Goal: Task Accomplishment & Management: Manage account settings

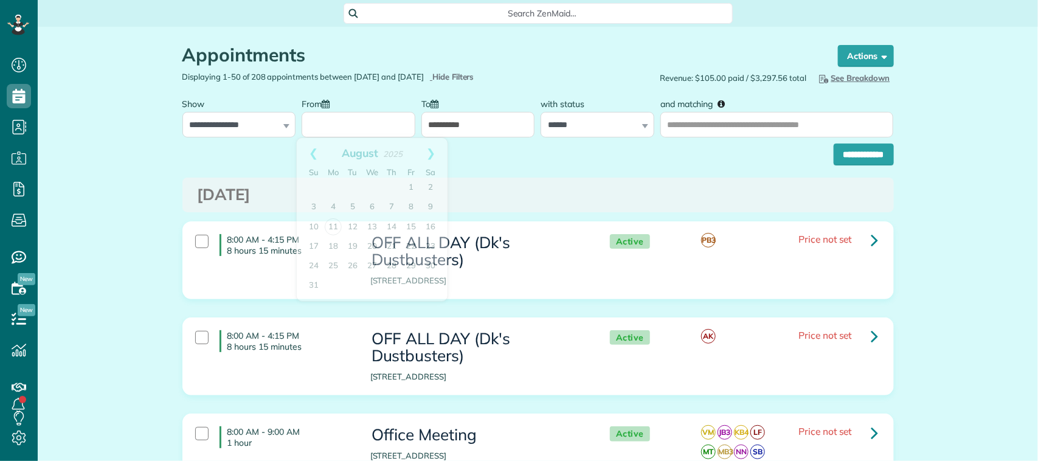
scroll to position [5, 5]
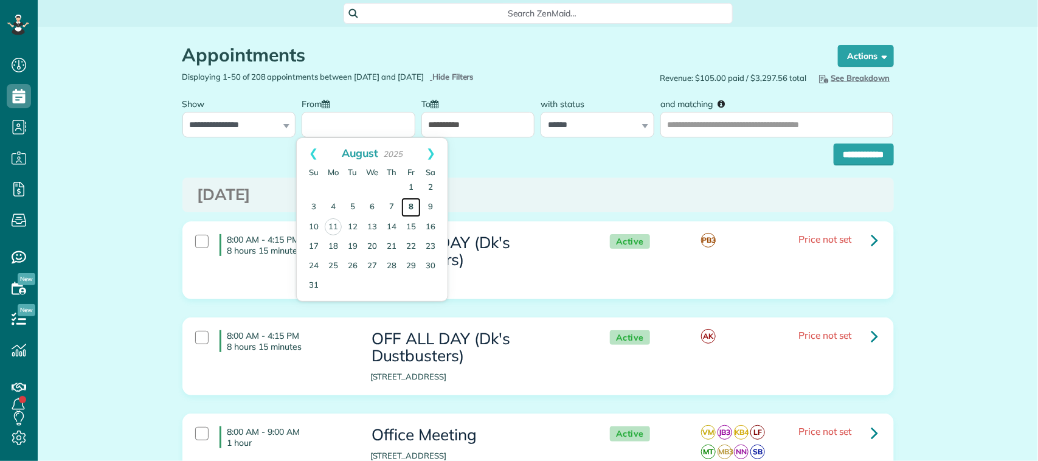
click at [417, 207] on link "8" at bounding box center [410, 207] width 19 height 19
type input "**********"
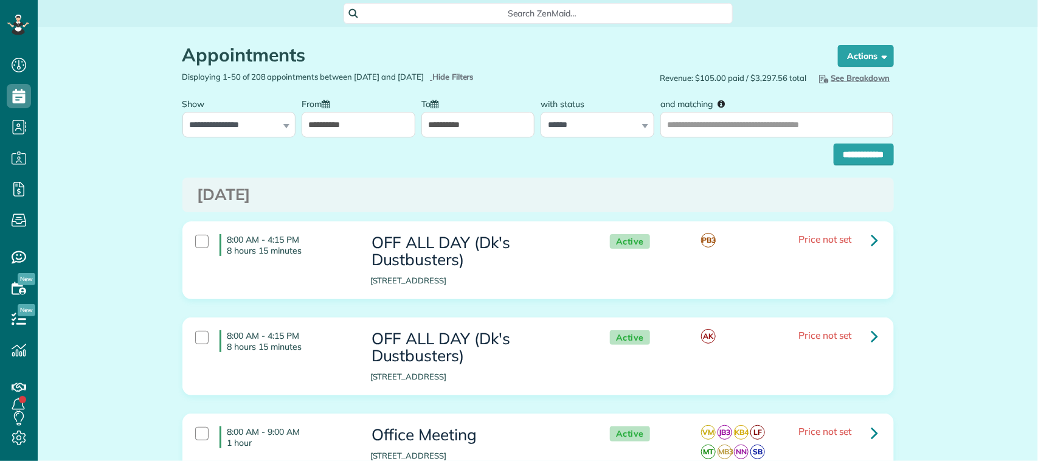
click at [456, 119] on input "**********" at bounding box center [479, 125] width 114 height 26
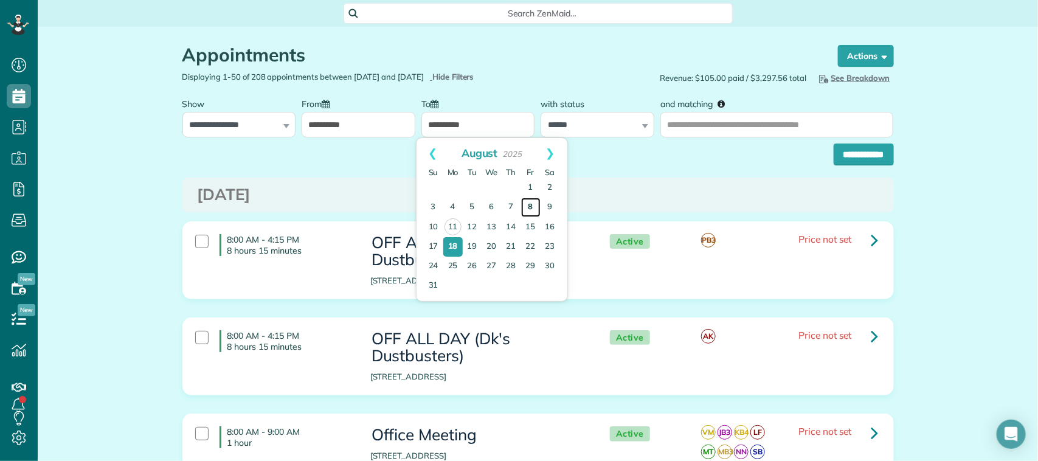
click at [527, 210] on link "8" at bounding box center [530, 207] width 19 height 19
type input "**********"
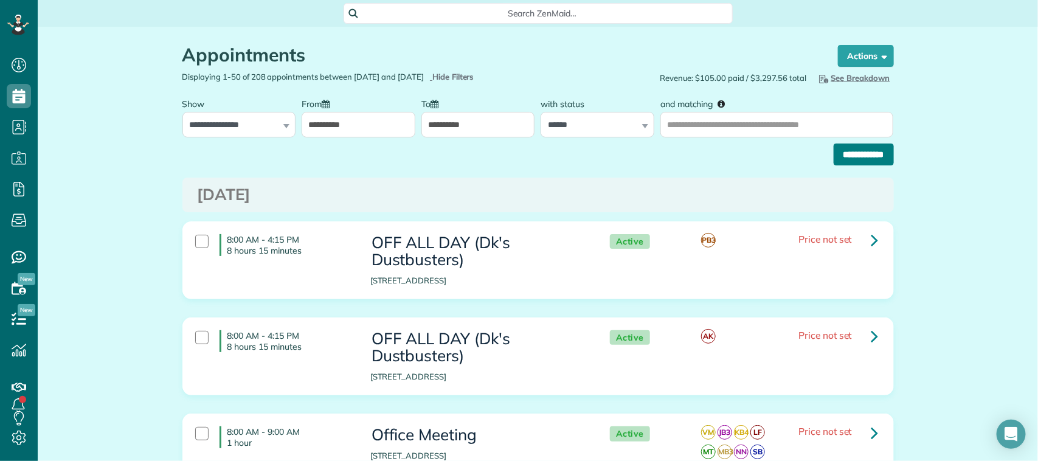
click at [834, 151] on input "**********" at bounding box center [864, 155] width 60 height 22
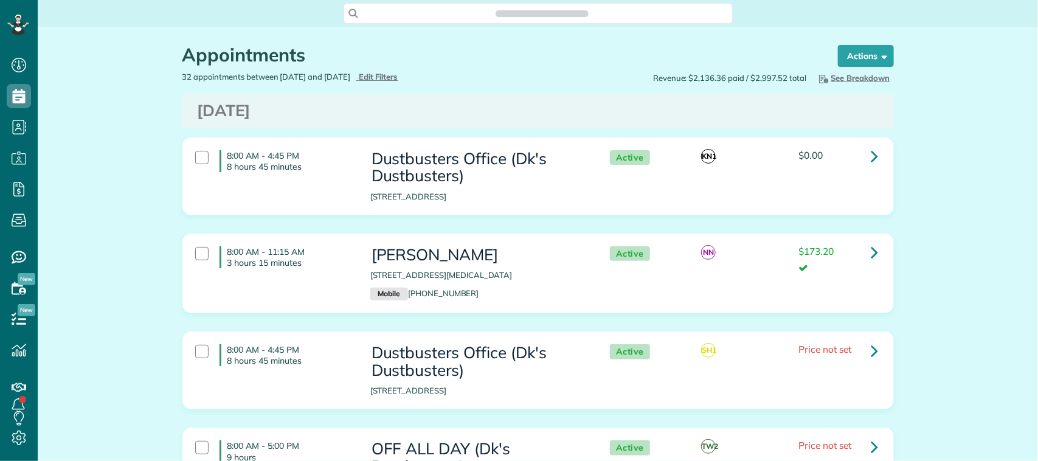
scroll to position [5, 5]
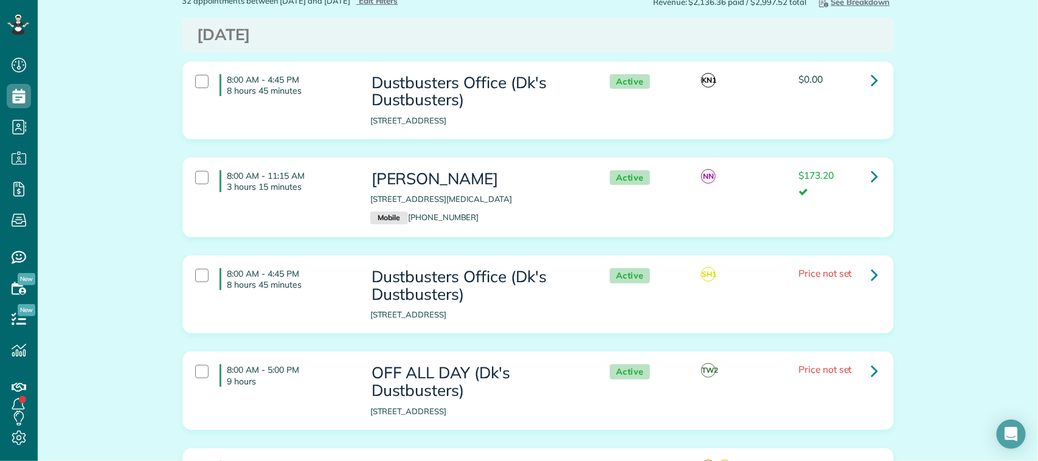
click at [299, 210] on div "8:00 AM - 11:15 AM 3 hours 15 minutes Terri Jackson 18149 Bal Harbour Dr. Houst…" at bounding box center [536, 197] width 701 height 66
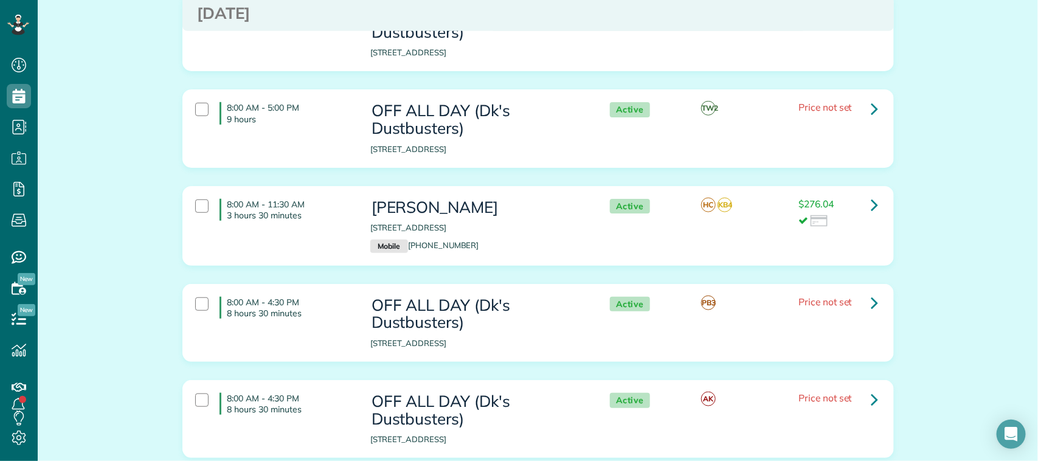
scroll to position [380, 0]
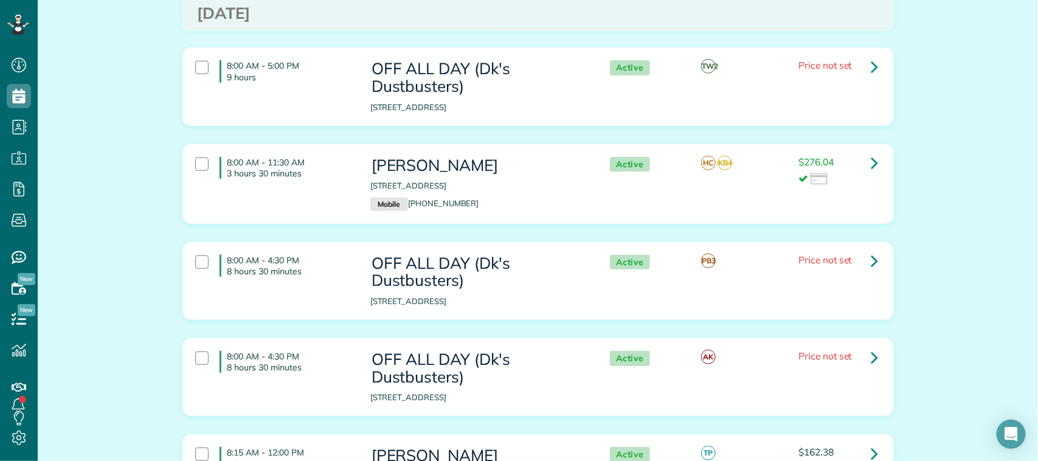
click at [294, 190] on div "8:00 AM - 11:30 AM 3 hours 30 minutes Dianne Bowman 1910 Cherrytree Park Circle…" at bounding box center [536, 184] width 701 height 66
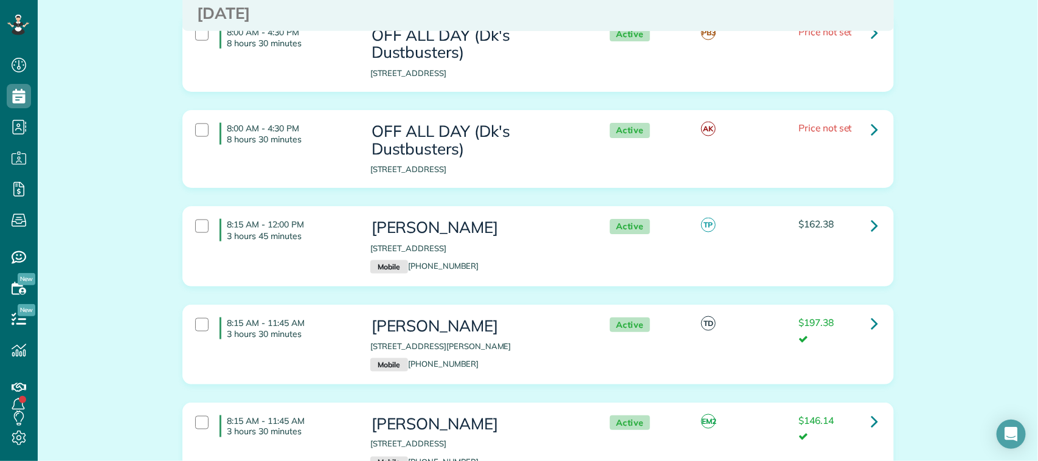
click at [306, 241] on p "3 hours 45 minutes" at bounding box center [290, 236] width 125 height 11
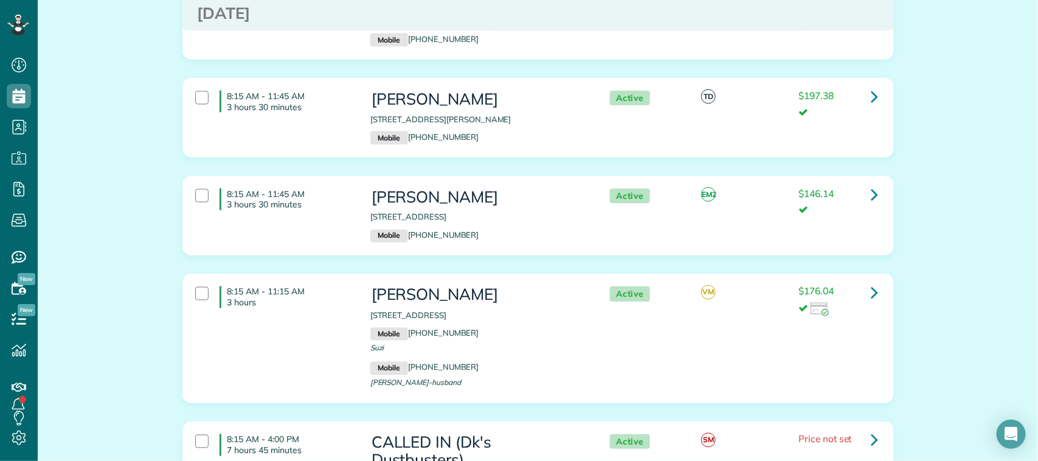
scroll to position [836, 0]
click at [314, 128] on div "8:15 AM - 11:45 AM 3 hours 30 minutes Alisa Kuehn 6124 Ramsay Lane League City …" at bounding box center [536, 116] width 701 height 66
click at [321, 204] on p "3 hours 30 minutes" at bounding box center [290, 203] width 125 height 11
click at [321, 303] on p "3 hours" at bounding box center [290, 301] width 125 height 11
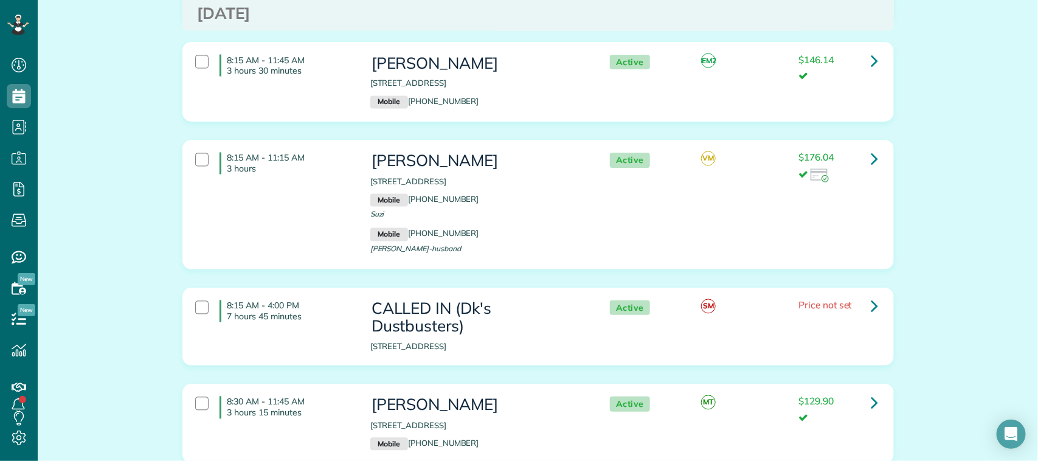
scroll to position [1141, 0]
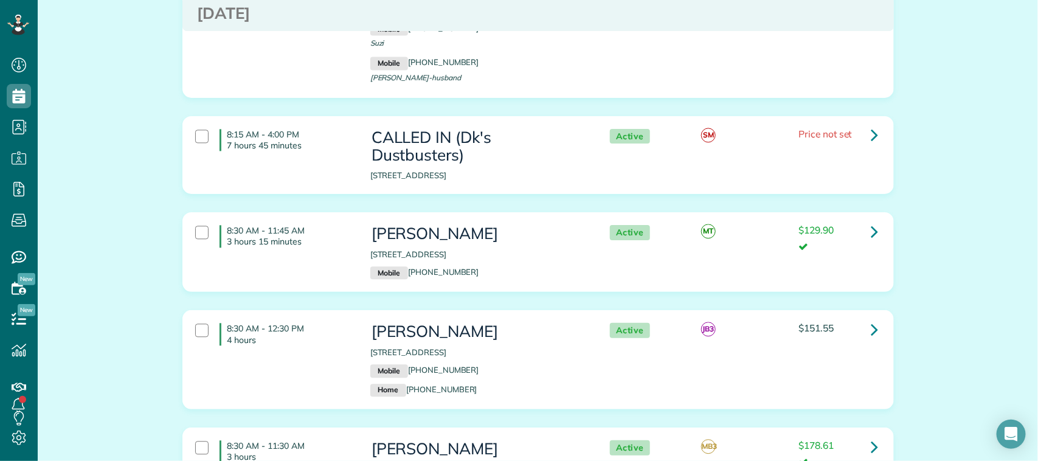
click at [327, 253] on div "8:30 AM - 11:45 AM 3 hours 15 minutes" at bounding box center [273, 236] width 175 height 34
click at [330, 333] on h4 "8:30 AM - 12:30 PM 4 hours" at bounding box center [286, 334] width 133 height 22
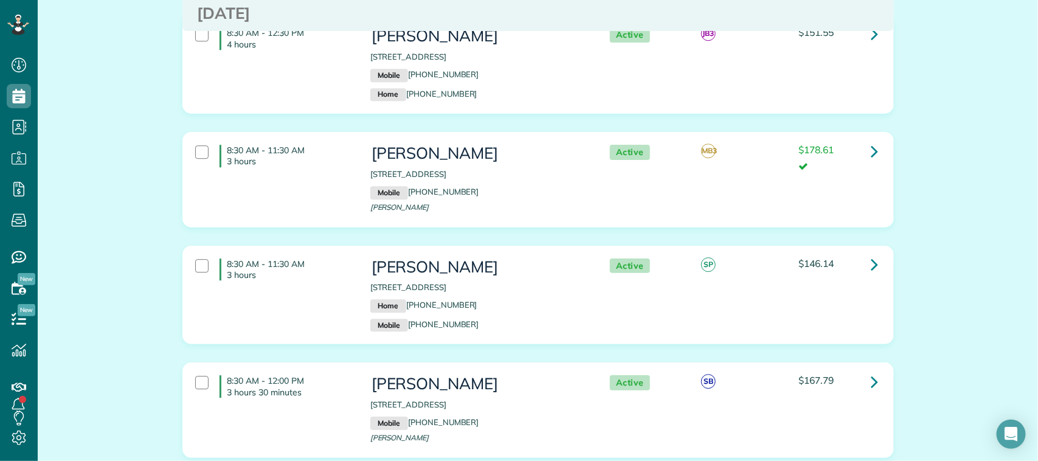
scroll to position [1445, 0]
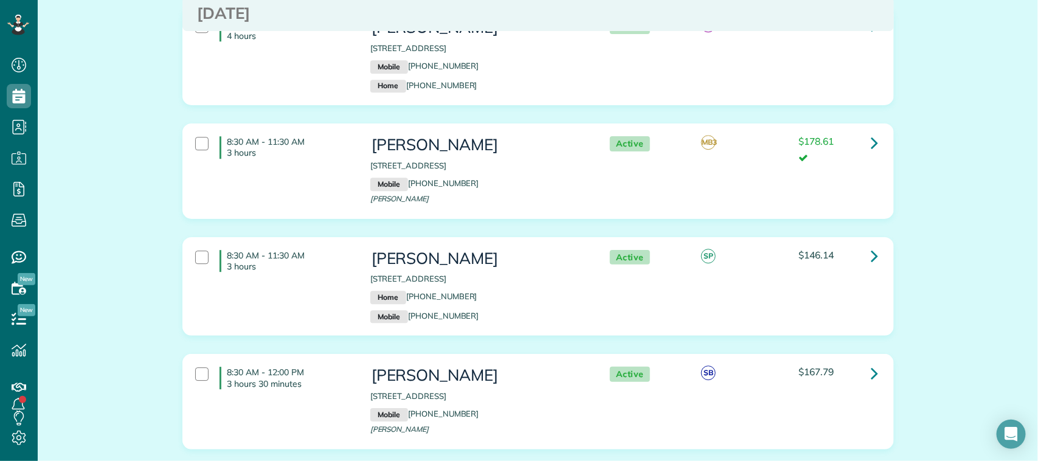
click at [322, 195] on div "8:30 AM - 11:30 AM 3 hours Keith Morris 2609 Pisoni Lane League City TX 77573 M…" at bounding box center [536, 171] width 701 height 82
click at [321, 272] on p "3 hours" at bounding box center [290, 266] width 125 height 11
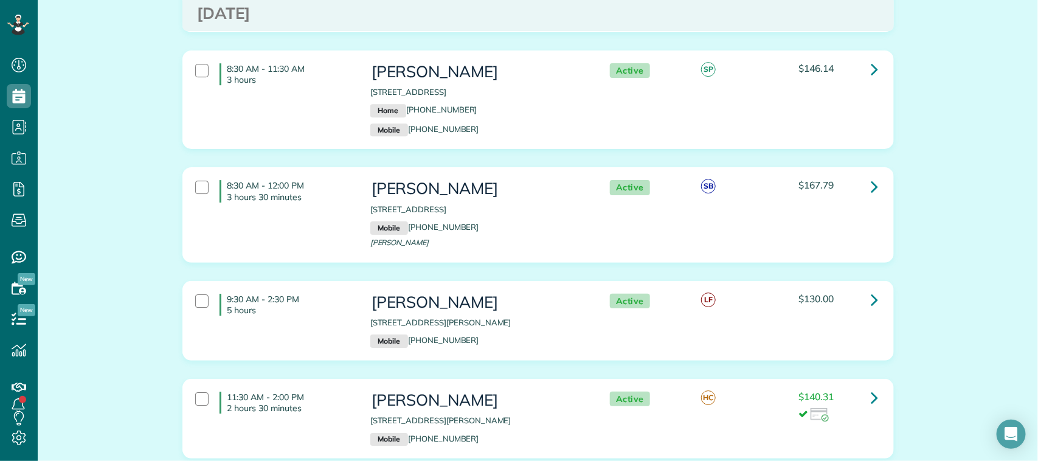
scroll to position [1673, 0]
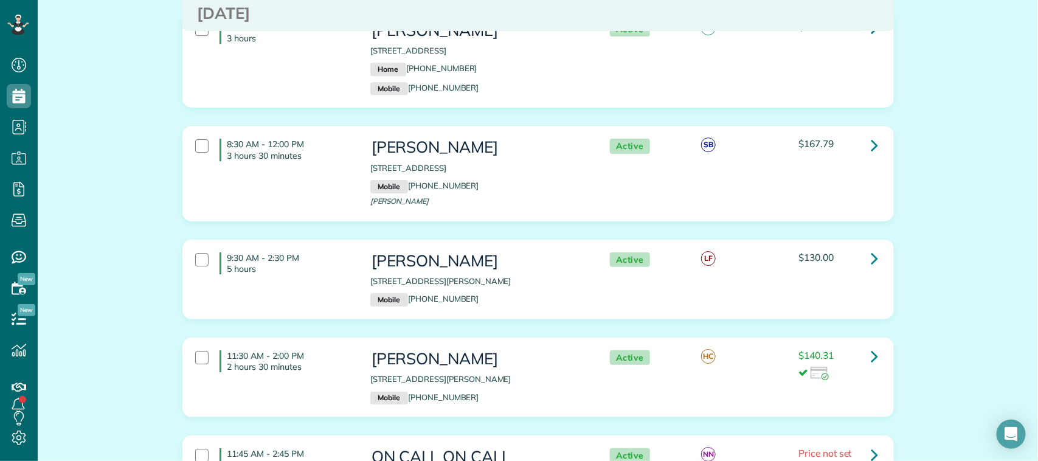
click at [312, 167] on div "8:30 AM - 12:00 PM 3 hours 30 minutes" at bounding box center [273, 150] width 175 height 34
click at [314, 262] on h4 "9:30 AM - 2:30 PM 5 hours" at bounding box center [286, 263] width 133 height 22
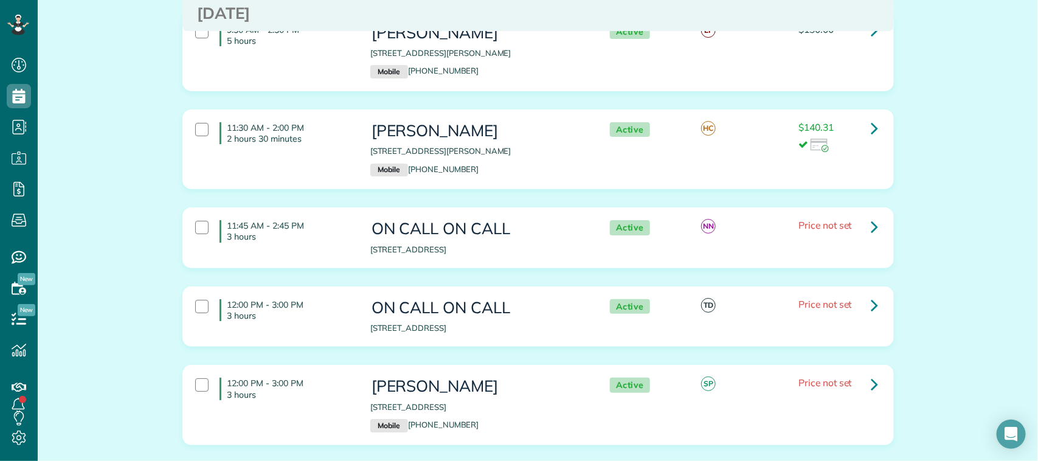
click at [321, 150] on div "11:30 AM - 2:00 PM 2 hours 30 minutes" at bounding box center [273, 133] width 175 height 34
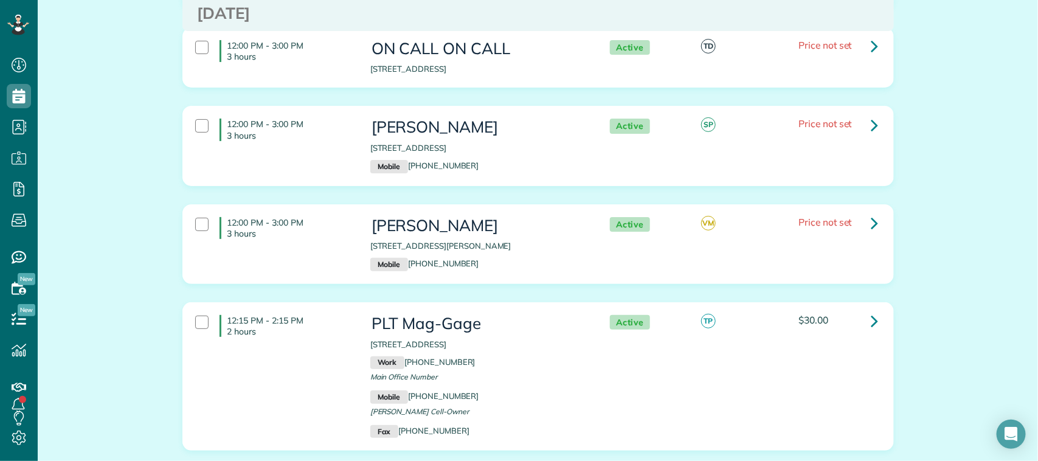
scroll to position [2205, 0]
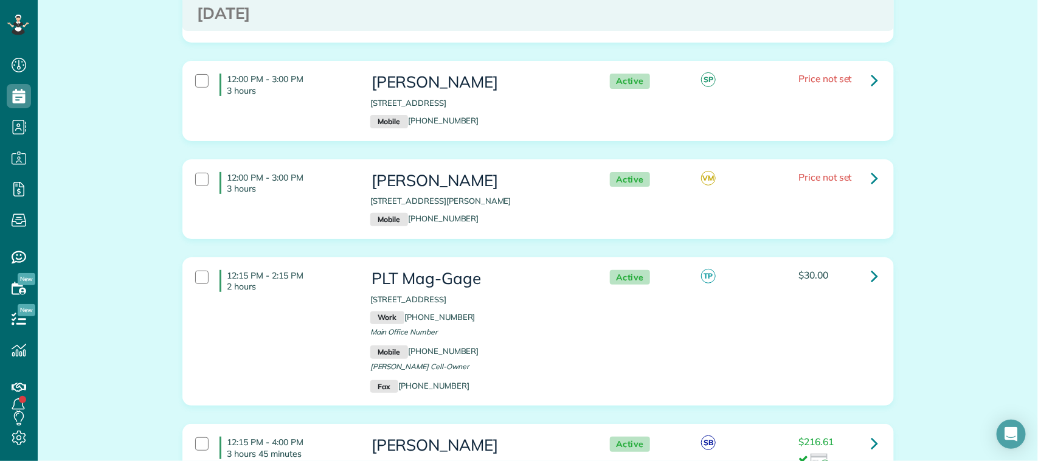
click at [333, 120] on div "12:00 PM - 3:00 PM 3 hours Laurie Sapp 2154 Cove Park Drive Kemah TX 77565 Mobi…" at bounding box center [536, 101] width 701 height 66
click at [329, 194] on p "3 hours" at bounding box center [290, 188] width 125 height 11
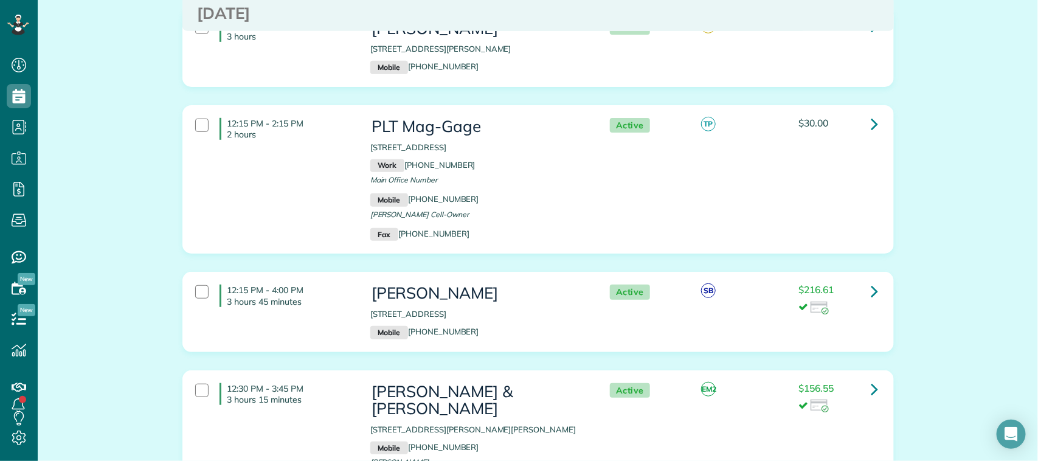
click at [332, 322] on div "12:15 PM - 4:00 PM 3 hours 45 minutes Sandy Black 131 Queen Road Clear Lake Sho…" at bounding box center [536, 312] width 701 height 66
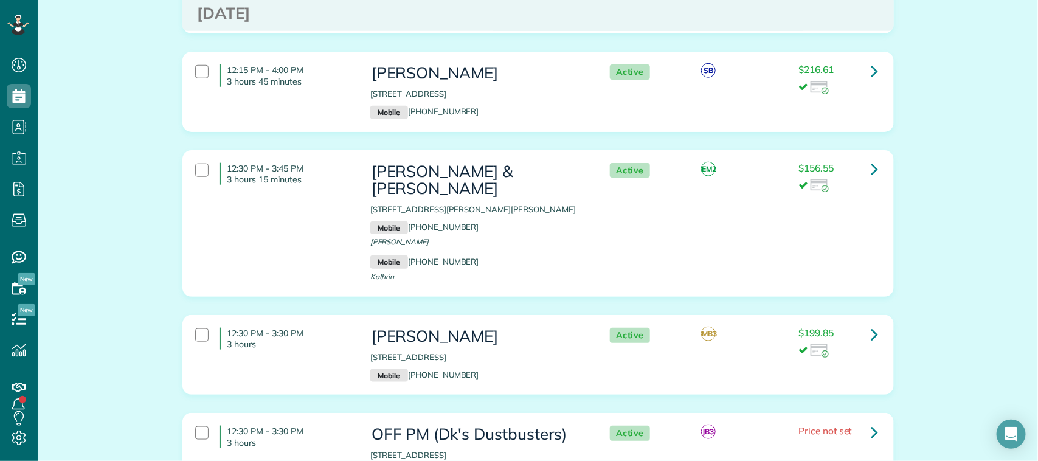
scroll to position [2661, 0]
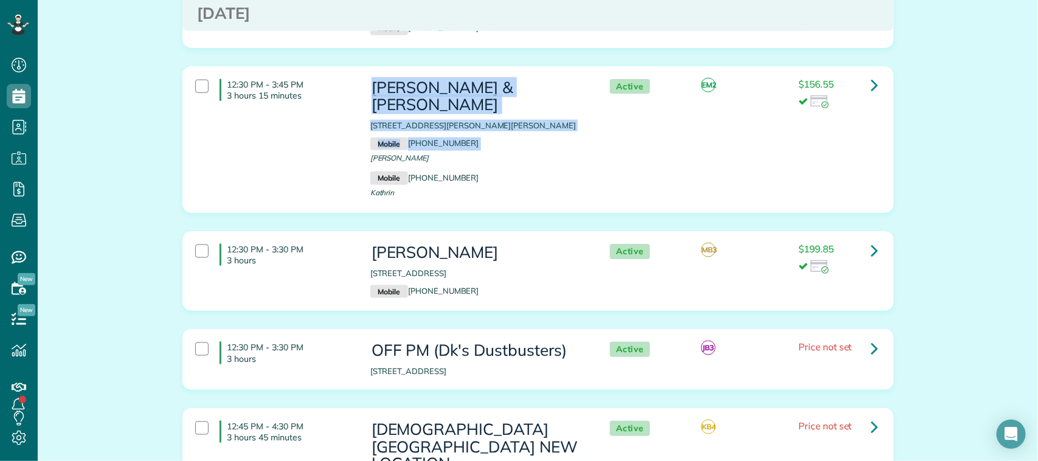
click at [326, 143] on div "12:30 PM - 3:45 PM 3 hours 15 minutes Jason & Kathrin Bentley 2210 Heather Gree…" at bounding box center [536, 139] width 701 height 133
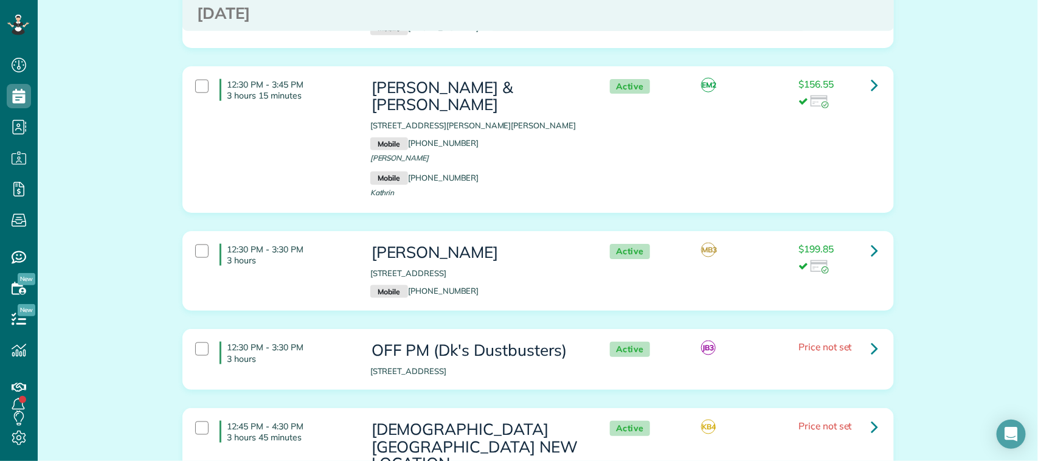
click at [332, 255] on p "3 hours" at bounding box center [290, 260] width 125 height 11
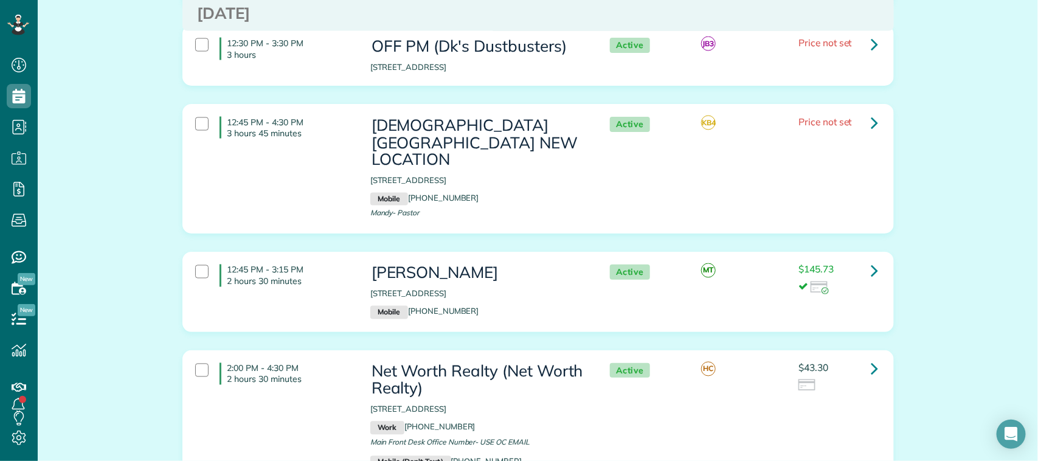
click at [332, 278] on div "12:45 PM - 3:15 PM 2 hours 30 minutes Sandra Buso 217 River Basin Ln Dickinson …" at bounding box center [536, 292] width 701 height 66
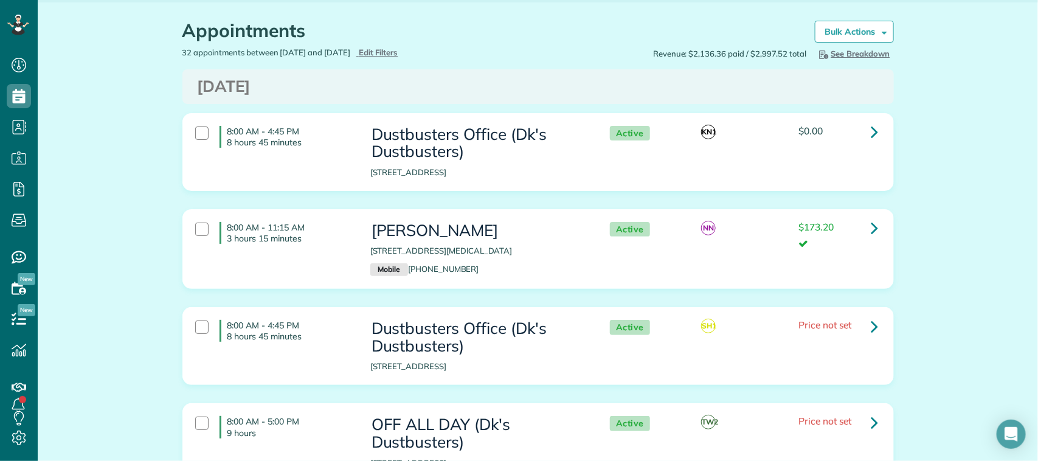
scroll to position [0, 0]
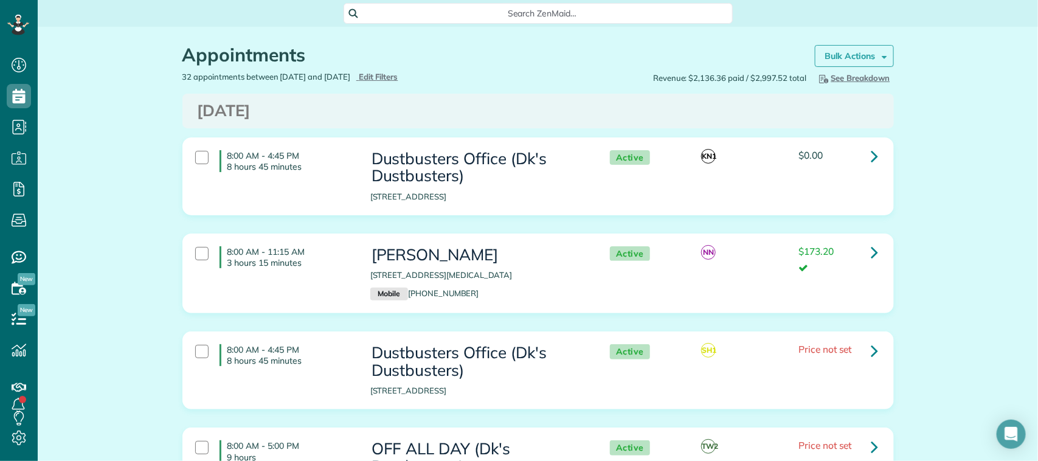
click at [839, 58] on strong "Bulk Actions" at bounding box center [850, 55] width 51 height 11
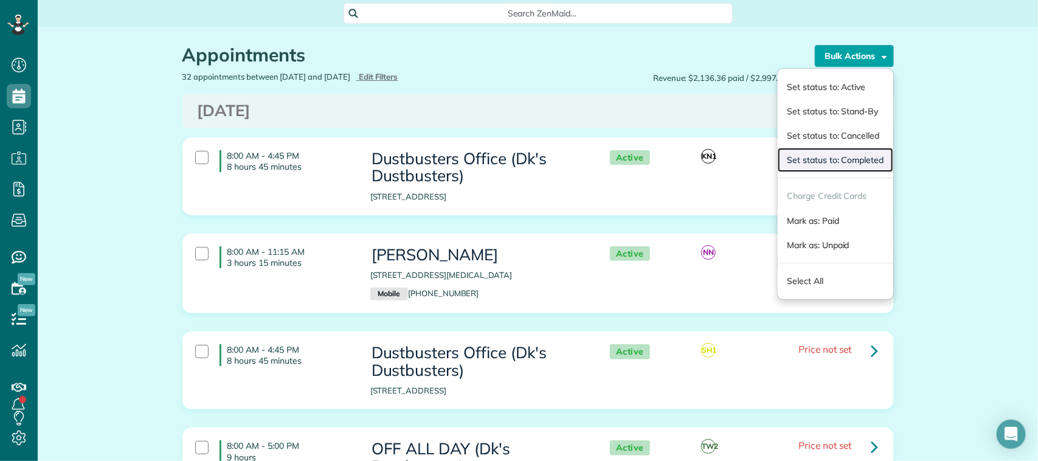
click at [826, 159] on link "Set status to: Completed" at bounding box center [835, 160] width 115 height 24
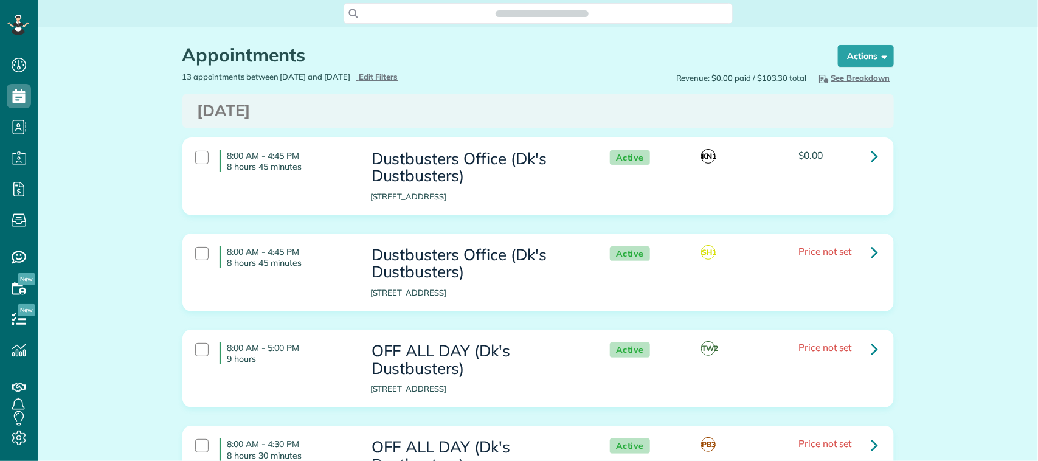
scroll to position [5, 5]
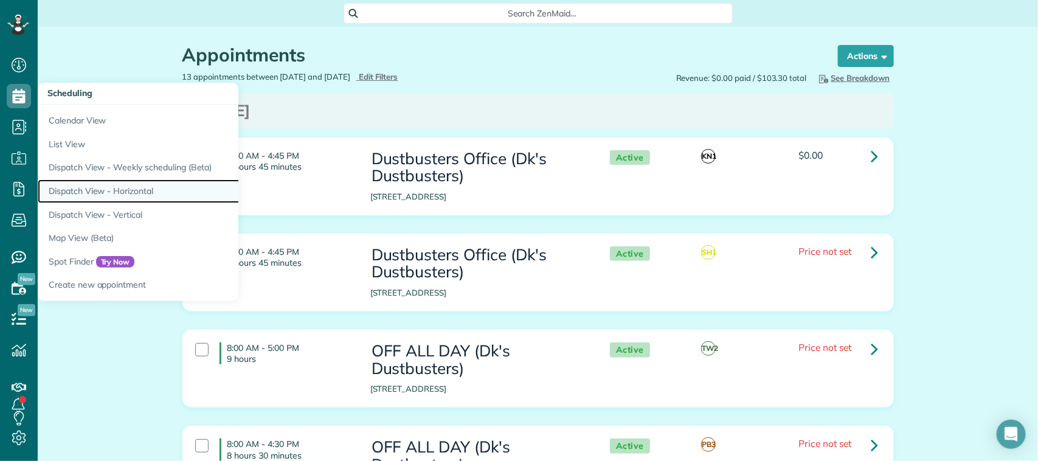
click at [139, 195] on link "Dispatch View - Horizontal" at bounding box center [190, 191] width 304 height 24
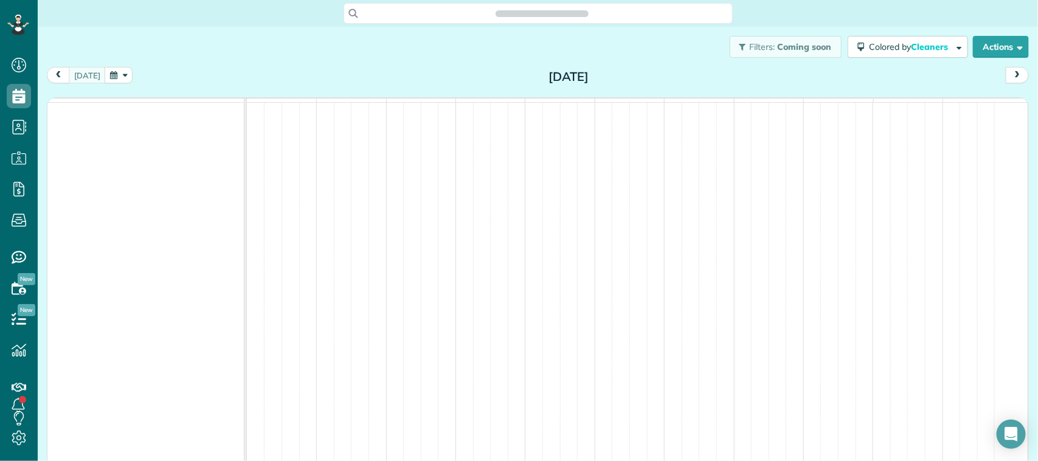
scroll to position [5, 5]
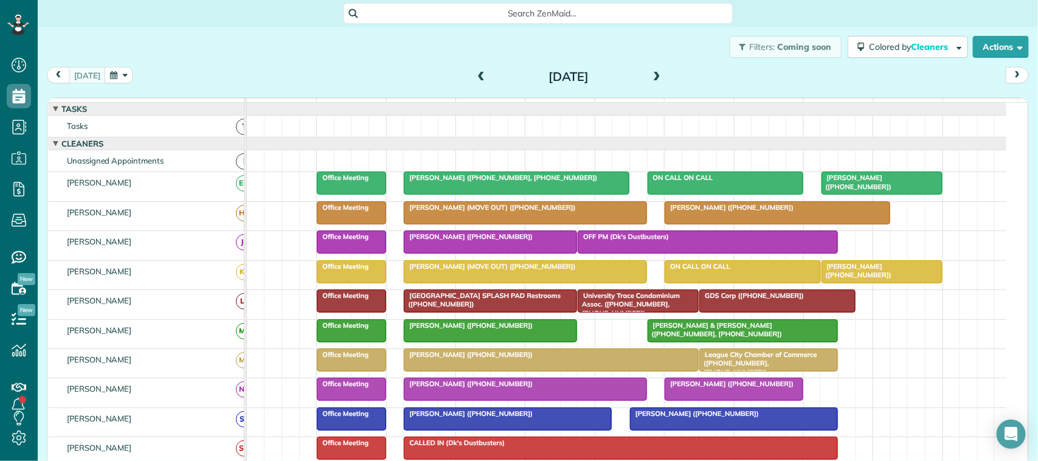
click at [116, 78] on button "button" at bounding box center [119, 75] width 28 height 16
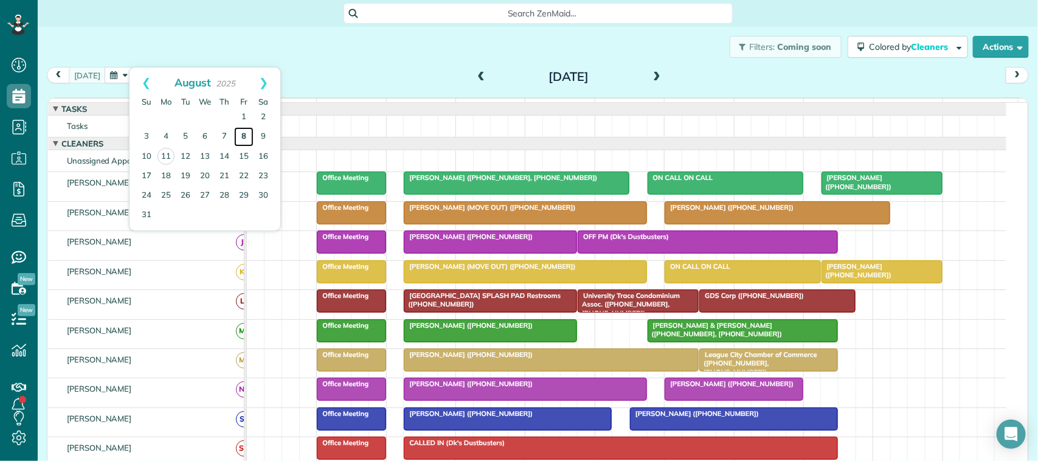
click at [243, 135] on link "8" at bounding box center [243, 136] width 19 height 19
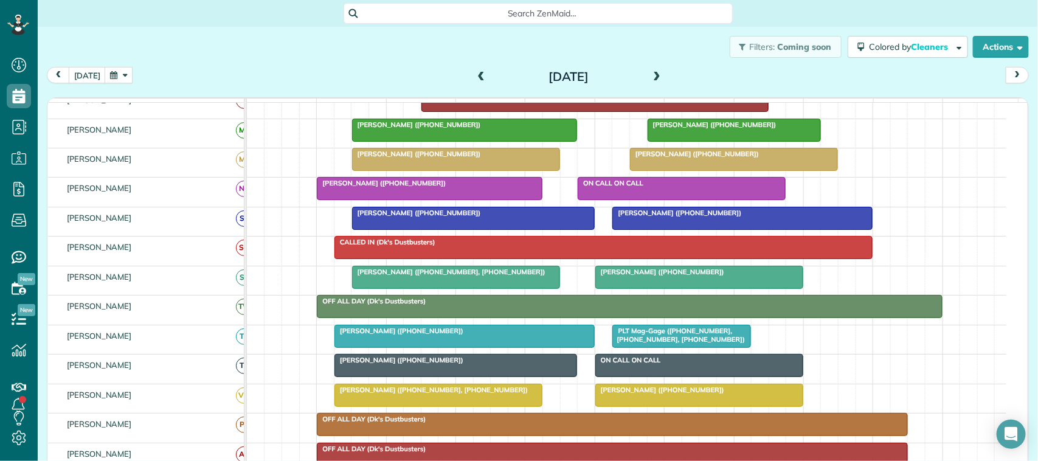
scroll to position [228, 0]
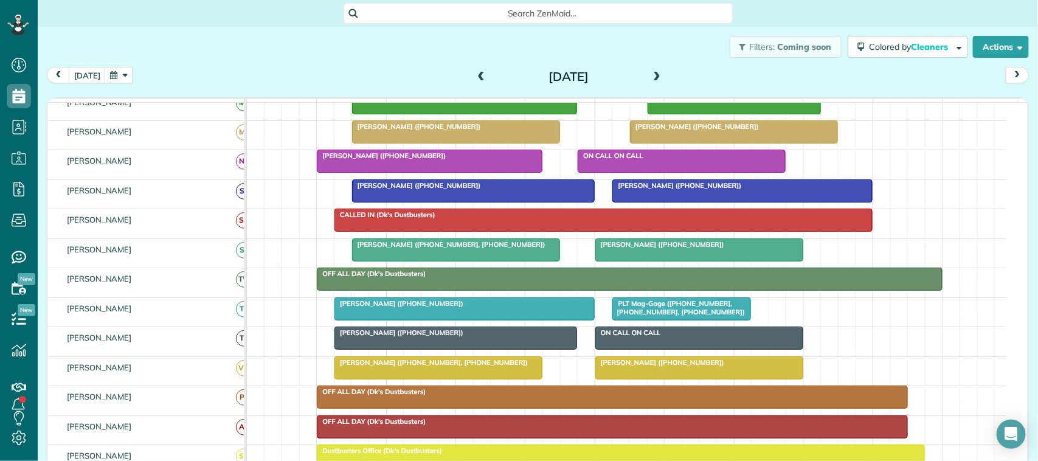
click at [442, 320] on div at bounding box center [464, 309] width 259 height 22
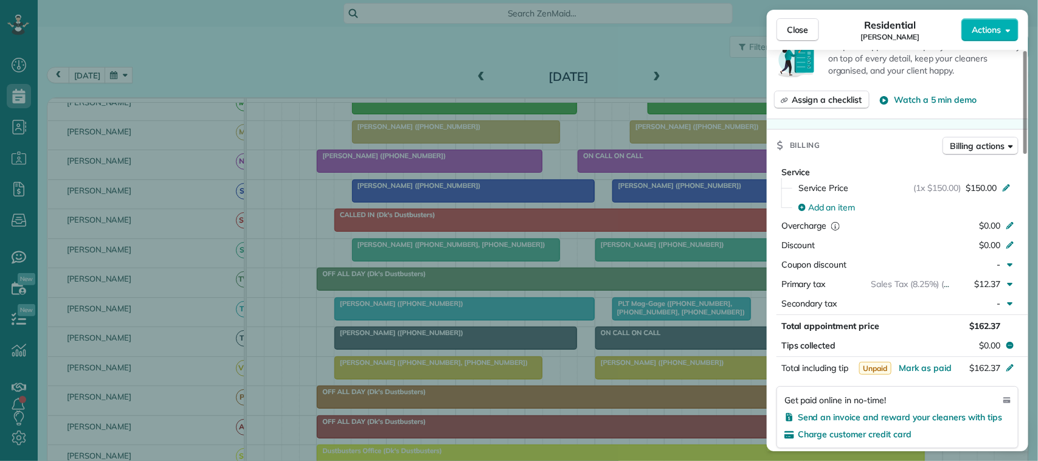
scroll to position [534, 0]
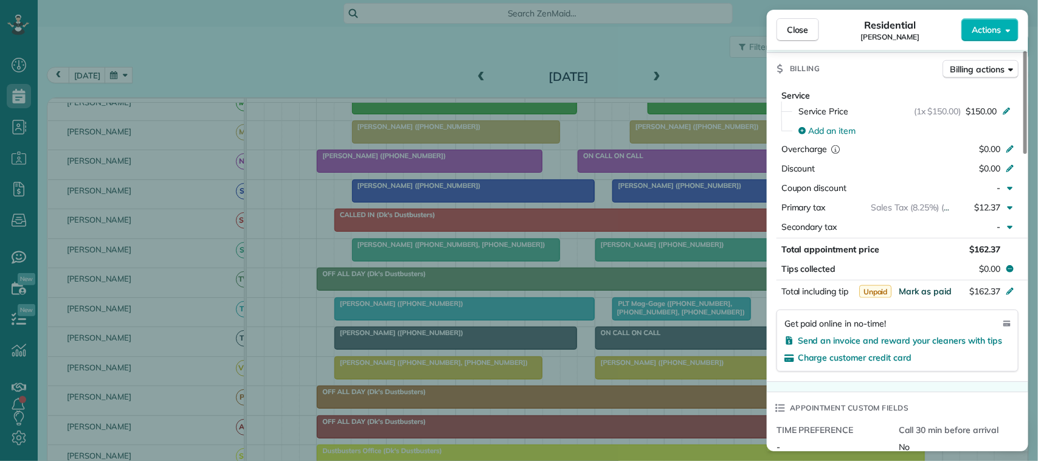
click at [937, 295] on span "Mark as paid" at bounding box center [925, 291] width 53 height 11
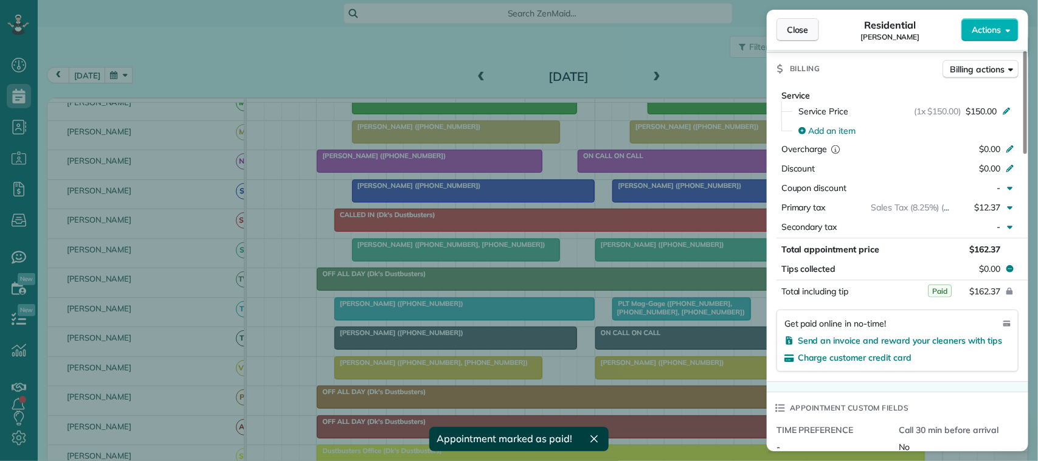
click at [796, 32] on span "Close" at bounding box center [798, 30] width 22 height 12
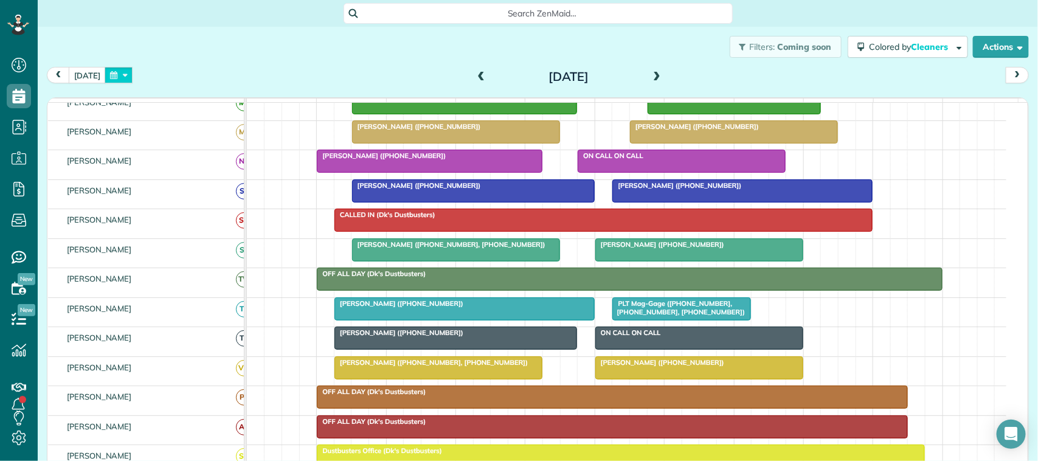
click at [120, 80] on button "button" at bounding box center [119, 75] width 28 height 16
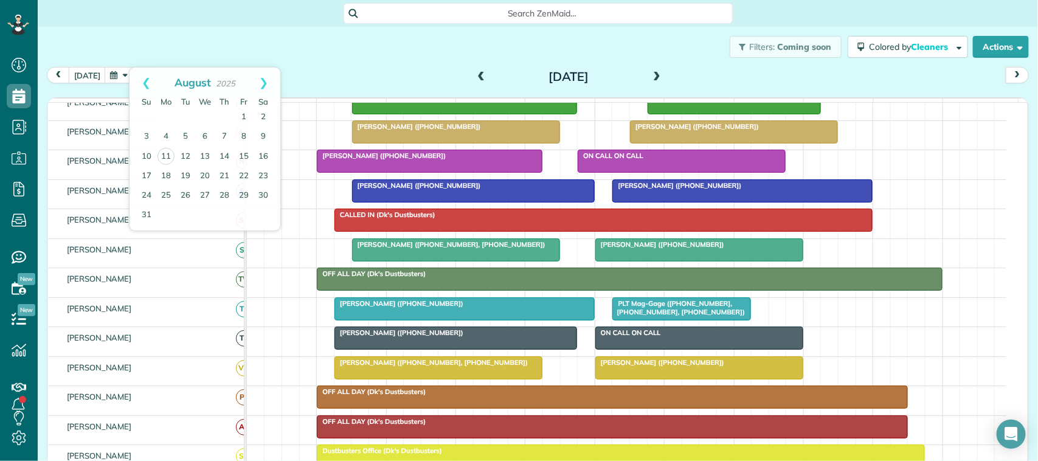
click at [204, 40] on div "Filters: Coming soon Colored by Cleaners Color by Cleaner Color by Team Color b…" at bounding box center [538, 47] width 1001 height 40
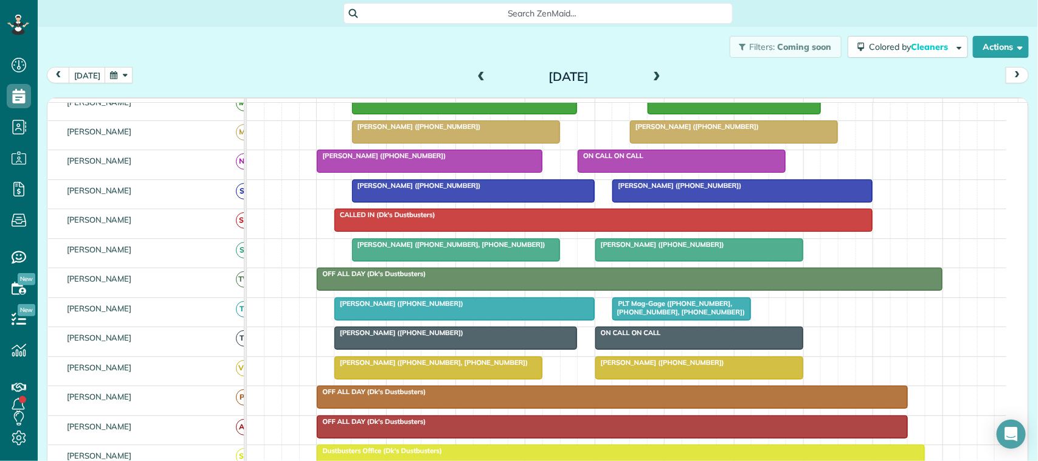
click at [127, 80] on button "button" at bounding box center [119, 75] width 28 height 16
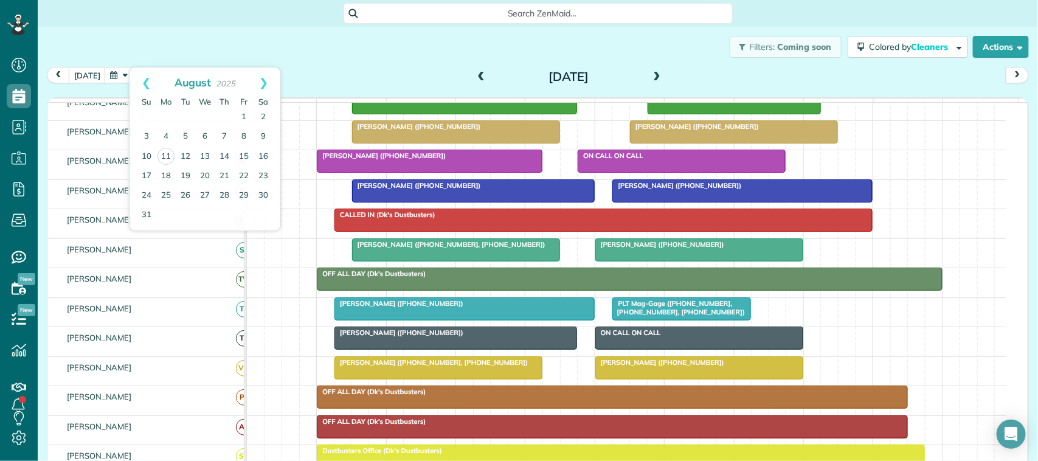
click at [218, 32] on div "Filters: Coming soon Colored by Cleaners Color by Cleaner Color by Team Color b…" at bounding box center [538, 47] width 1001 height 40
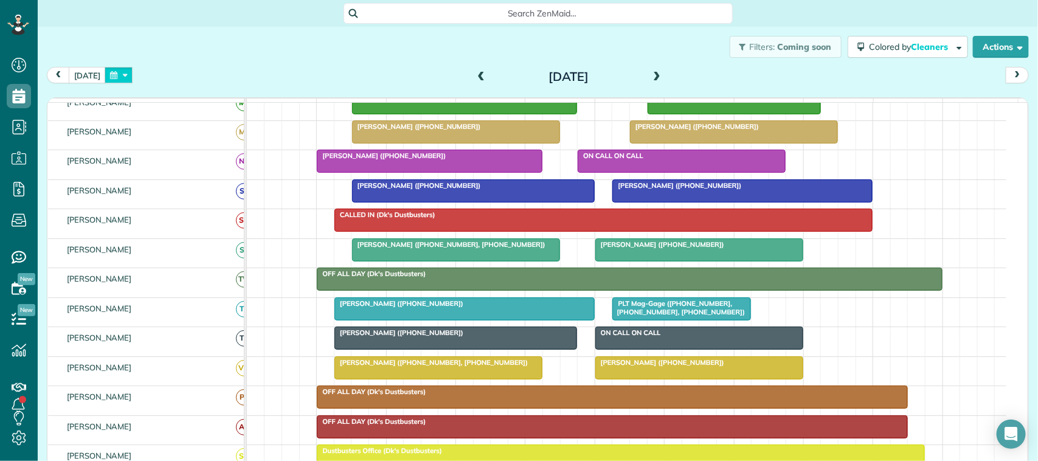
click at [128, 74] on button "button" at bounding box center [119, 75] width 28 height 16
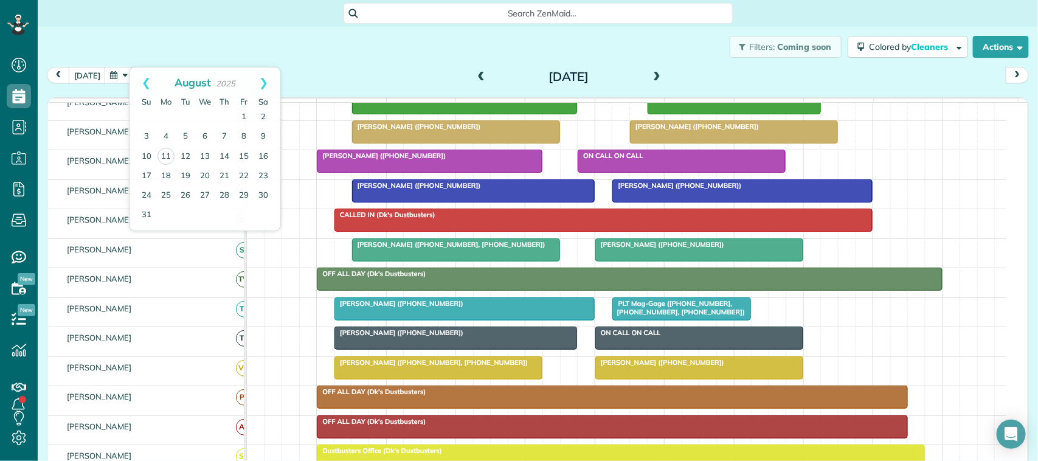
click at [186, 63] on div "Filters: Coming soon Colored by Cleaners Color by Cleaner Color by Team Color b…" at bounding box center [538, 47] width 1001 height 40
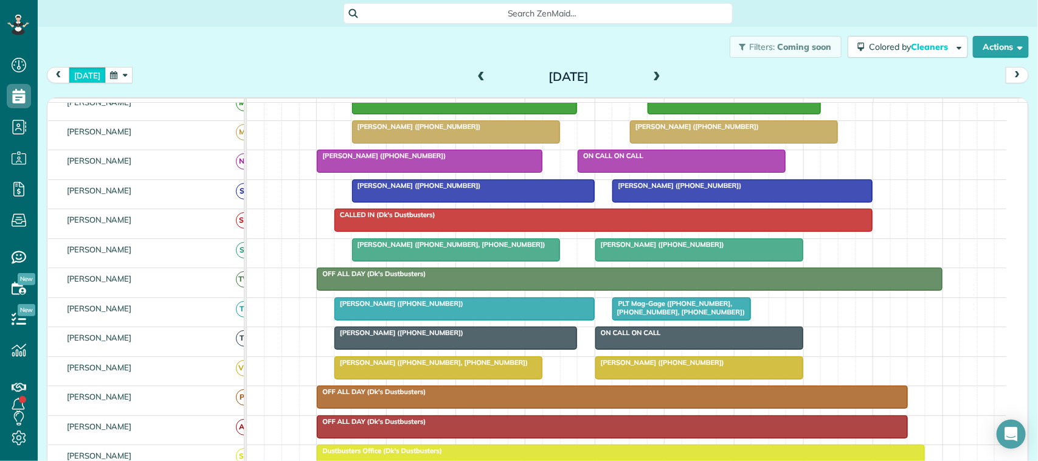
click at [88, 78] on button "[DATE]" at bounding box center [87, 75] width 37 height 16
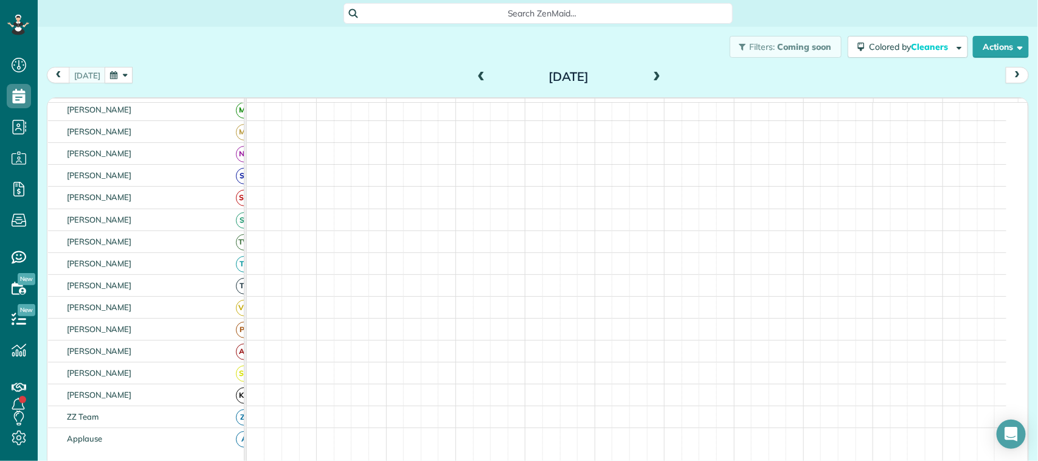
click at [119, 76] on button "button" at bounding box center [119, 75] width 28 height 16
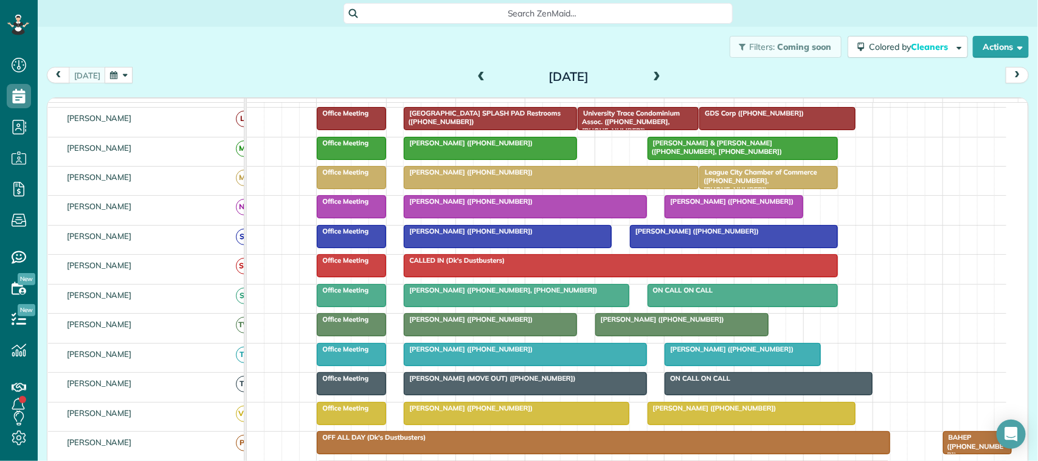
scroll to position [228, 0]
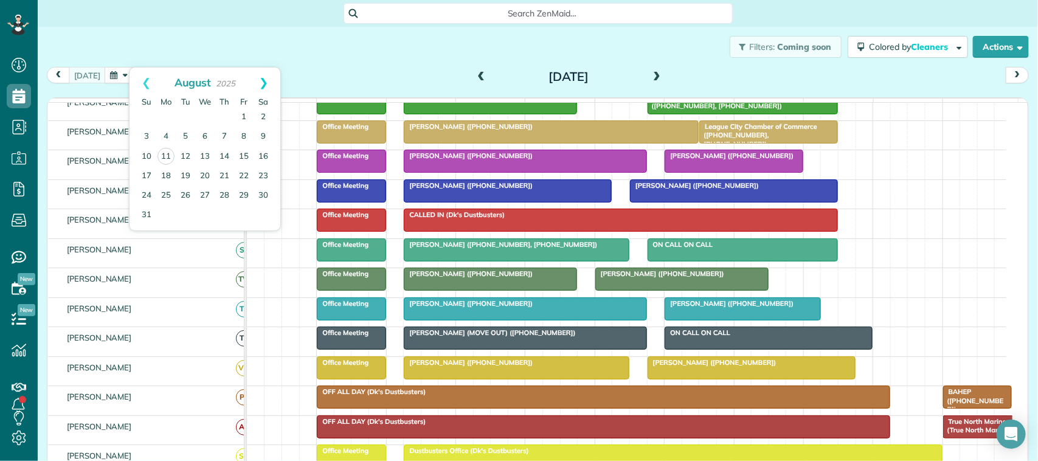
click at [274, 84] on link "Next" at bounding box center [263, 83] width 33 height 30
click at [169, 120] on link "1" at bounding box center [165, 117] width 19 height 19
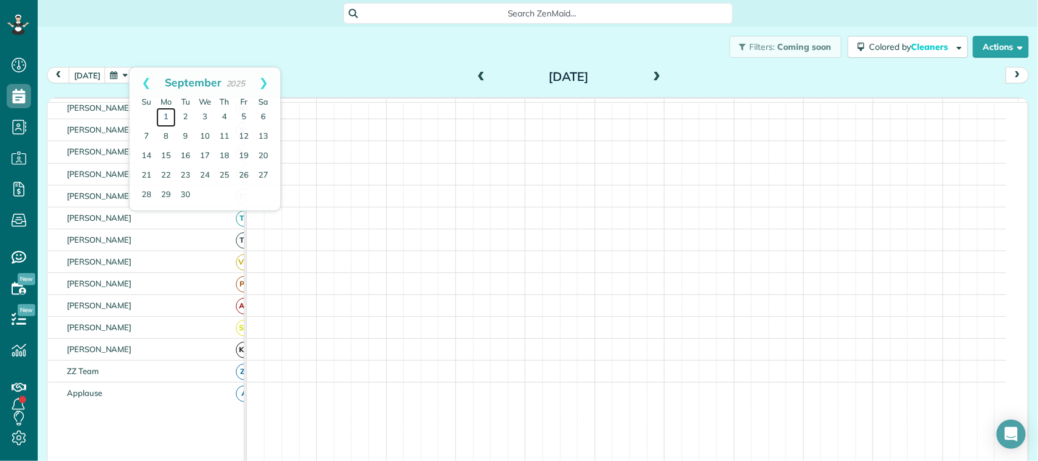
scroll to position [182, 0]
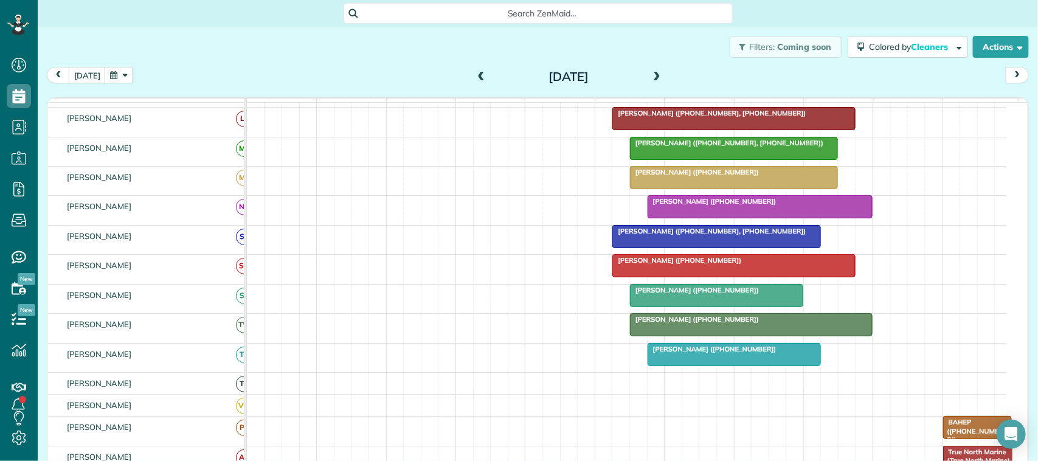
click at [302, 77] on div "[DATE] [DATE]" at bounding box center [538, 78] width 982 height 23
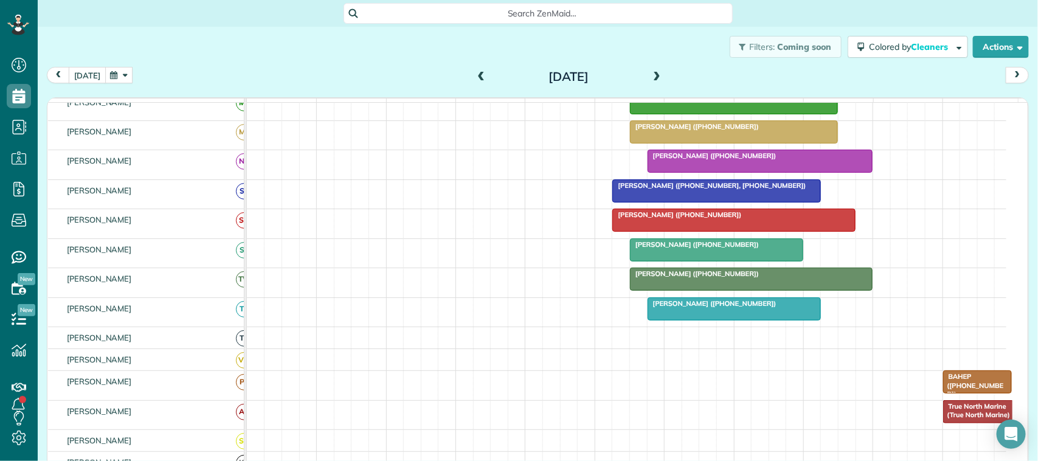
click at [95, 70] on button "[DATE]" at bounding box center [87, 75] width 37 height 16
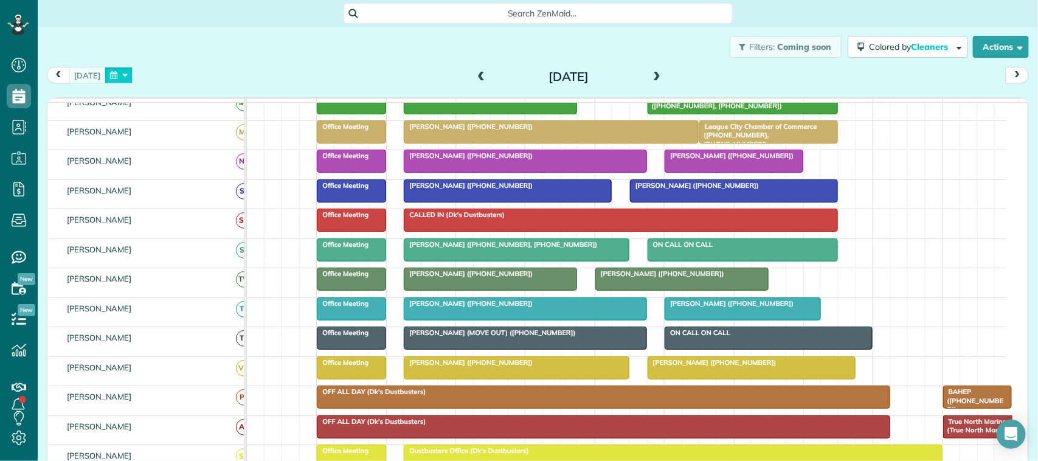
click at [122, 79] on button "button" at bounding box center [119, 75] width 28 height 16
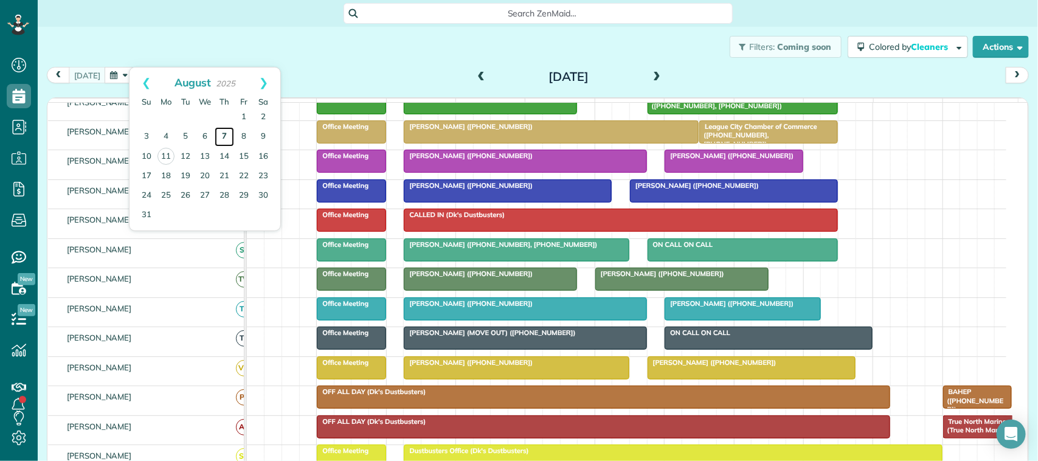
click at [222, 136] on link "7" at bounding box center [224, 136] width 19 height 19
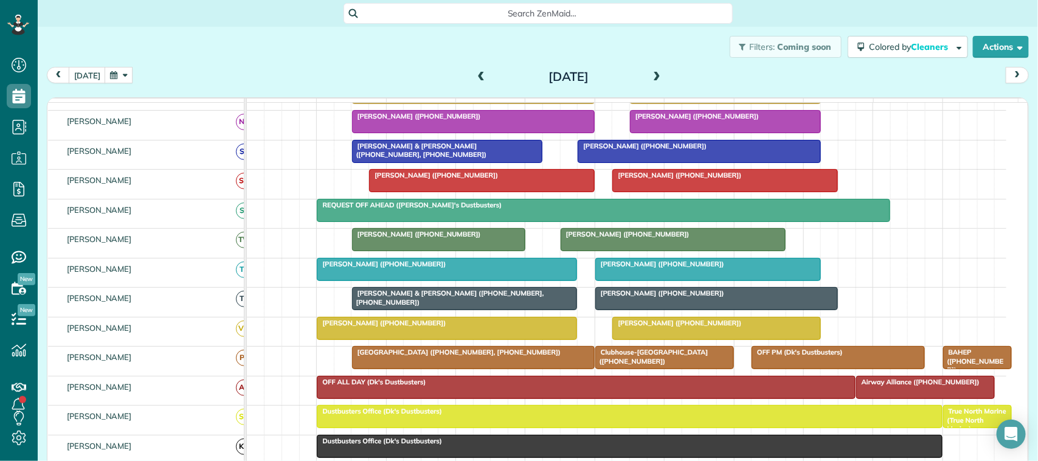
scroll to position [304, 0]
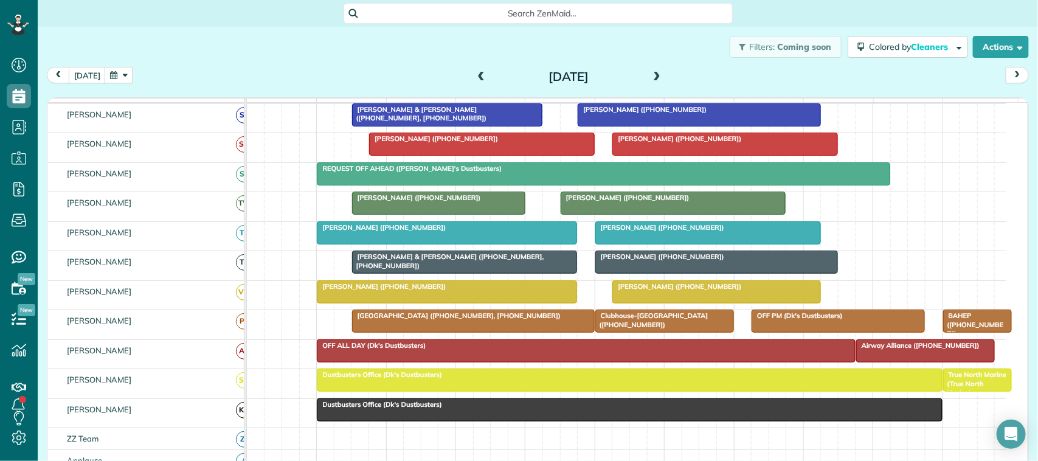
click at [601, 202] on div "[PERSON_NAME] ([PHONE_NUMBER])" at bounding box center [674, 197] width 218 height 9
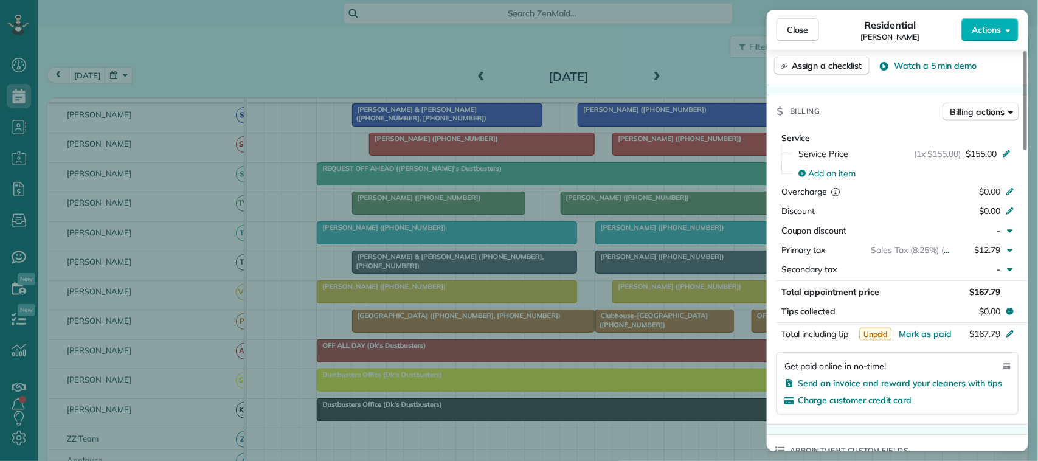
scroll to position [532, 0]
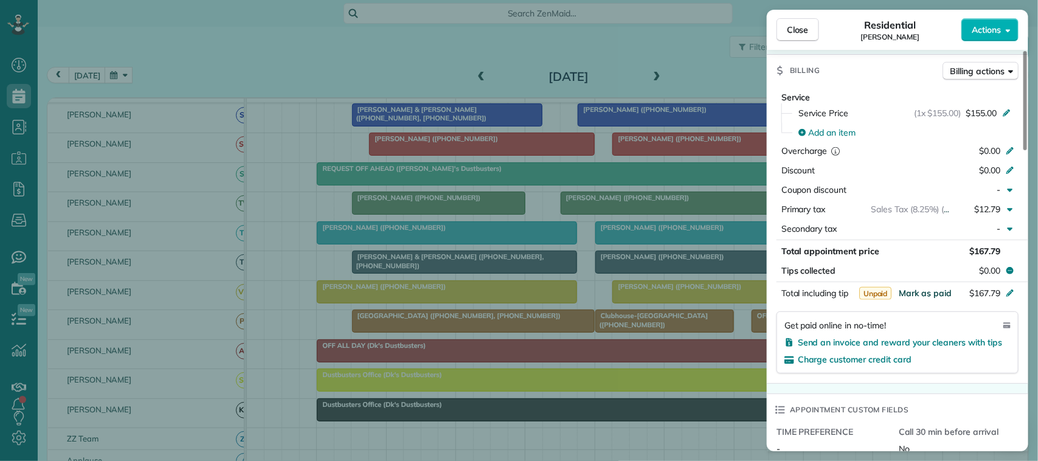
click at [934, 292] on span "Mark as paid" at bounding box center [925, 293] width 53 height 11
click at [798, 25] on span "Close" at bounding box center [798, 30] width 22 height 12
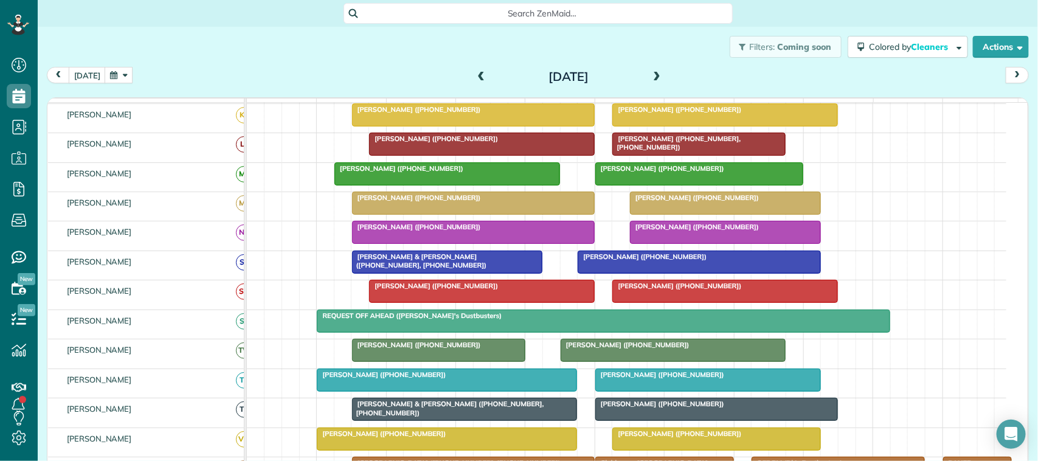
scroll to position [152, 0]
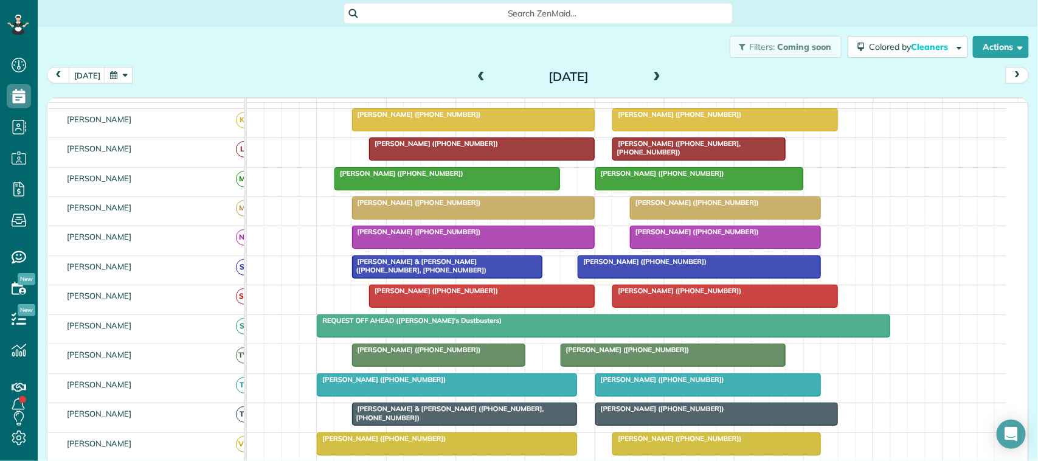
click at [650, 81] on span at bounding box center [656, 77] width 13 height 11
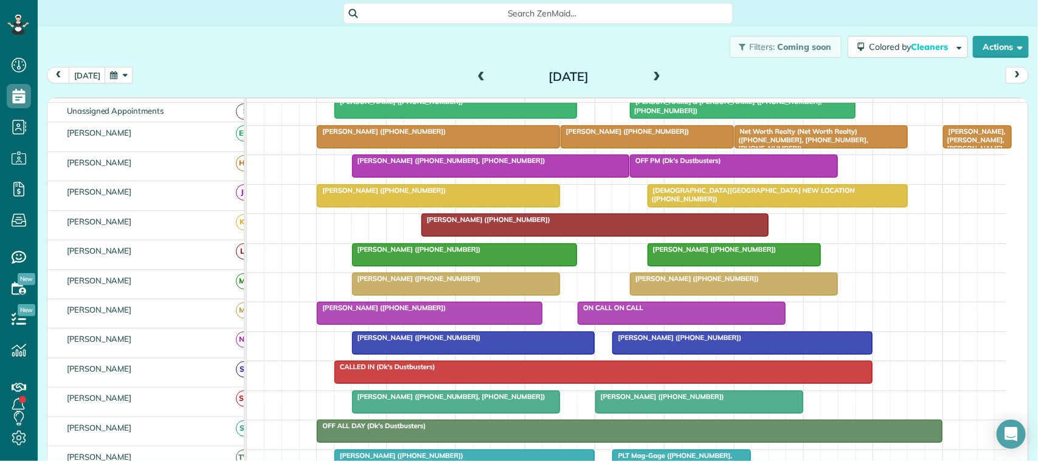
scroll to position [0, 0]
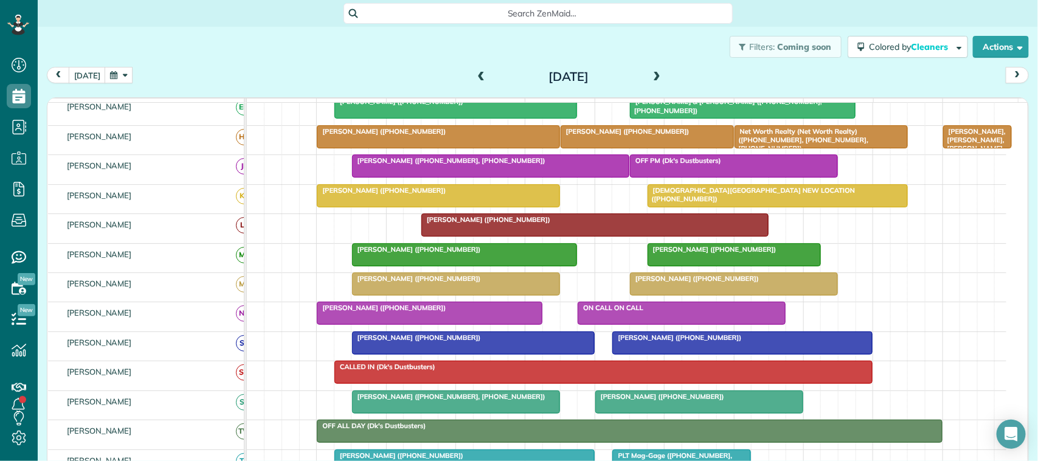
click at [403, 324] on div at bounding box center [430, 313] width 224 height 22
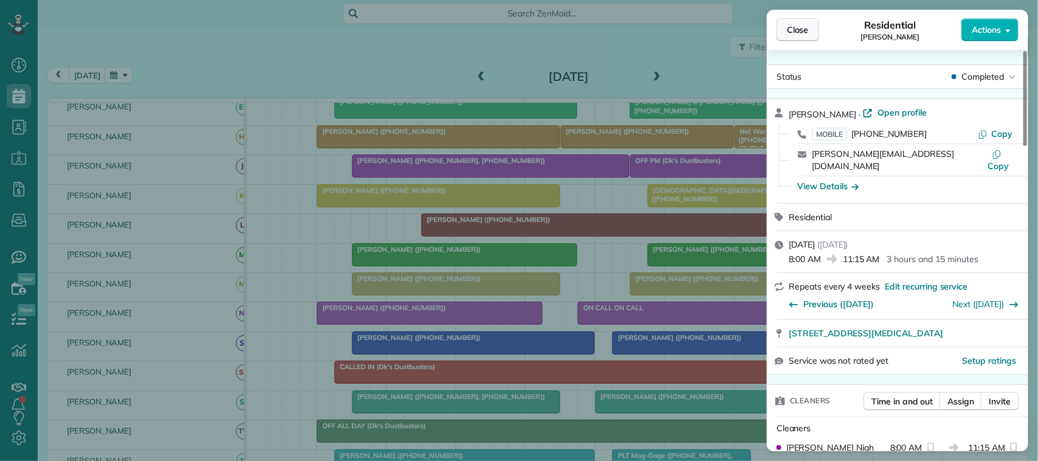
click at [806, 24] on span "Close" at bounding box center [798, 30] width 22 height 12
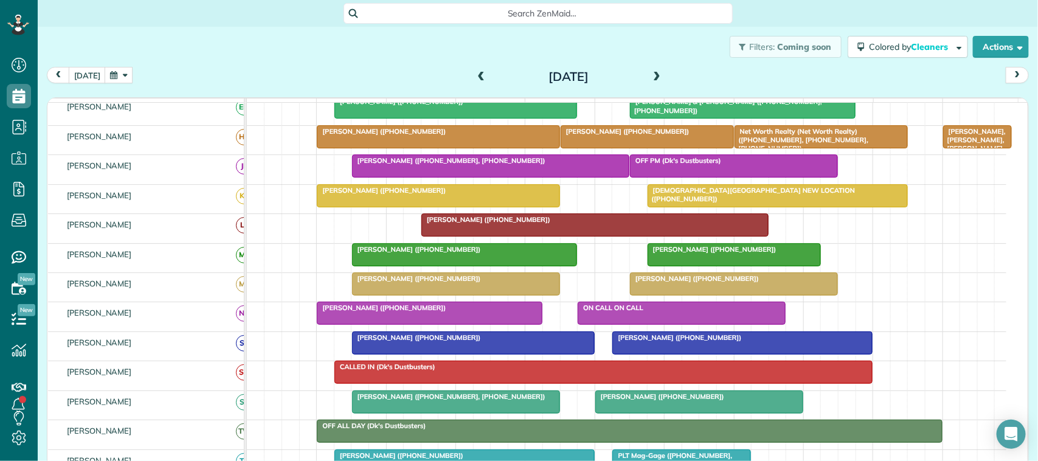
click at [412, 177] on div at bounding box center [491, 166] width 277 height 22
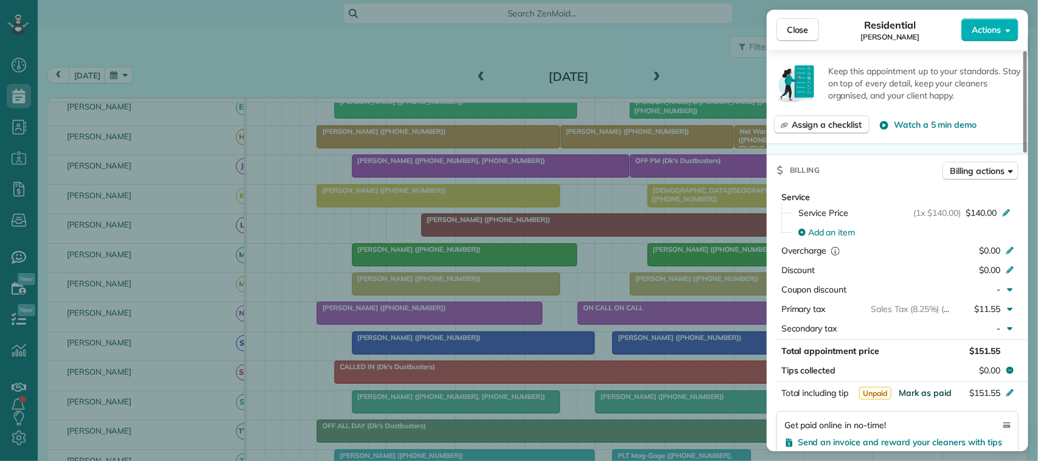
click at [923, 398] on span "Mark as paid" at bounding box center [925, 392] width 53 height 11
click at [808, 27] on span "Close" at bounding box center [798, 30] width 22 height 12
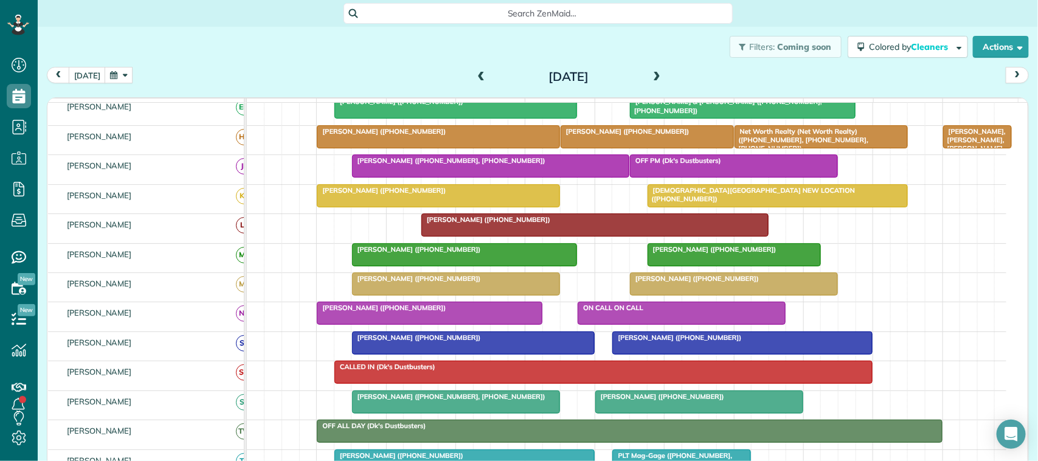
click at [424, 354] on div at bounding box center [473, 343] width 241 height 22
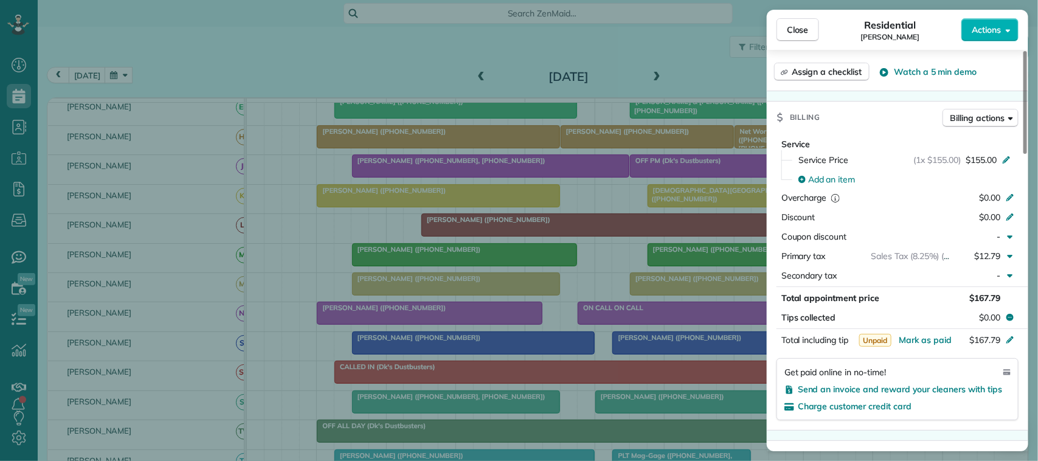
scroll to position [532, 0]
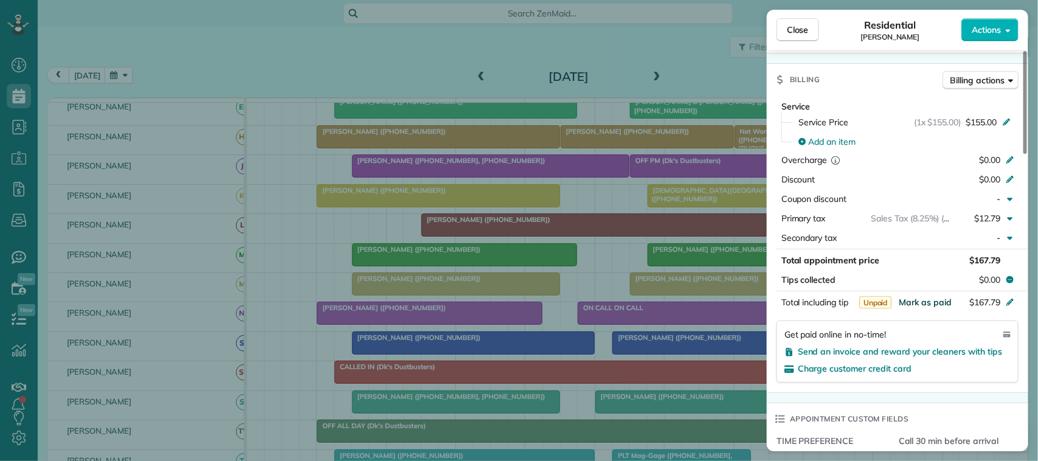
click at [938, 299] on button "Mark as paid" at bounding box center [925, 302] width 53 height 12
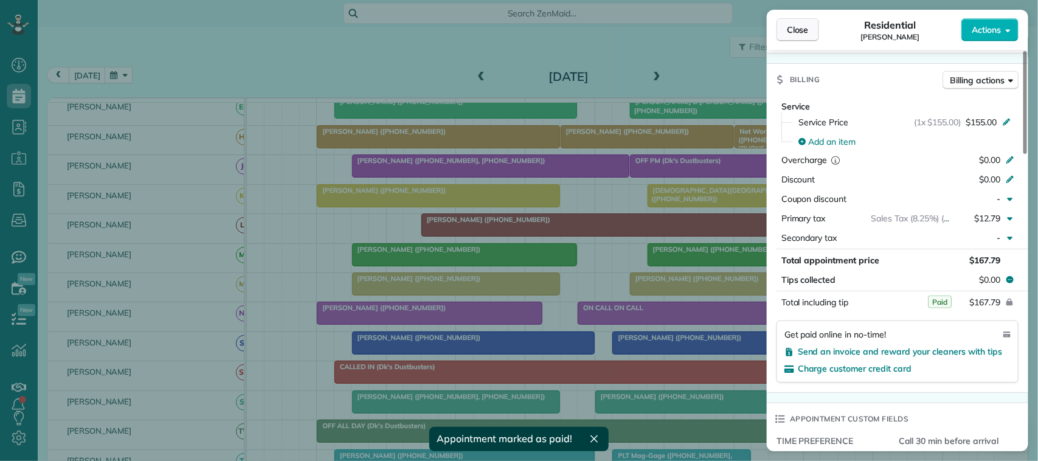
click at [790, 29] on span "Close" at bounding box center [798, 30] width 22 height 12
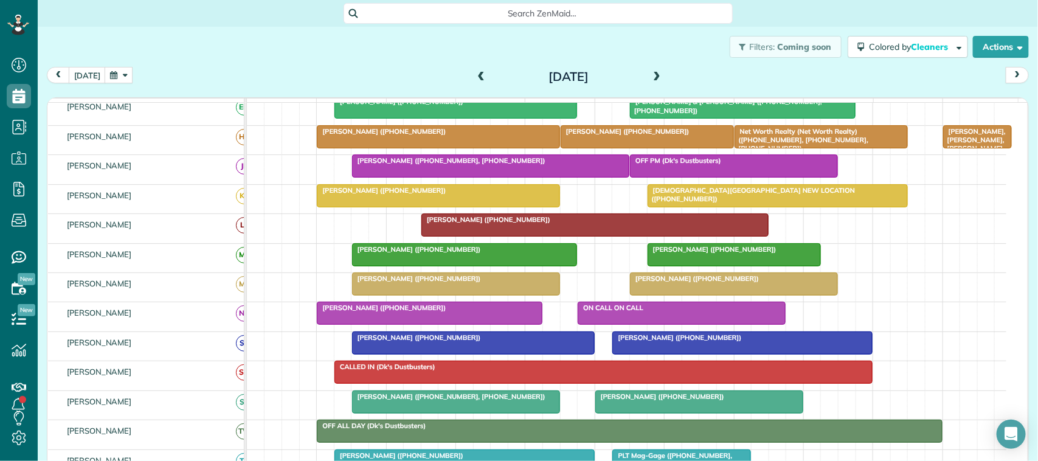
click at [475, 73] on span at bounding box center [481, 77] width 13 height 11
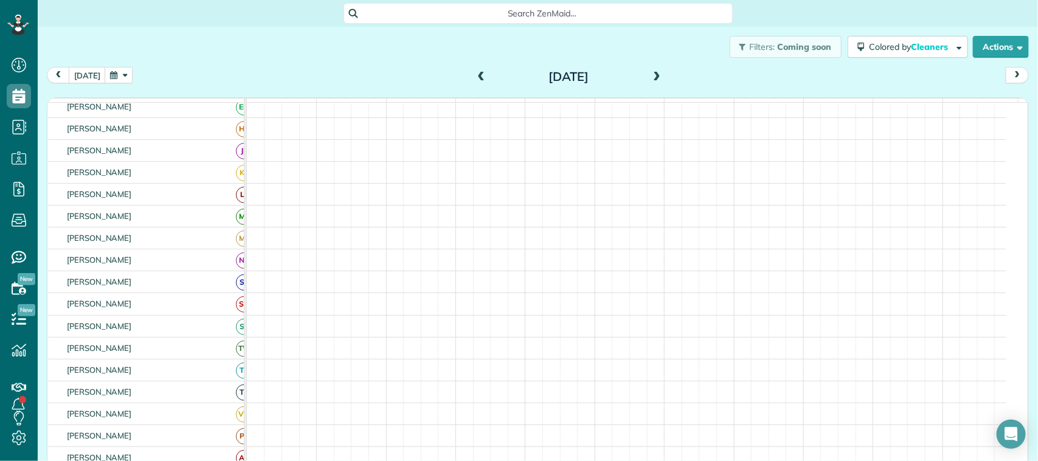
scroll to position [68, 0]
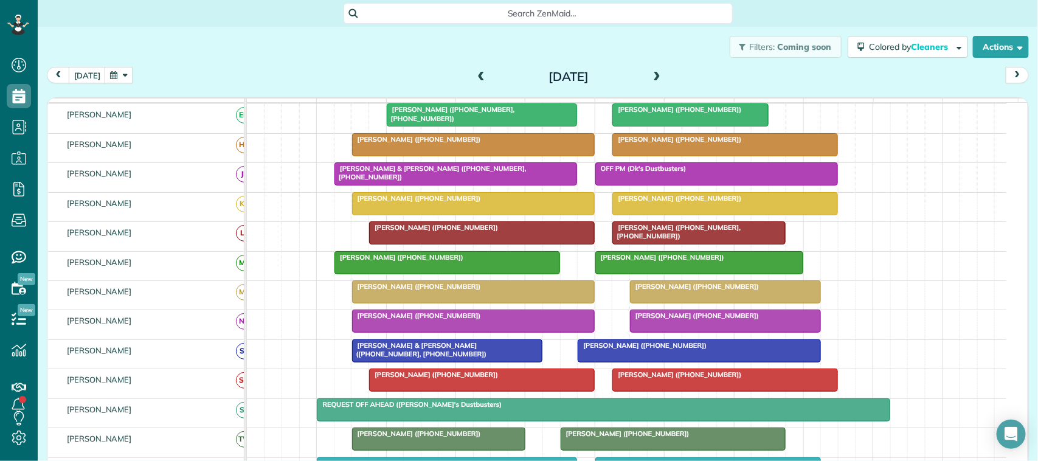
click at [656, 362] on div at bounding box center [698, 351] width 241 height 22
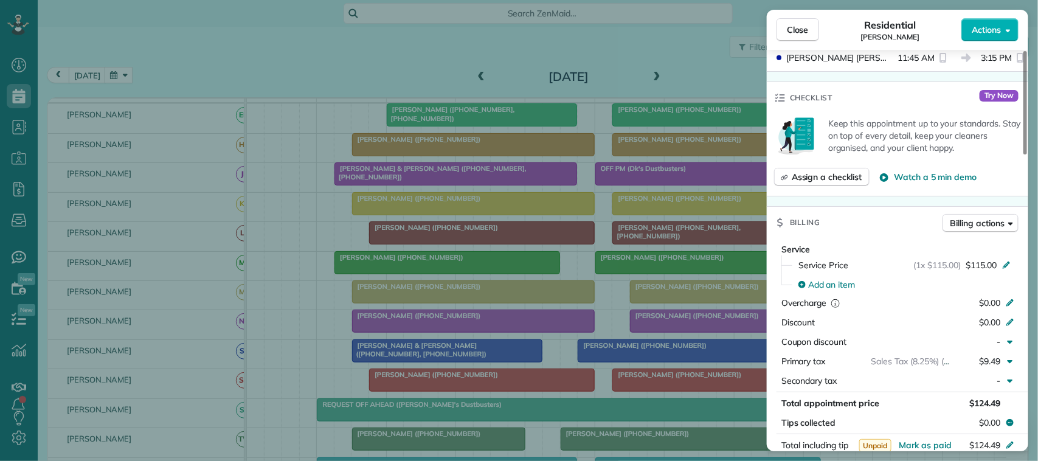
scroll to position [456, 0]
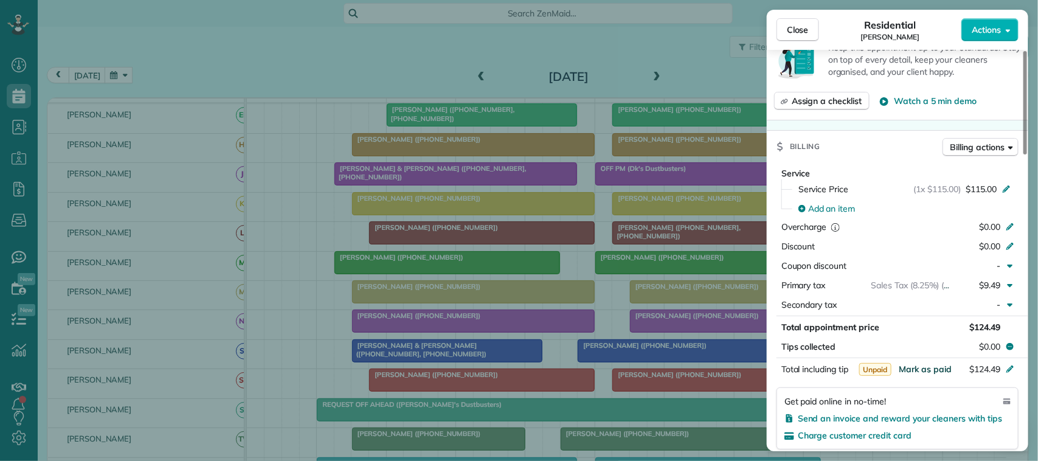
click at [923, 375] on span "Mark as paid" at bounding box center [925, 369] width 53 height 11
click at [802, 35] on span "Close" at bounding box center [798, 30] width 22 height 12
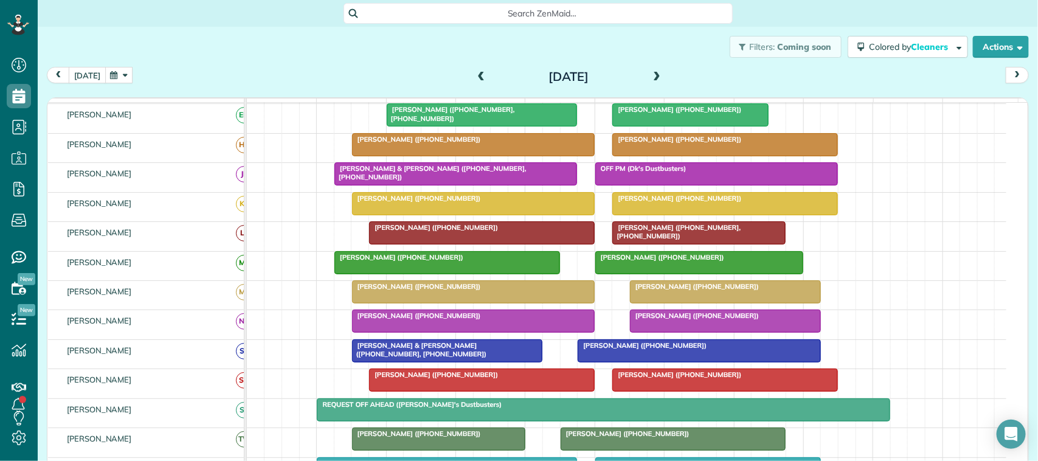
click at [83, 75] on button "[DATE]" at bounding box center [87, 75] width 37 height 16
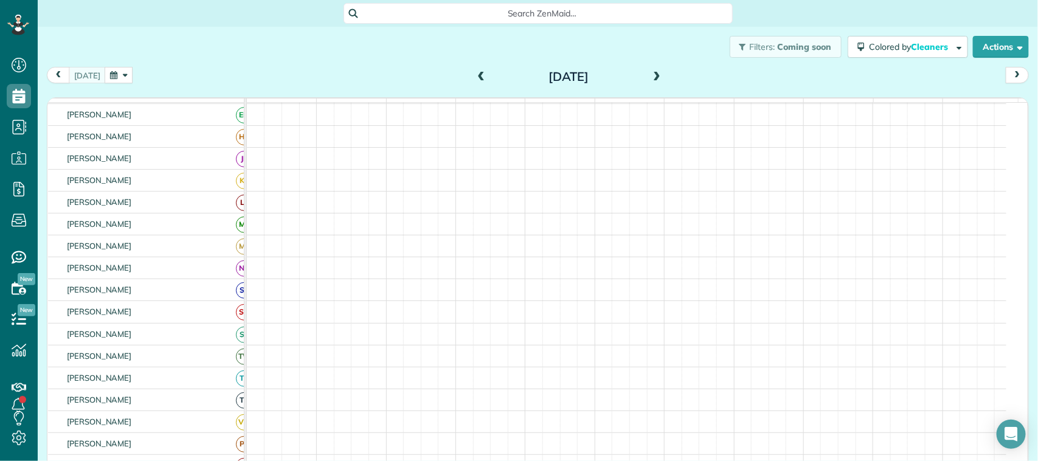
click at [113, 80] on button "button" at bounding box center [119, 75] width 28 height 16
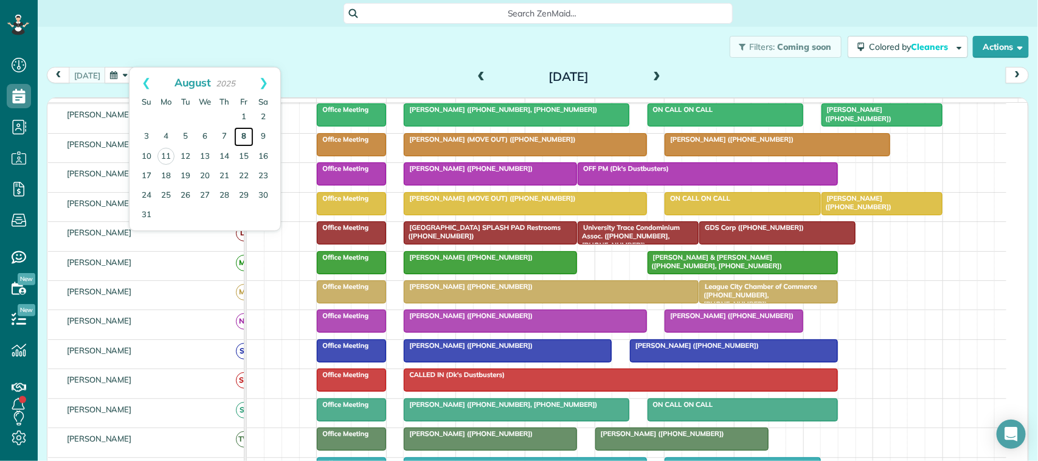
click at [245, 137] on link "8" at bounding box center [243, 136] width 19 height 19
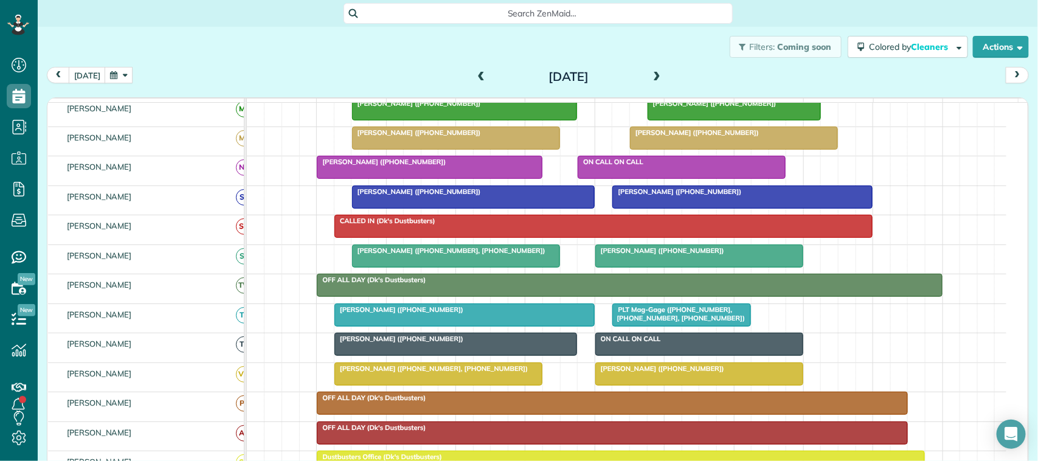
scroll to position [228, 0]
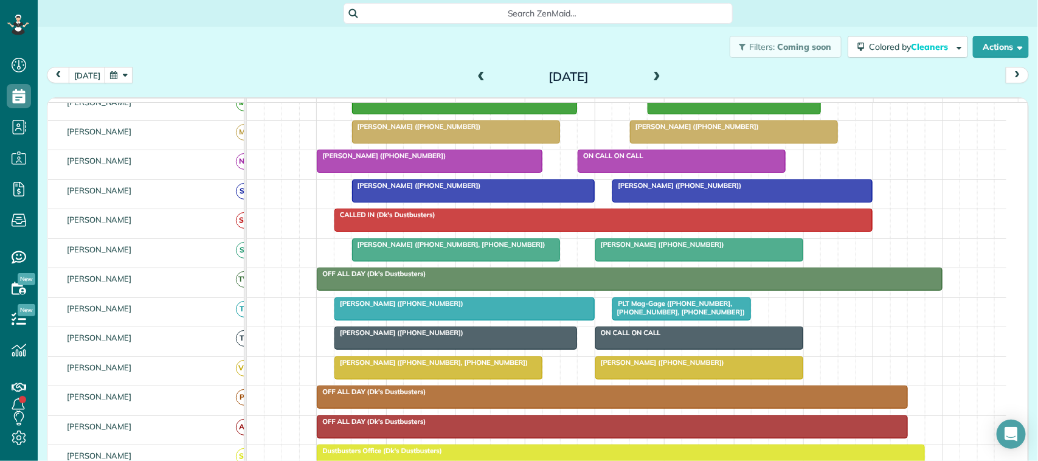
click at [414, 261] on div at bounding box center [456, 250] width 207 height 22
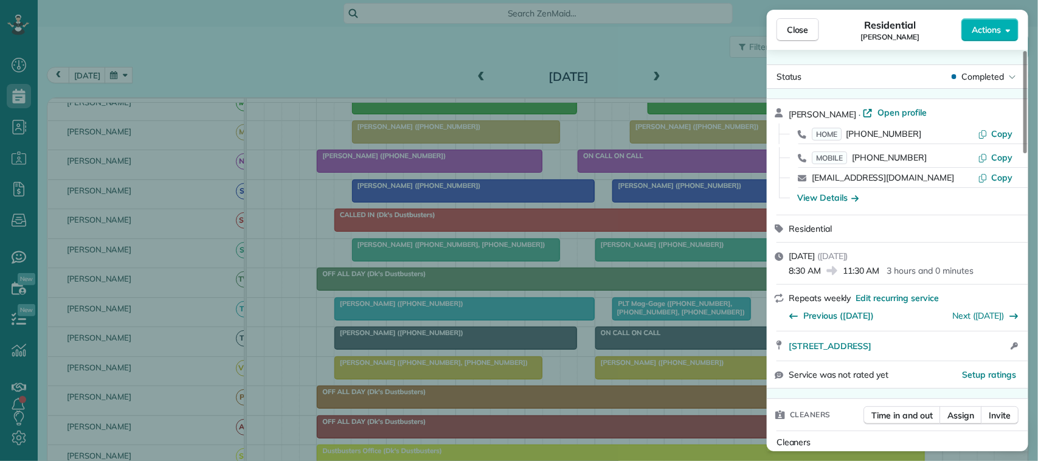
click at [825, 30] on div "Residential [PERSON_NAME]" at bounding box center [890, 30] width 142 height 24
drag, startPoint x: 812, startPoint y: 30, endPoint x: 806, endPoint y: 33, distance: 6.8
click at [806, 33] on button "Close" at bounding box center [798, 29] width 43 height 23
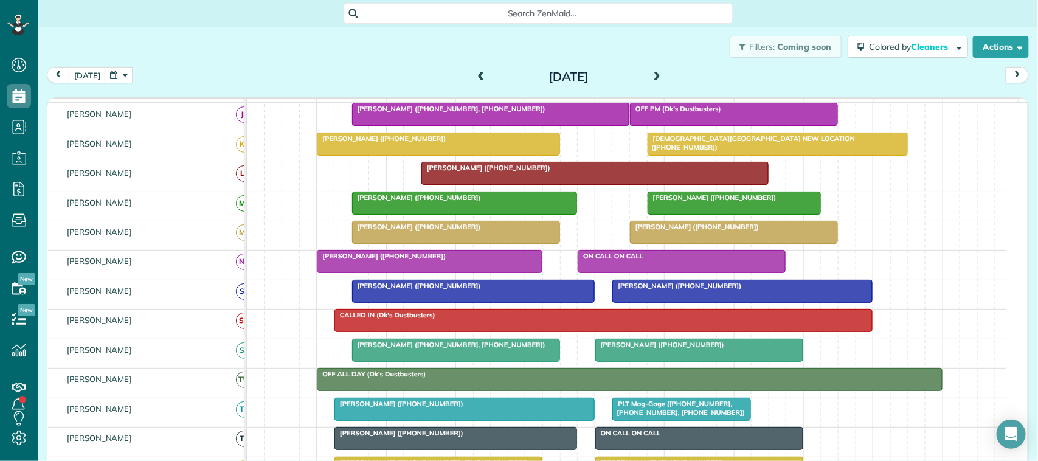
scroll to position [152, 0]
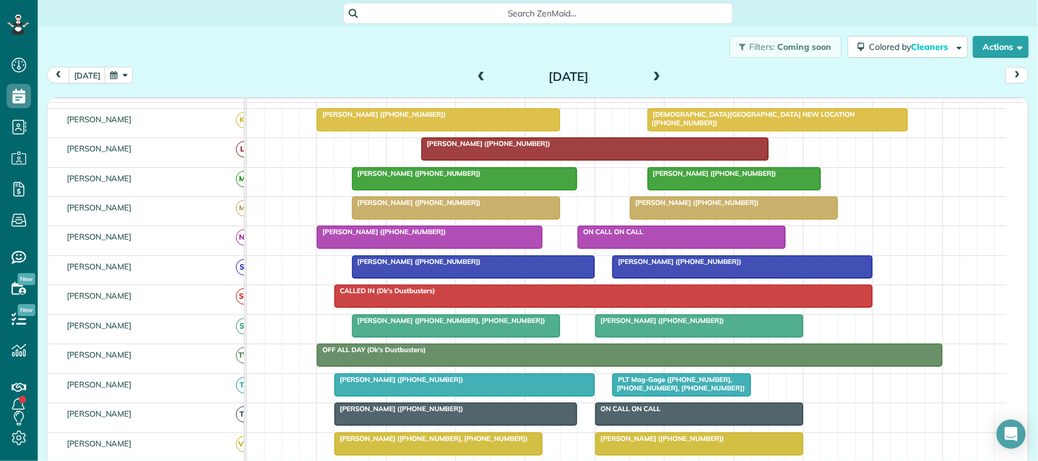
click at [644, 325] on span "[PERSON_NAME] ([PHONE_NUMBER])" at bounding box center [660, 320] width 130 height 9
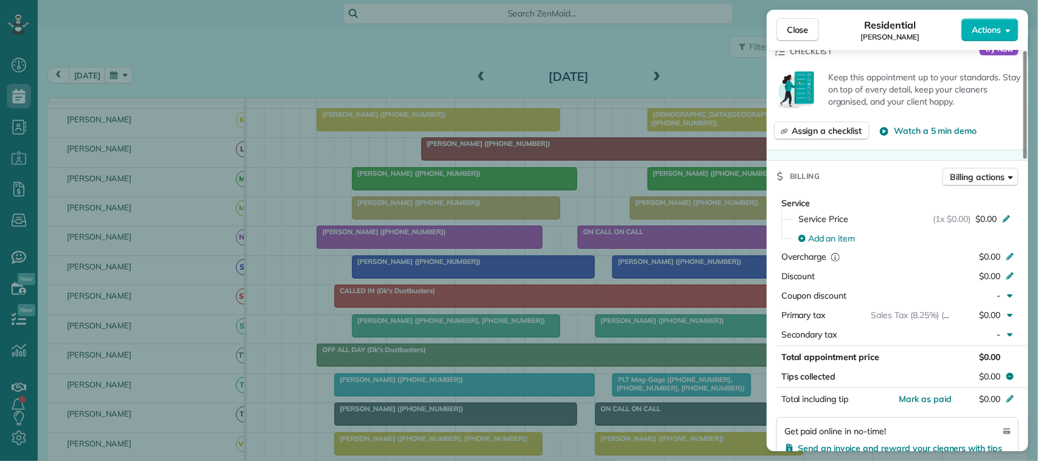
scroll to position [456, 0]
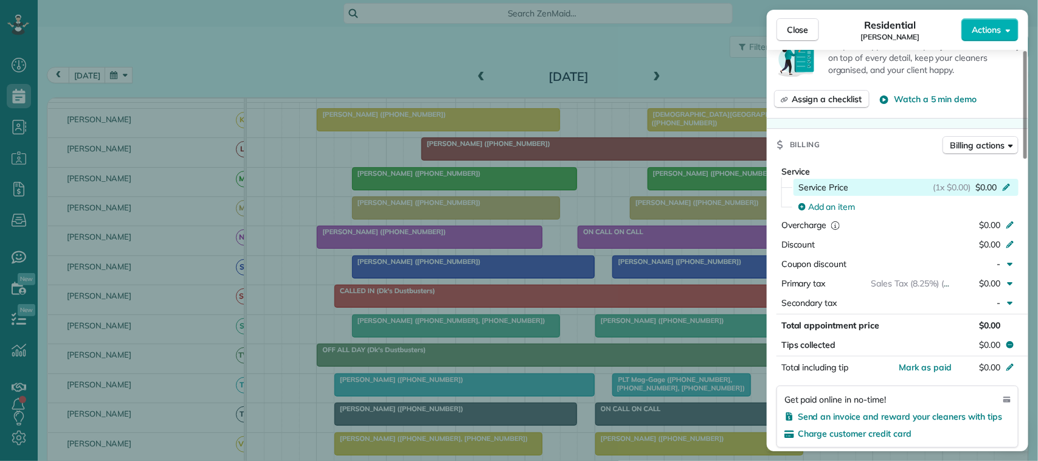
click at [988, 186] on span "$0.00" at bounding box center [986, 187] width 21 height 12
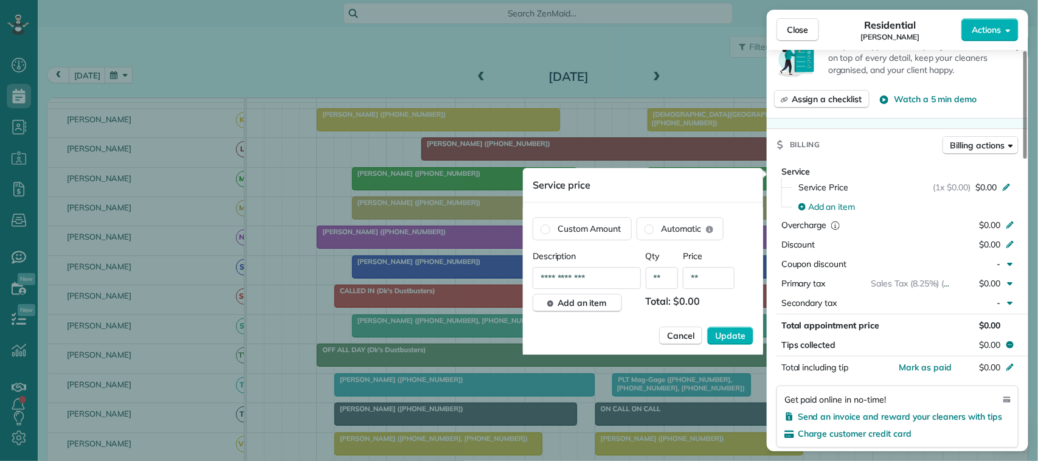
click at [700, 280] on input "**" at bounding box center [709, 278] width 52 height 22
click at [704, 280] on input "**" at bounding box center [709, 278] width 52 height 22
type input "****"
drag, startPoint x: 728, startPoint y: 329, endPoint x: 732, endPoint y: 336, distance: 7.6
click at [731, 335] on button "Update" at bounding box center [730, 336] width 46 height 18
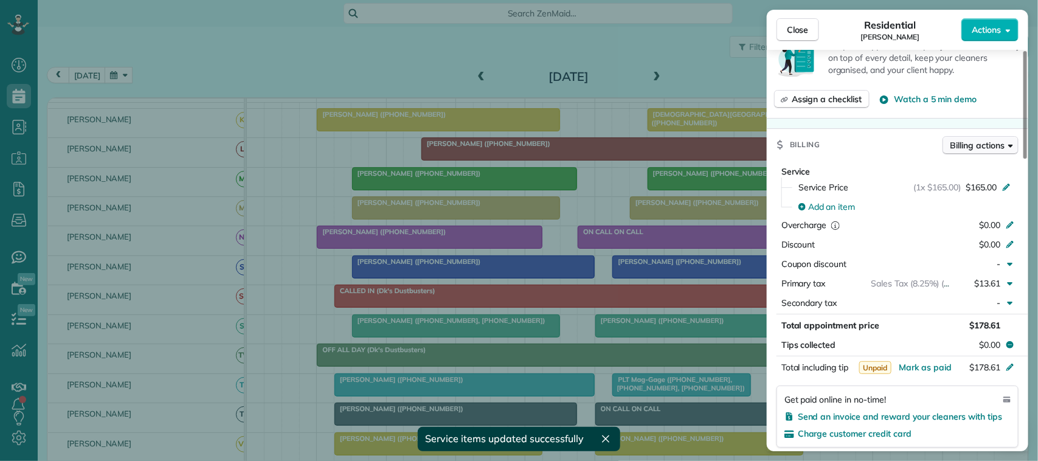
click at [965, 142] on span "Billing actions" at bounding box center [978, 145] width 54 height 12
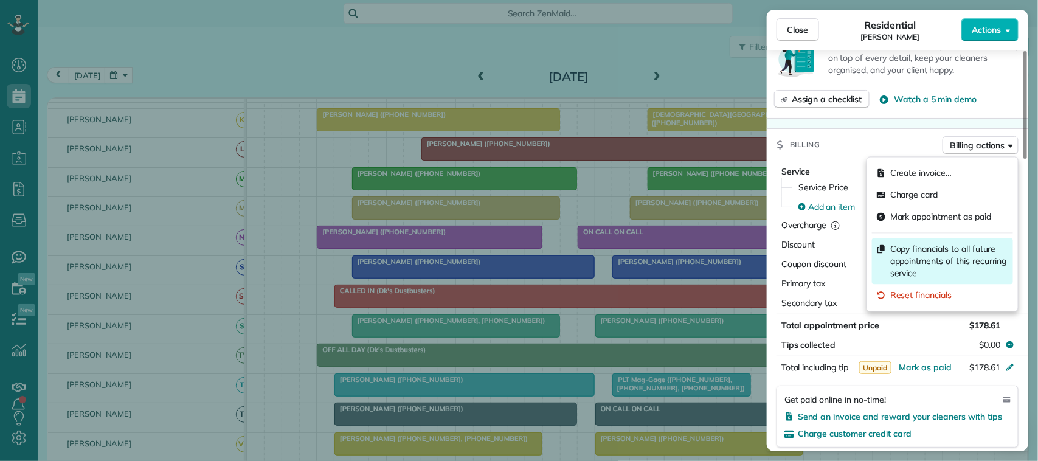
click at [937, 246] on span "Copy financials to all future appointments of this recurring service" at bounding box center [950, 261] width 118 height 36
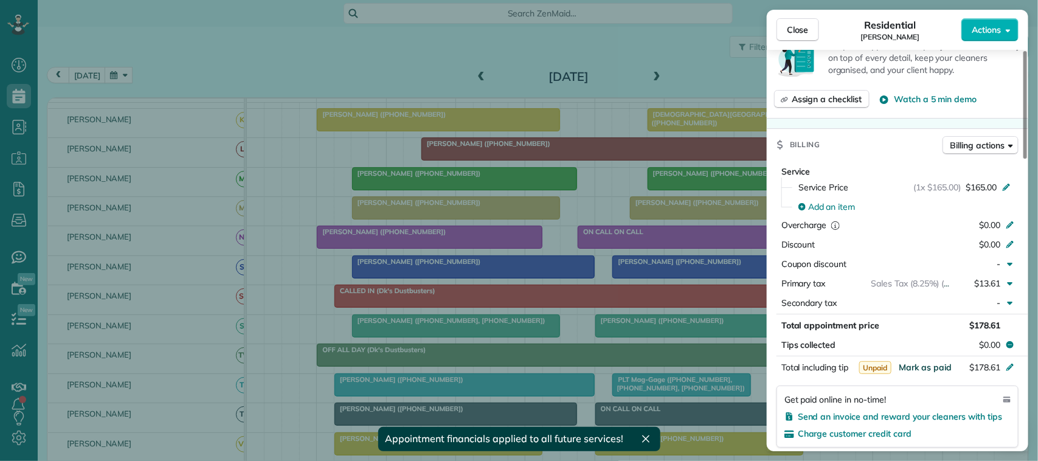
click at [932, 373] on span "Mark as paid" at bounding box center [925, 367] width 53 height 11
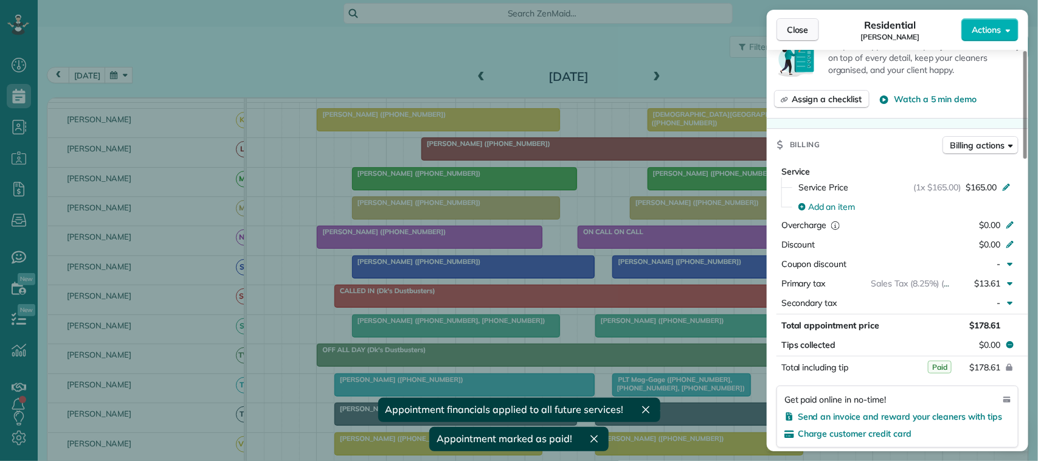
click at [810, 34] on button "Close" at bounding box center [798, 29] width 43 height 23
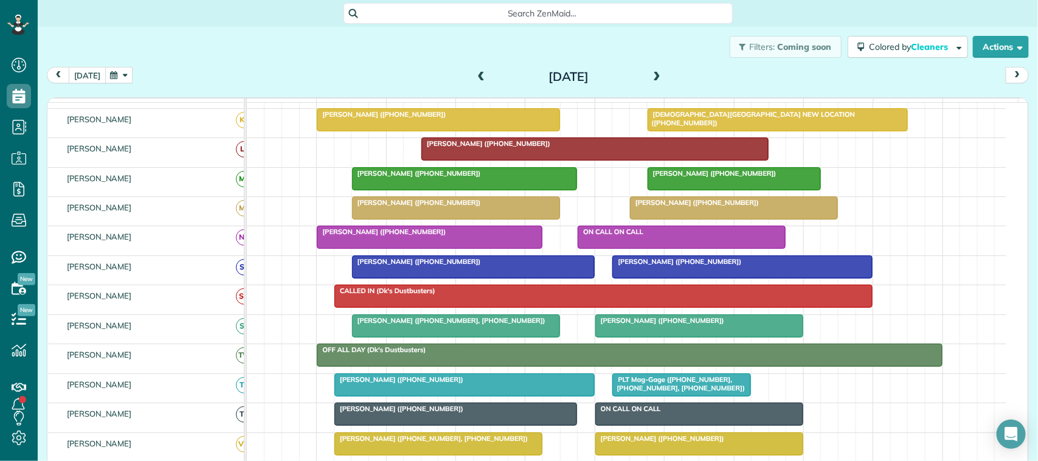
click at [87, 79] on button "[DATE]" at bounding box center [87, 75] width 37 height 16
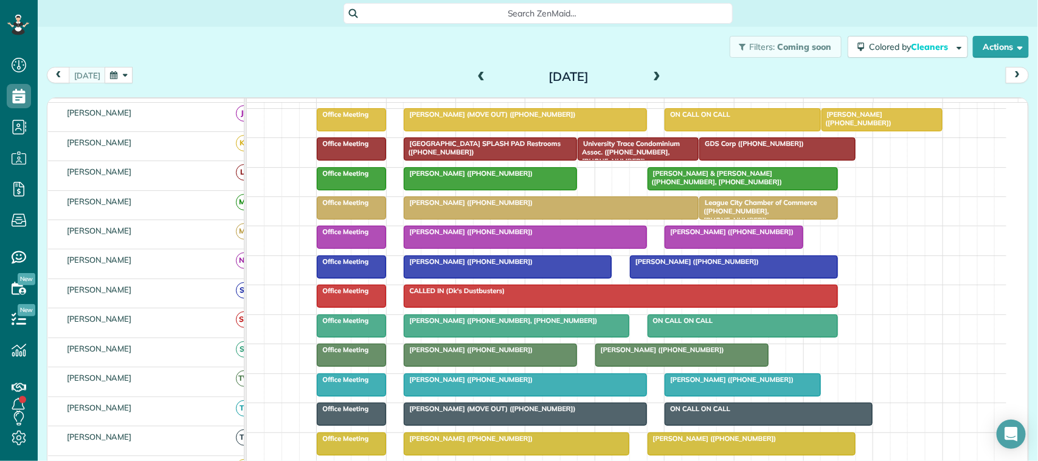
scroll to position [152, 0]
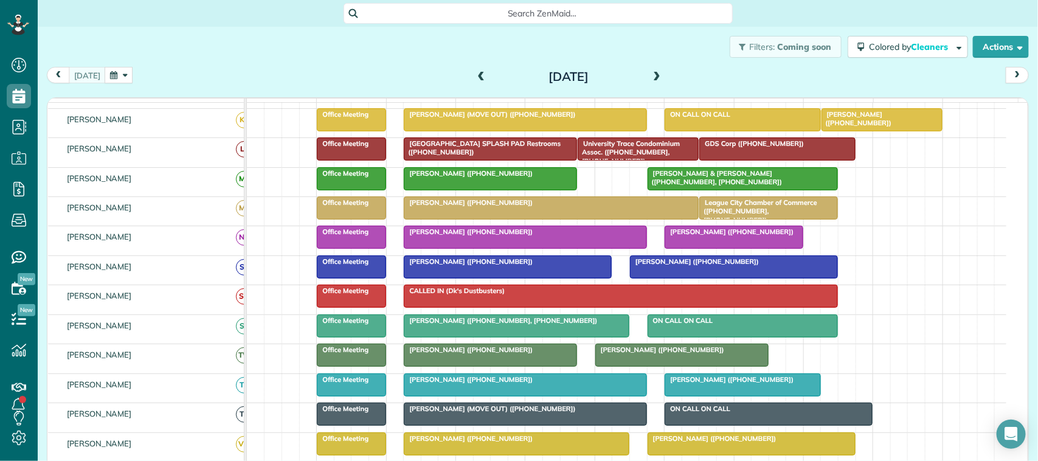
click at [650, 75] on span at bounding box center [656, 77] width 13 height 11
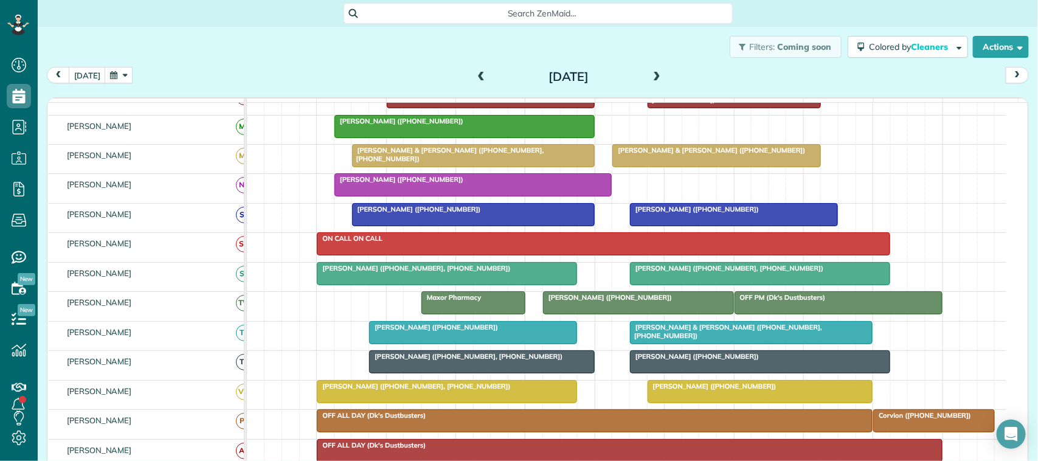
scroll to position [228, 0]
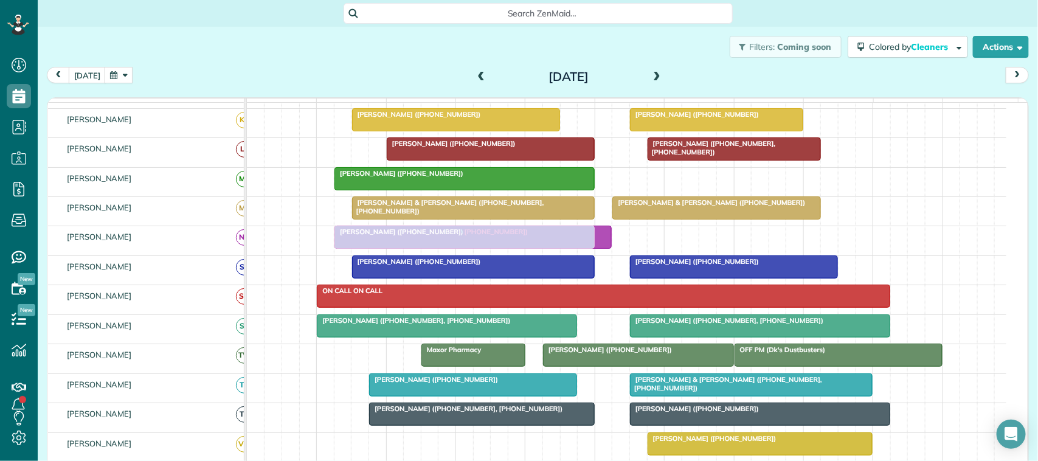
drag, startPoint x: 417, startPoint y: 309, endPoint x: 431, endPoint y: 244, distance: 66.6
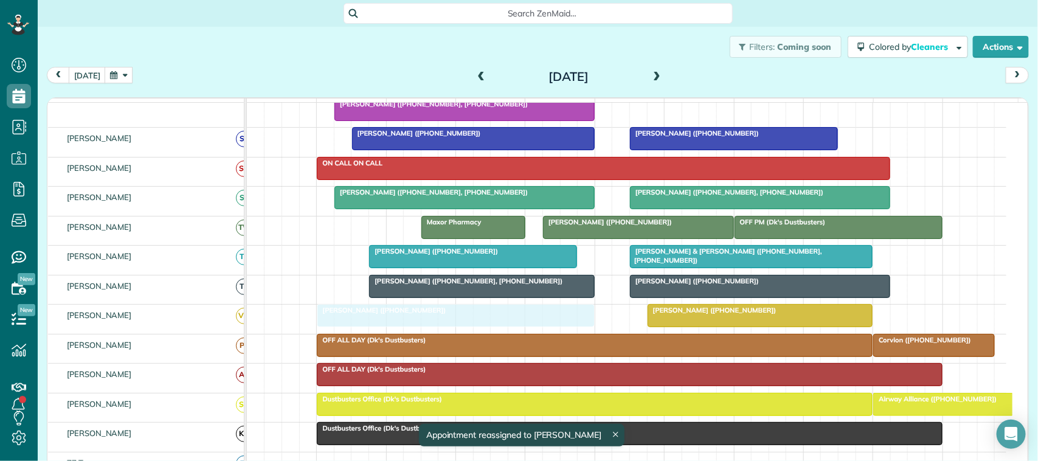
drag, startPoint x: 408, startPoint y: 178, endPoint x: 388, endPoint y: 327, distance: 150.9
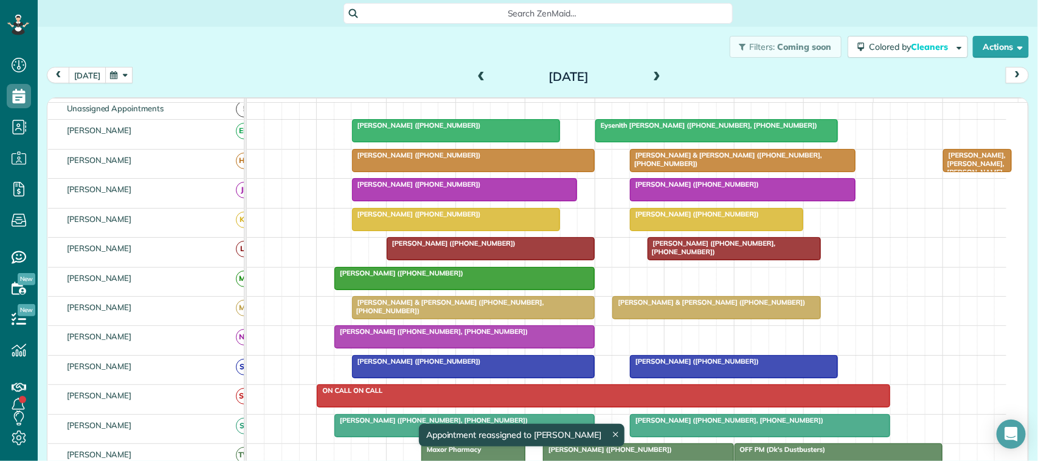
click at [80, 81] on button "[DATE]" at bounding box center [87, 75] width 37 height 16
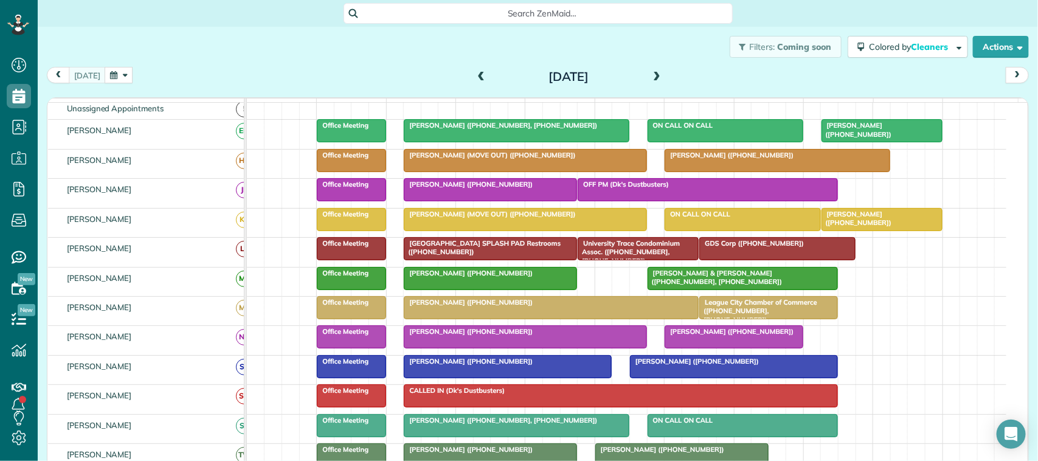
click at [650, 80] on span at bounding box center [656, 77] width 13 height 11
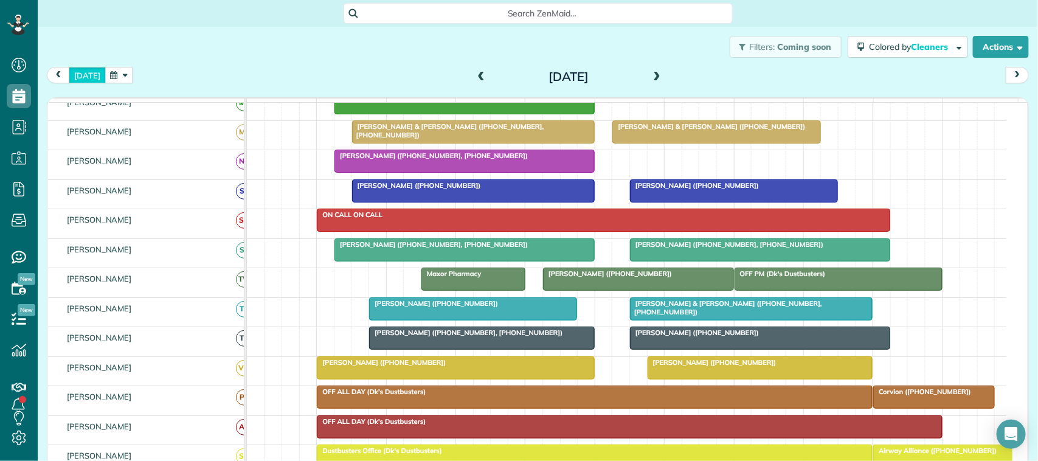
click at [86, 77] on button "[DATE]" at bounding box center [87, 75] width 37 height 16
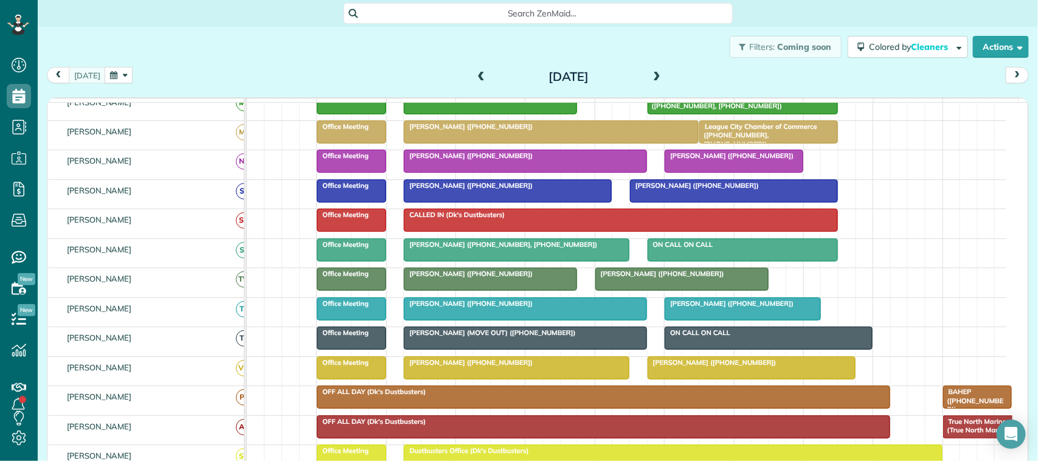
click at [116, 77] on button "button" at bounding box center [119, 75] width 28 height 16
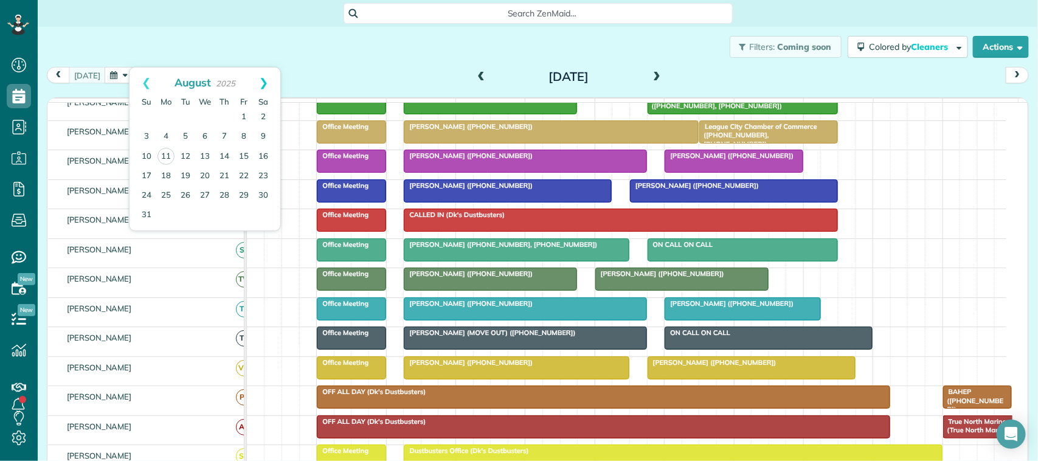
click at [268, 87] on link "Next" at bounding box center [263, 83] width 33 height 30
click at [169, 113] on link "1" at bounding box center [165, 117] width 19 height 19
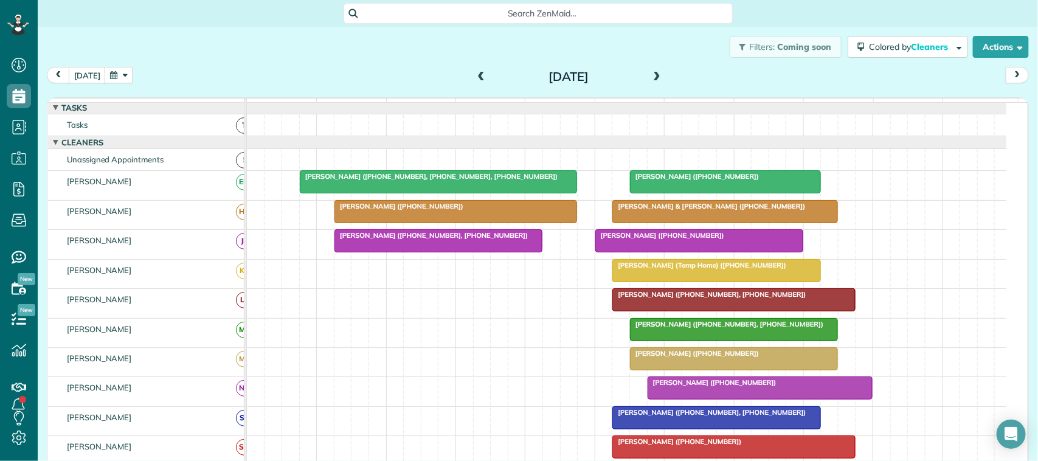
scroll to position [0, 0]
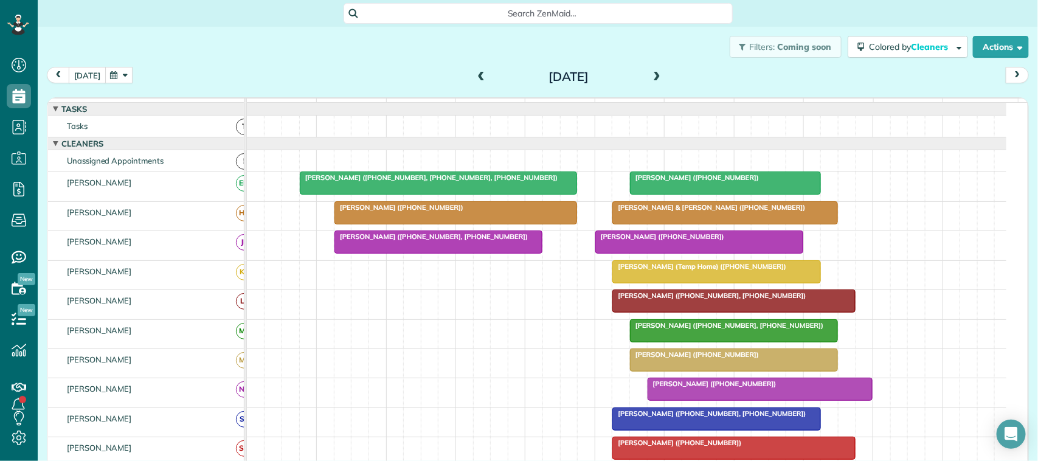
click at [83, 77] on button "[DATE]" at bounding box center [87, 75] width 37 height 16
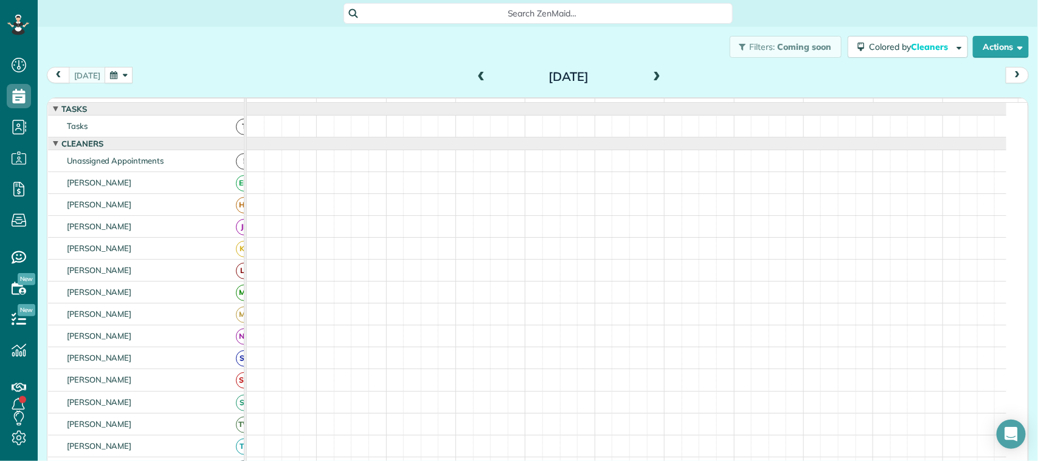
click at [116, 75] on button "button" at bounding box center [119, 75] width 28 height 16
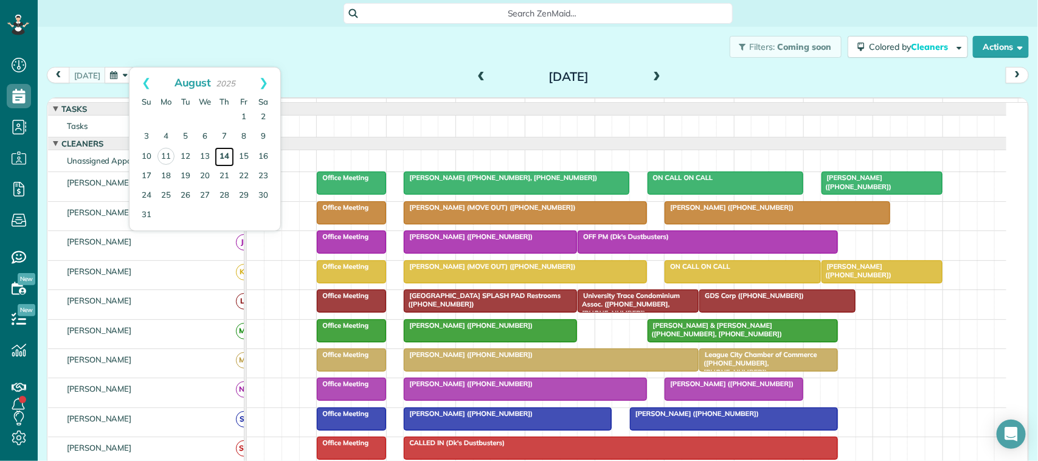
click at [228, 158] on link "14" at bounding box center [224, 156] width 19 height 19
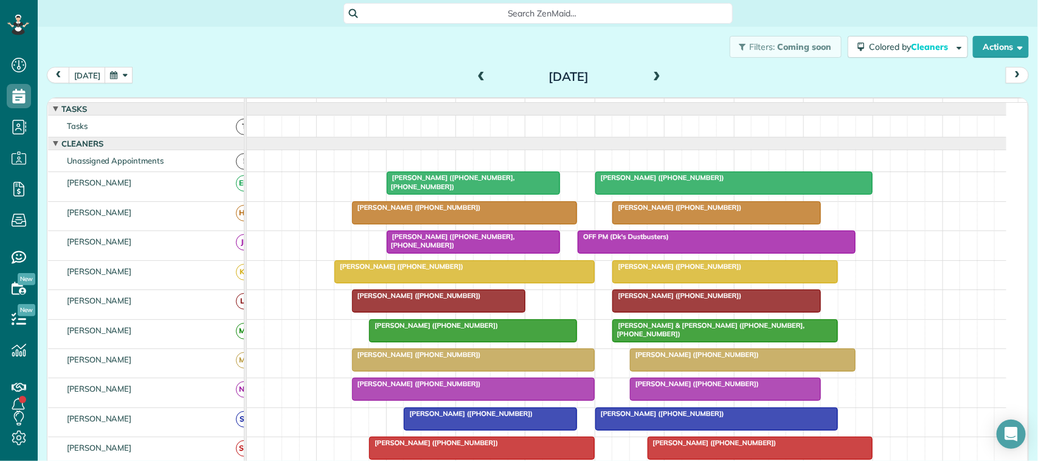
click at [68, 88] on div "[DATE] [DATE]" at bounding box center [538, 78] width 982 height 23
drag, startPoint x: 71, startPoint y: 83, endPoint x: 89, endPoint y: 77, distance: 19.1
click at [75, 83] on div "[DATE]" at bounding box center [90, 75] width 86 height 16
click at [89, 77] on button "[DATE]" at bounding box center [87, 75] width 37 height 16
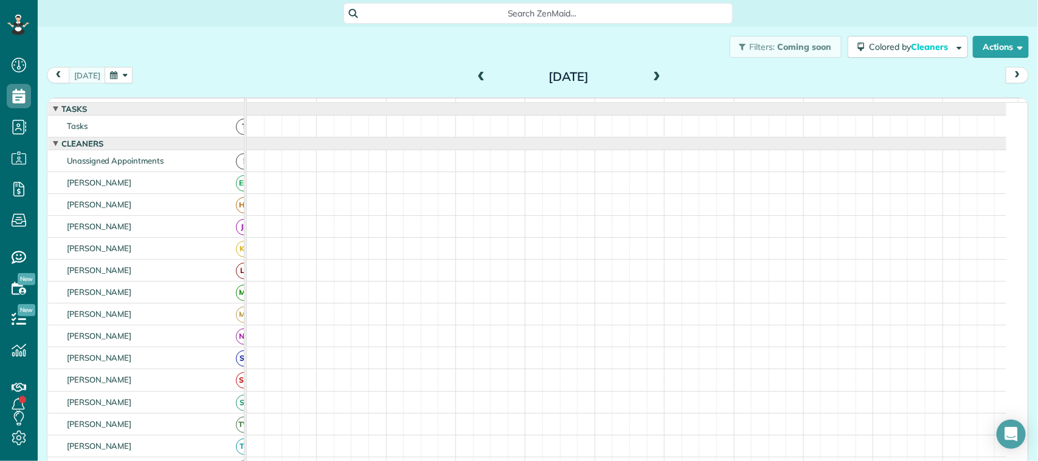
click at [111, 77] on button "button" at bounding box center [119, 75] width 28 height 16
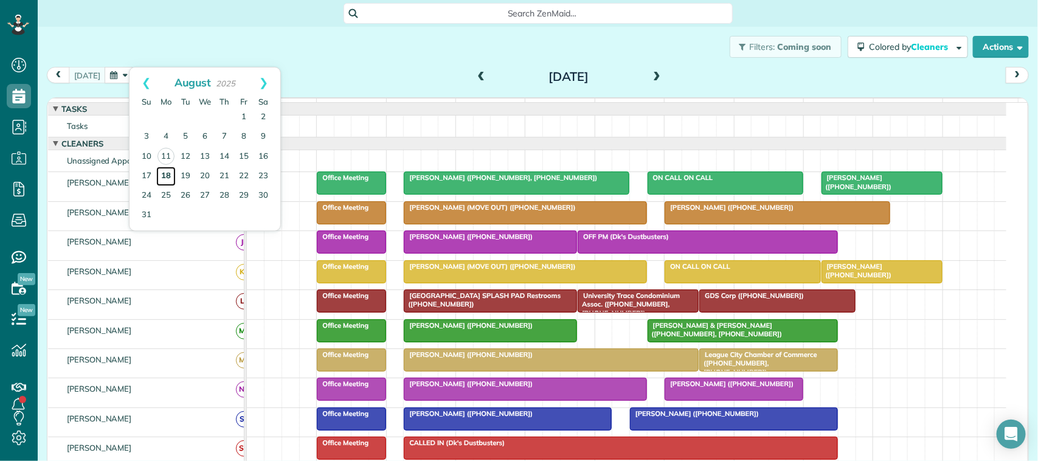
click at [164, 177] on link "18" at bounding box center [165, 176] width 19 height 19
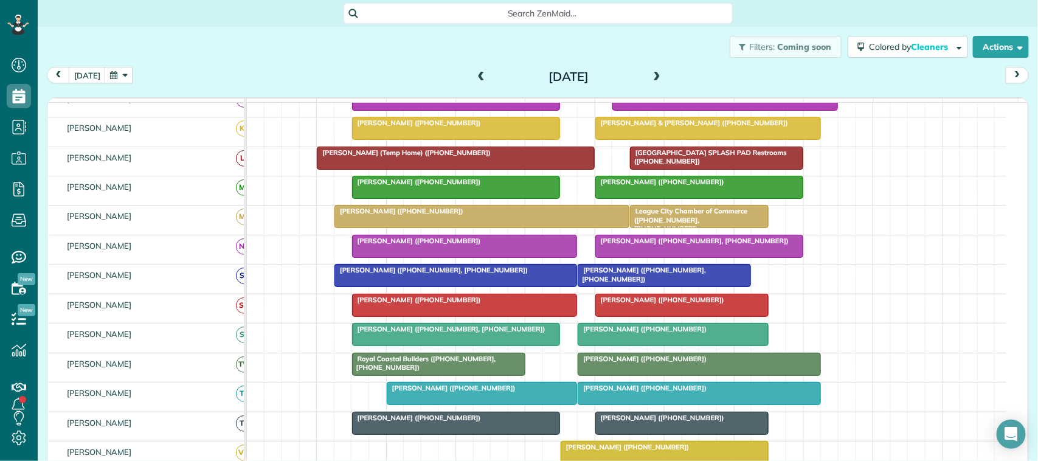
scroll to position [152, 0]
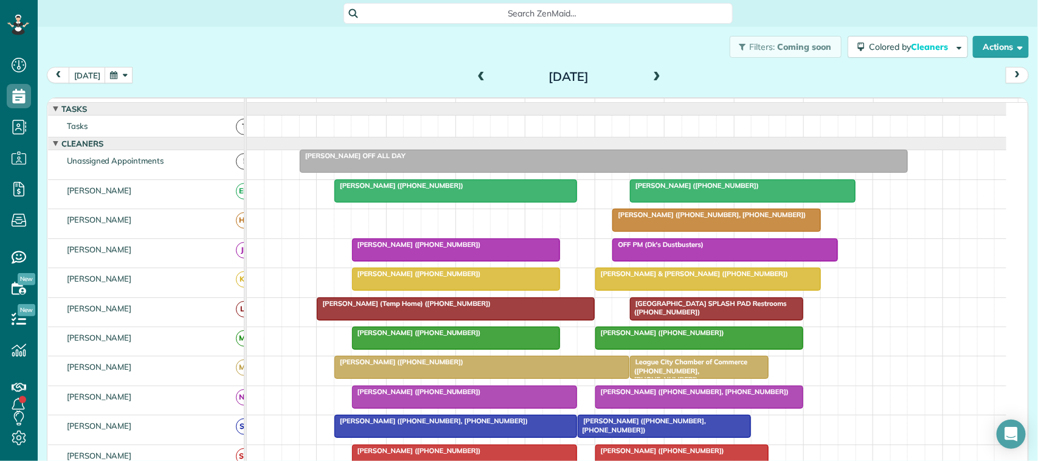
click at [123, 75] on button "button" at bounding box center [119, 75] width 28 height 16
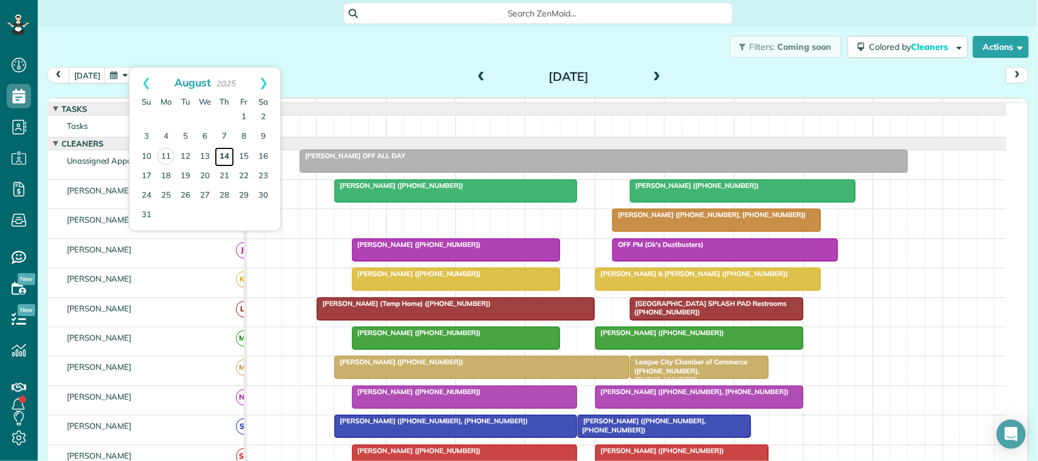
click at [230, 154] on link "14" at bounding box center [224, 156] width 19 height 19
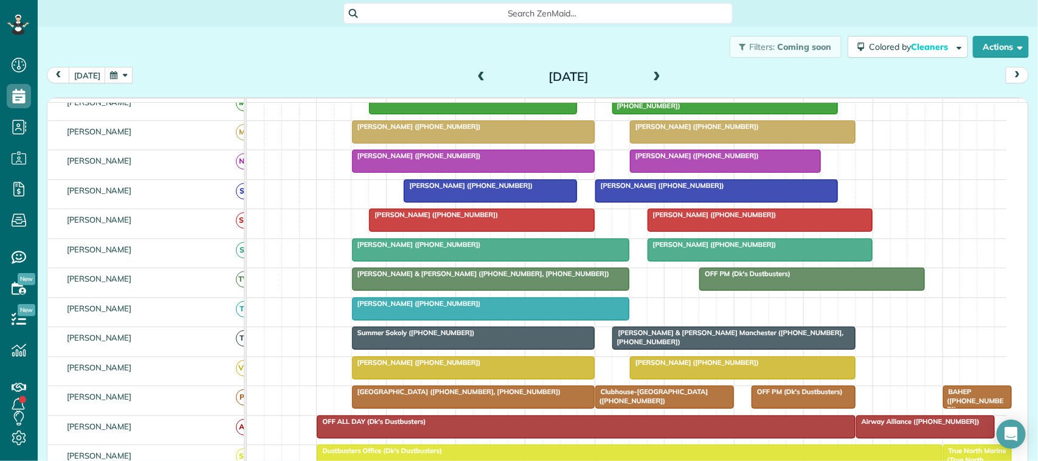
click at [650, 77] on span at bounding box center [656, 77] width 13 height 11
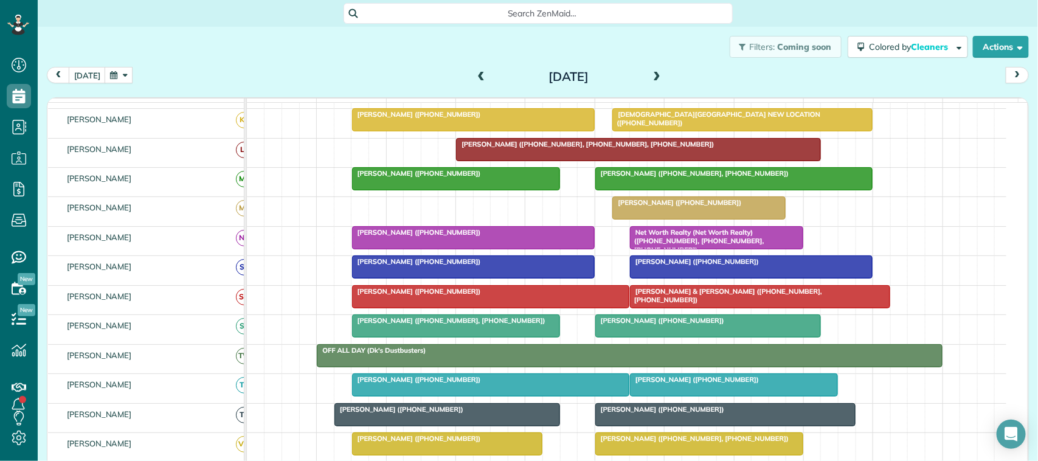
click at [119, 67] on button "button" at bounding box center [119, 75] width 28 height 16
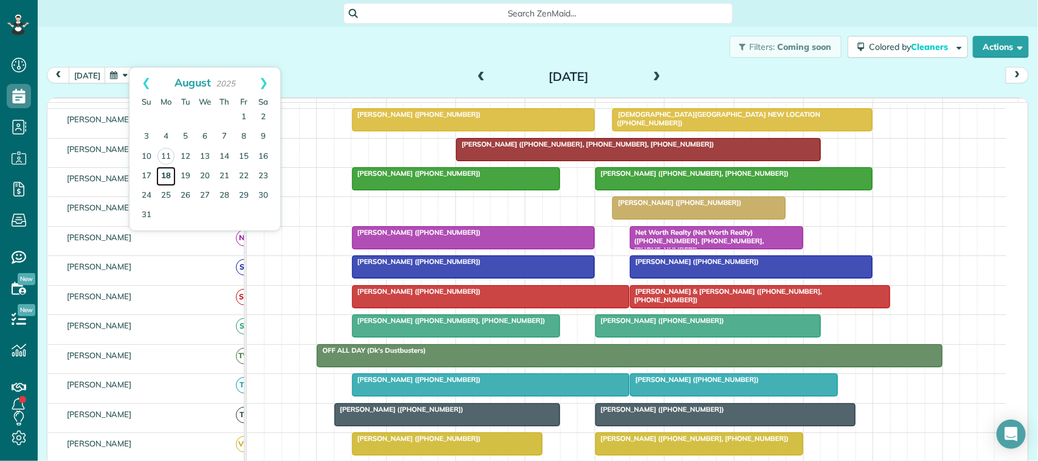
click at [160, 172] on link "18" at bounding box center [165, 176] width 19 height 19
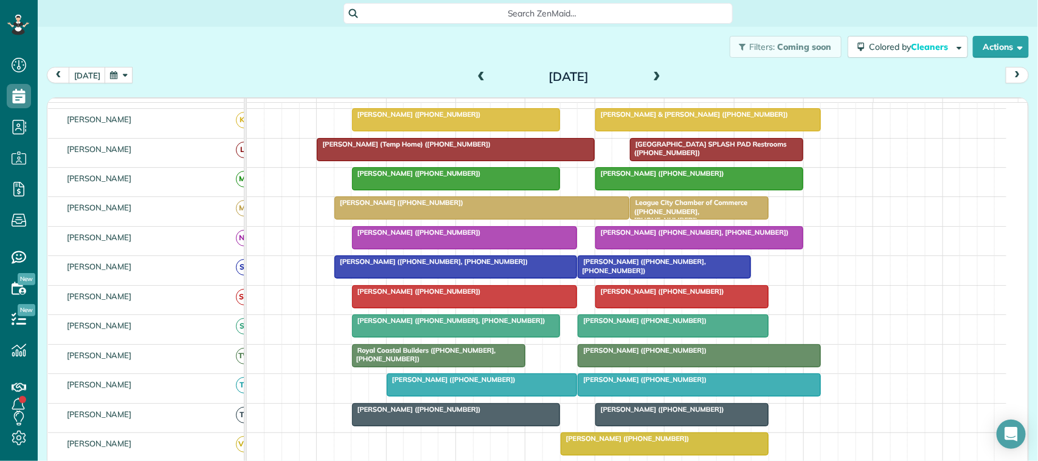
click at [369, 266] on span "[PERSON_NAME] ([PHONE_NUMBER], [PHONE_NUMBER])" at bounding box center [431, 261] width 195 height 9
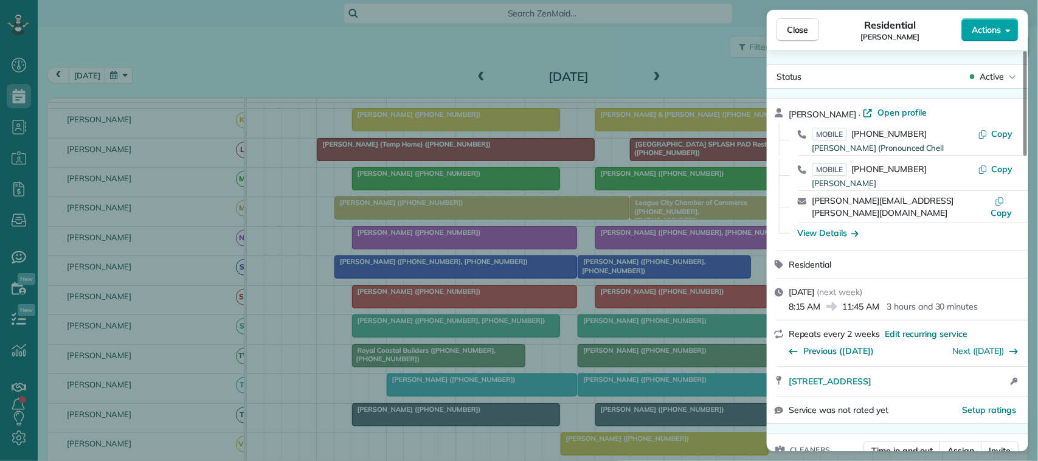
click at [977, 34] on span "Actions" at bounding box center [986, 30] width 29 height 12
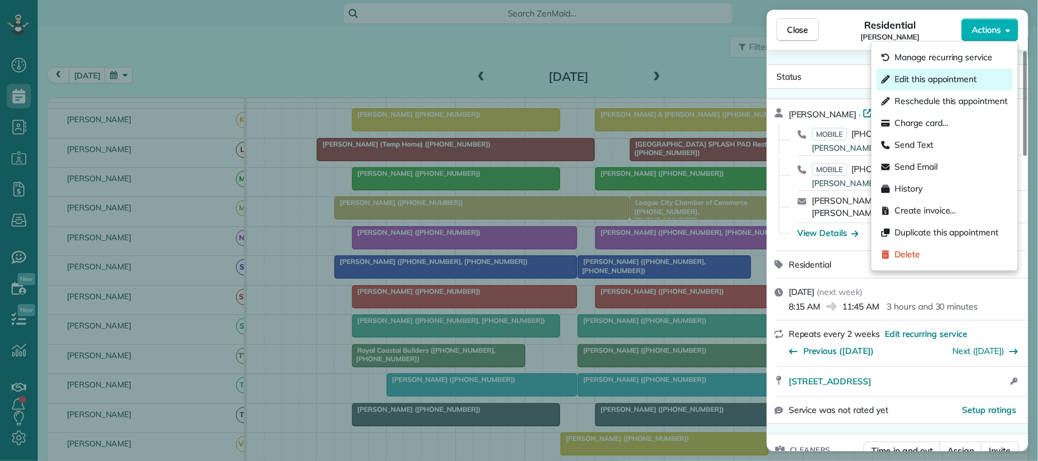
click at [946, 77] on span "Edit this appointment" at bounding box center [936, 80] width 82 height 12
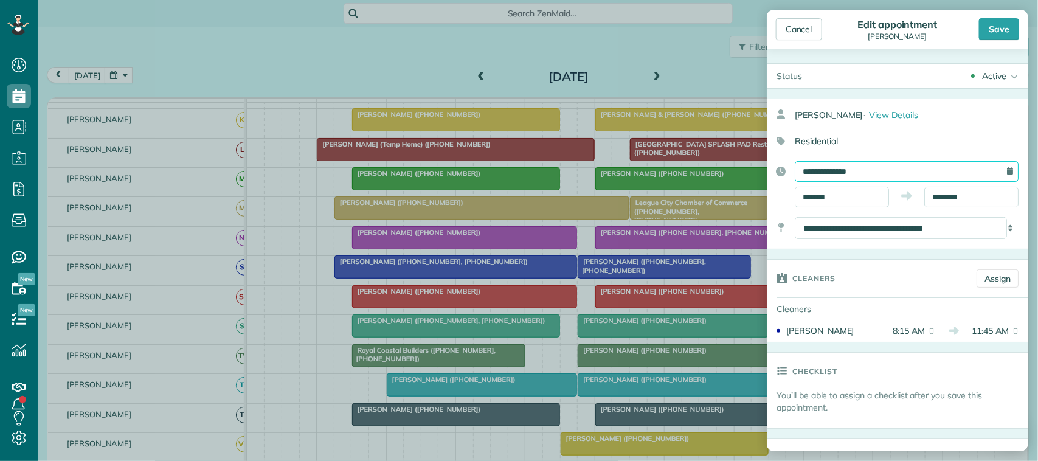
click at [889, 171] on input "**********" at bounding box center [907, 171] width 224 height 21
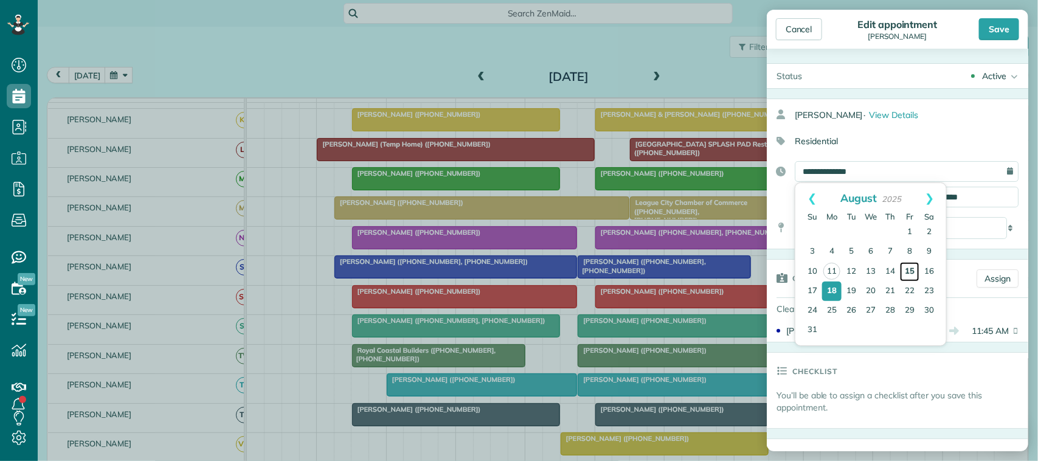
click at [908, 273] on link "15" at bounding box center [909, 271] width 19 height 19
type input "**********"
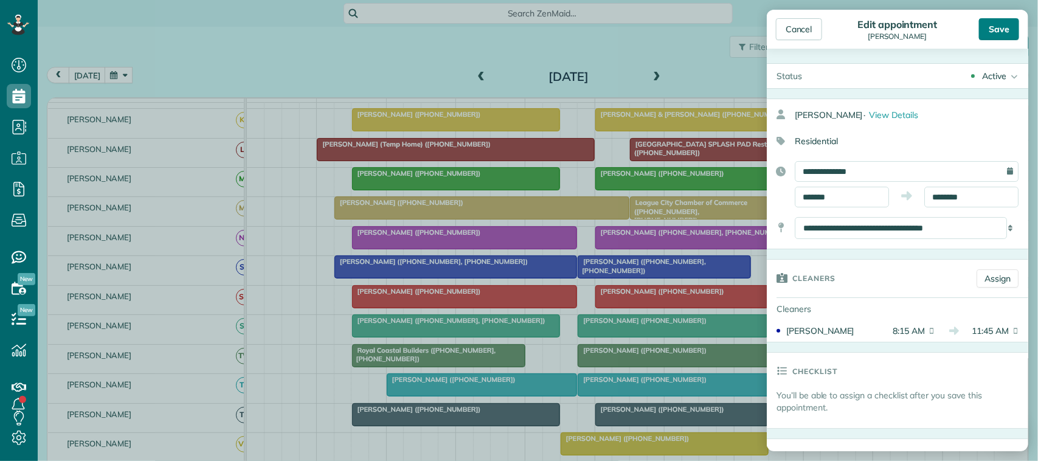
click at [1009, 32] on div "Save" at bounding box center [999, 29] width 40 height 22
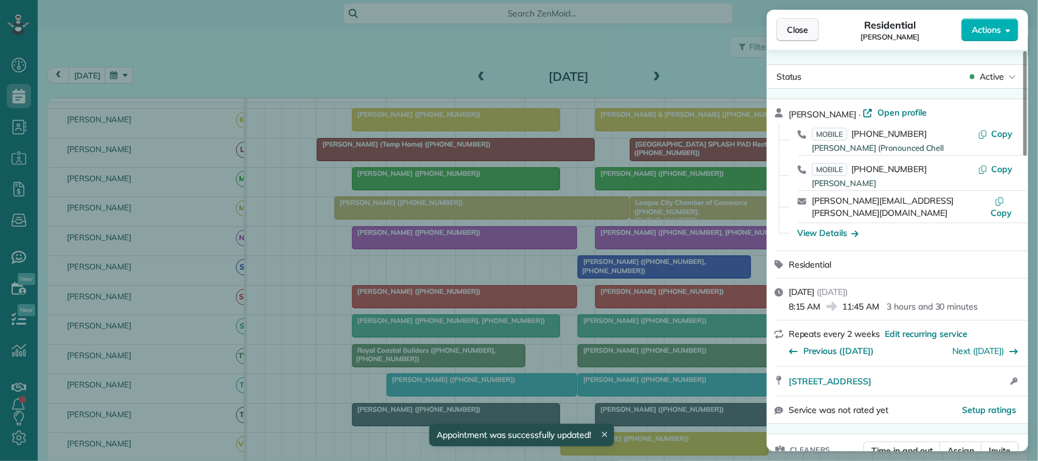
click at [818, 34] on button "Close" at bounding box center [798, 29] width 43 height 23
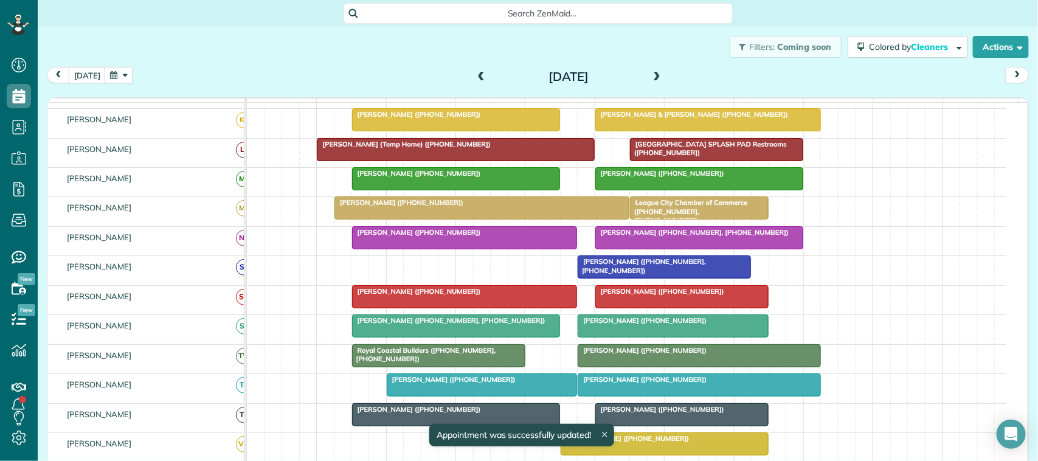
click at [110, 71] on button "button" at bounding box center [119, 75] width 28 height 16
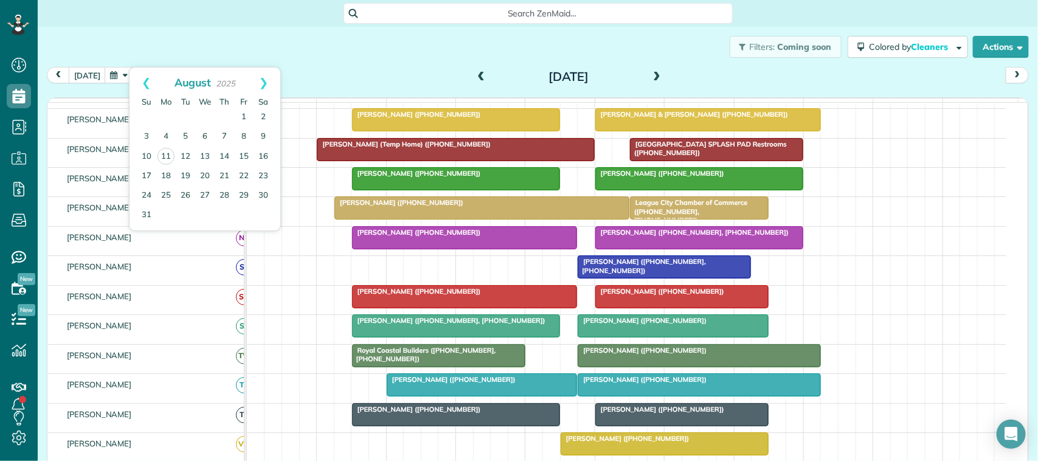
drag, startPoint x: 306, startPoint y: 74, endPoint x: 104, endPoint y: 76, distance: 202.0
click at [302, 76] on div "[DATE] [DATE]" at bounding box center [538, 78] width 982 height 23
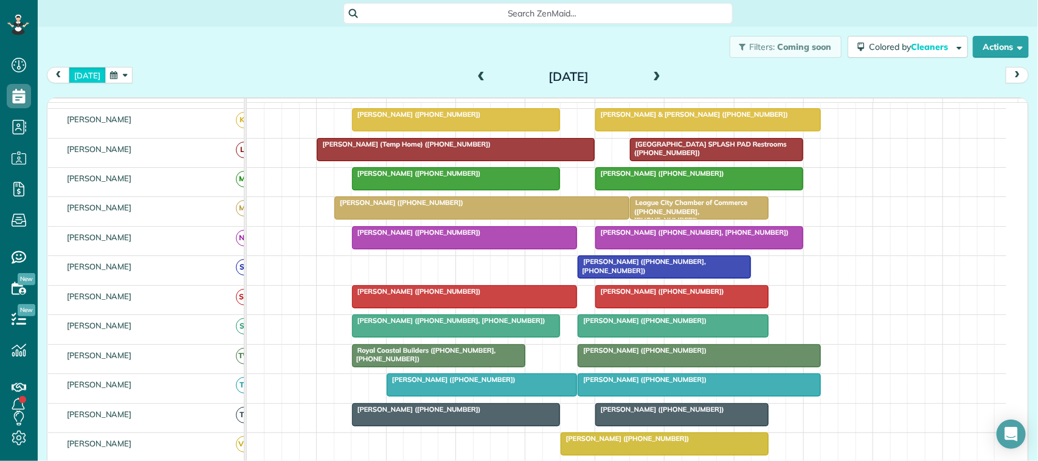
click at [91, 76] on button "[DATE]" at bounding box center [87, 75] width 37 height 16
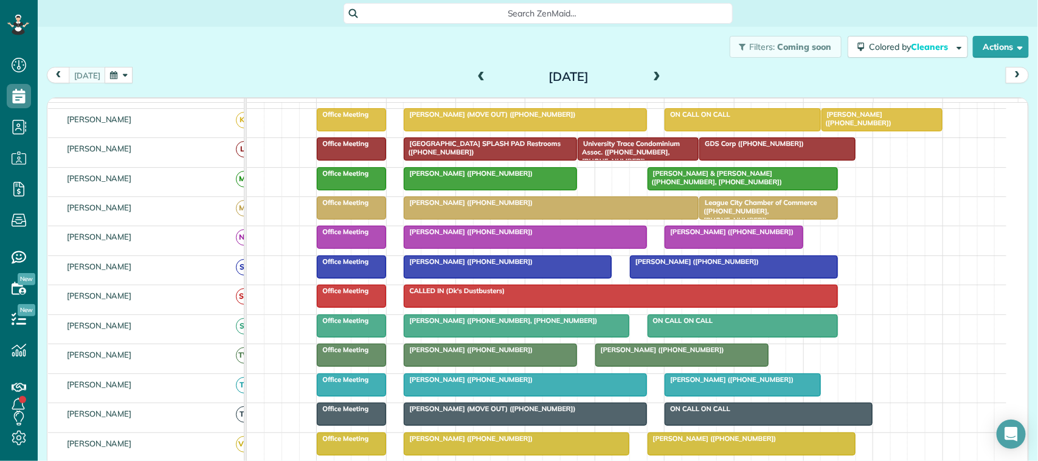
click at [117, 71] on button "button" at bounding box center [119, 75] width 28 height 16
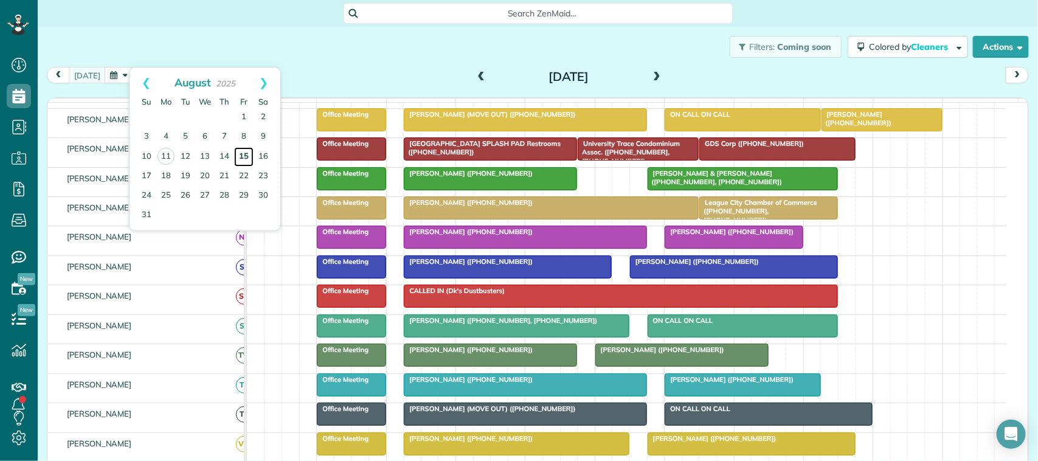
click at [248, 159] on link "15" at bounding box center [243, 156] width 19 height 19
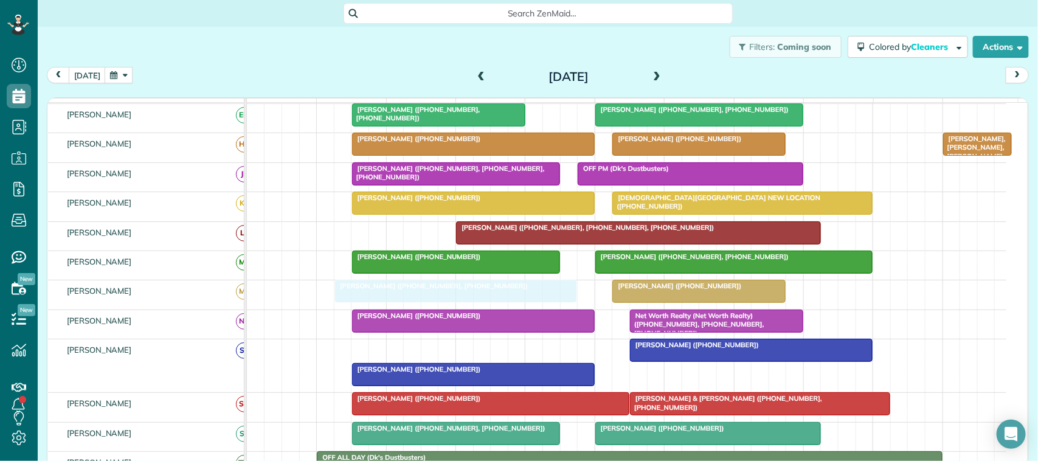
drag, startPoint x: 412, startPoint y: 367, endPoint x: 415, endPoint y: 322, distance: 44.5
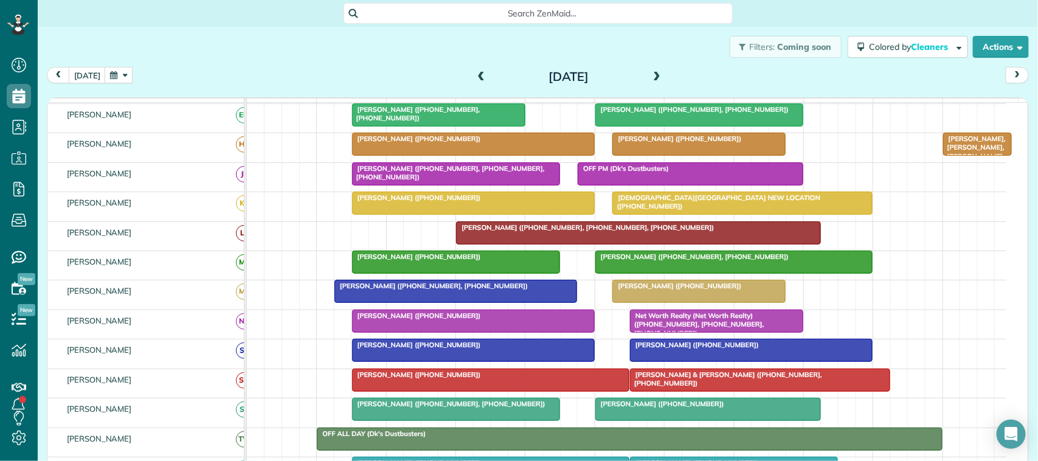
click at [426, 302] on div at bounding box center [455, 291] width 241 height 22
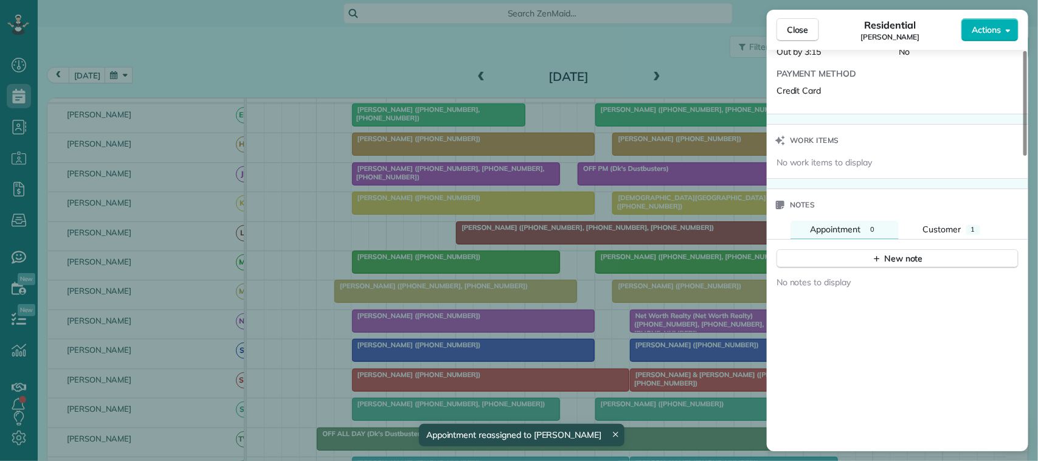
click at [902, 269] on div "No notes to display" at bounding box center [898, 397] width 262 height 257
click at [886, 259] on button "New note" at bounding box center [898, 258] width 242 height 19
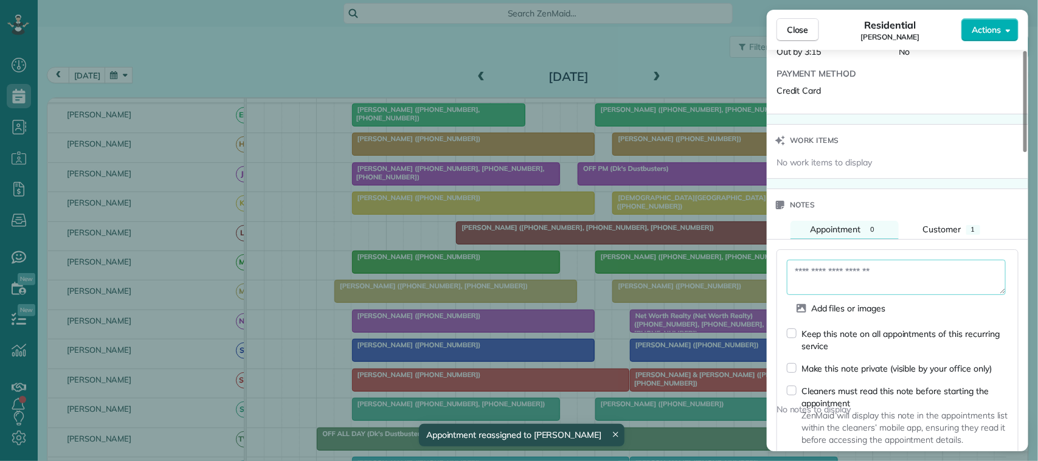
click at [862, 280] on textarea at bounding box center [896, 277] width 219 height 35
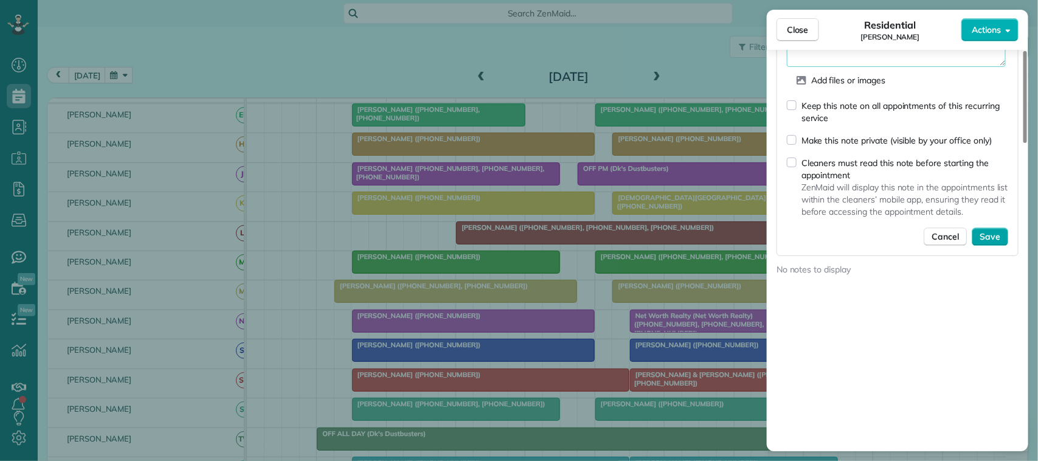
type textarea "**********"
click at [995, 231] on span "Save" at bounding box center [990, 237] width 21 height 12
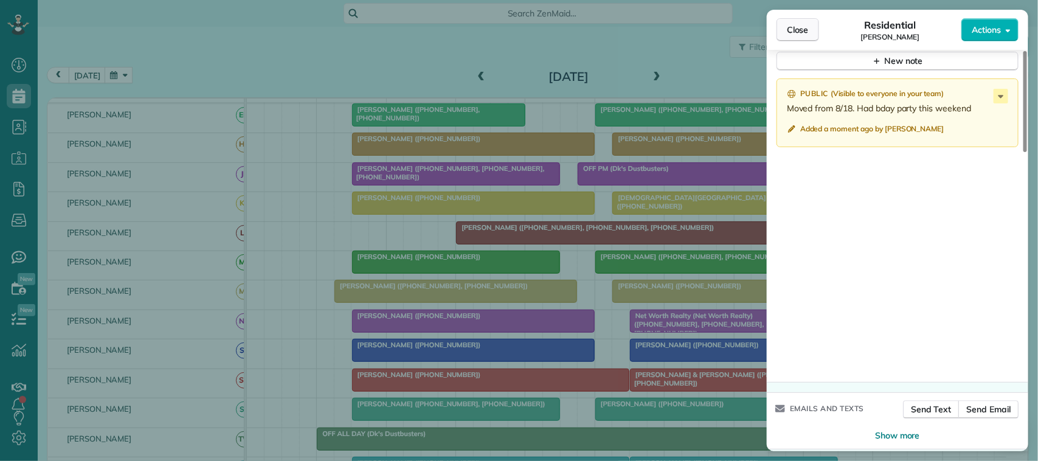
click at [792, 34] on span "Close" at bounding box center [798, 30] width 22 height 12
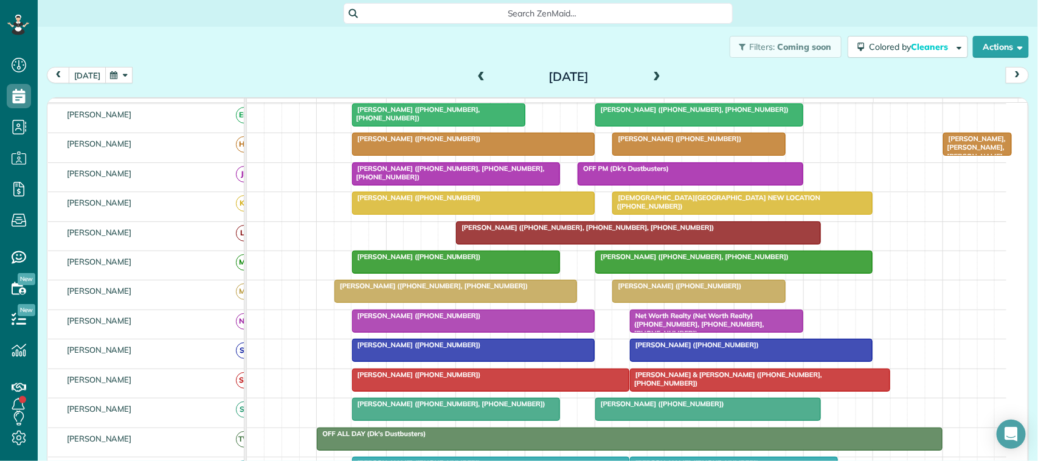
click at [89, 71] on button "[DATE]" at bounding box center [87, 75] width 37 height 16
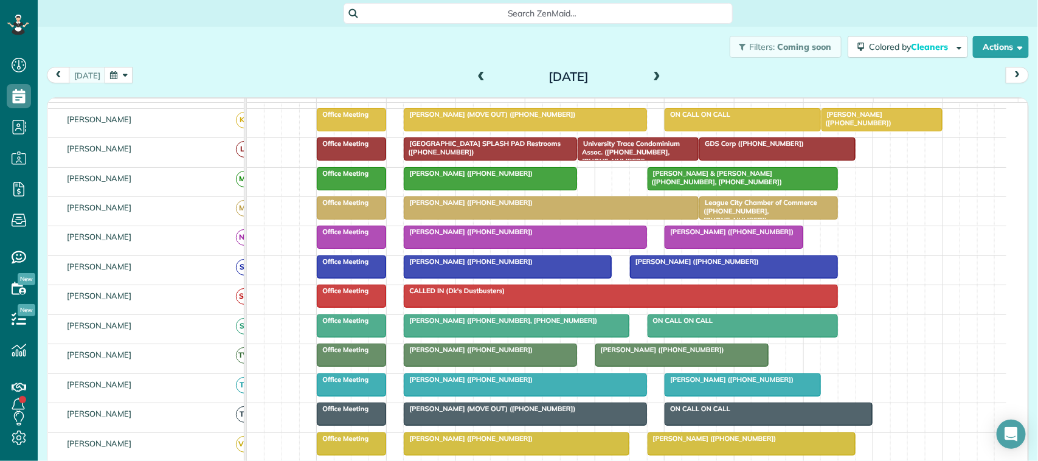
scroll to position [79, 0]
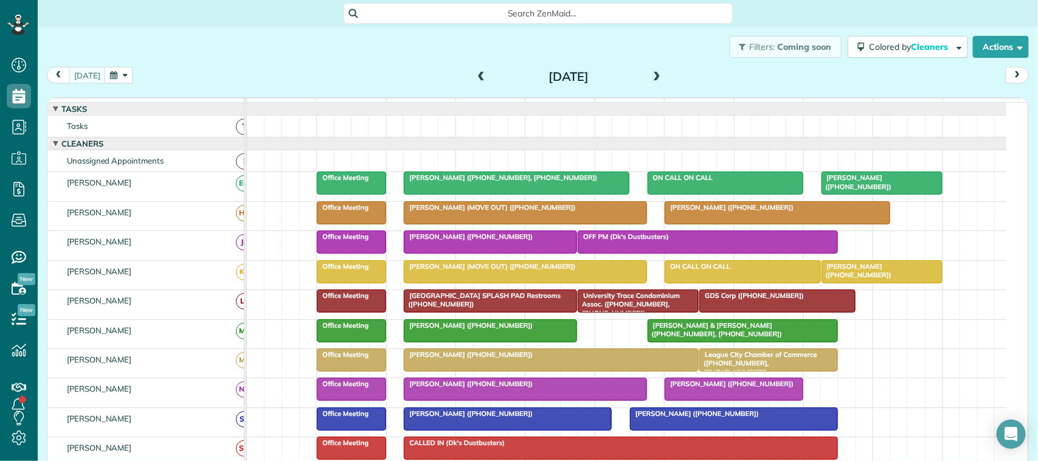
click at [120, 76] on button "button" at bounding box center [119, 75] width 28 height 16
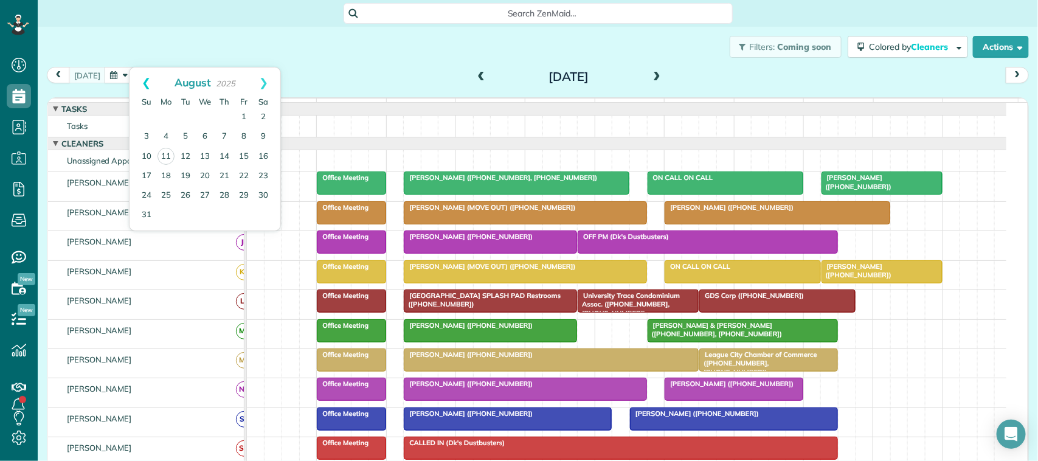
click at [147, 89] on link "Prev" at bounding box center [146, 83] width 33 height 30
click at [224, 176] on link "24" at bounding box center [224, 175] width 19 height 19
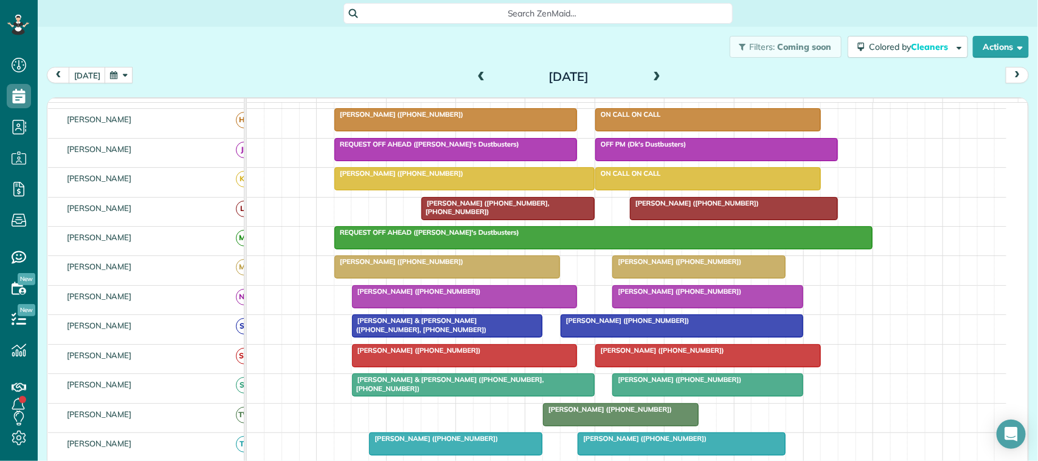
scroll to position [0, 0]
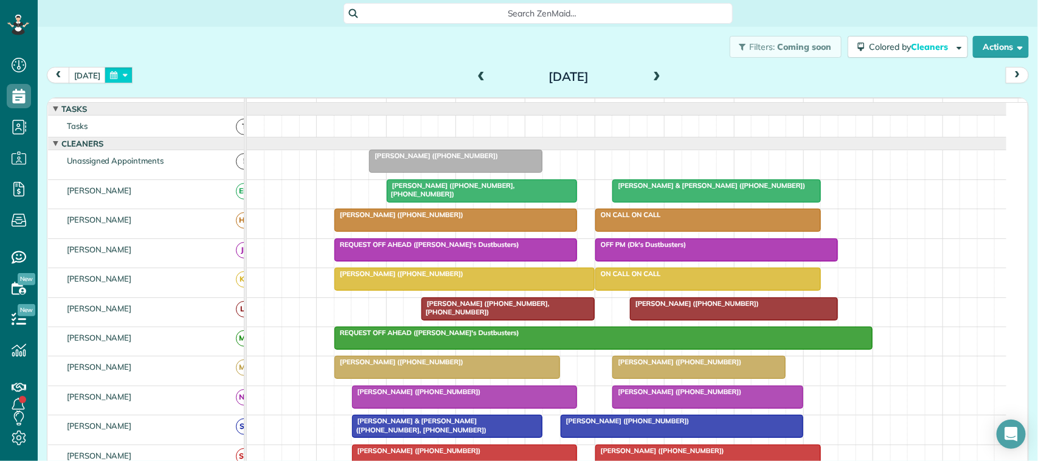
click at [111, 79] on button "button" at bounding box center [119, 75] width 28 height 16
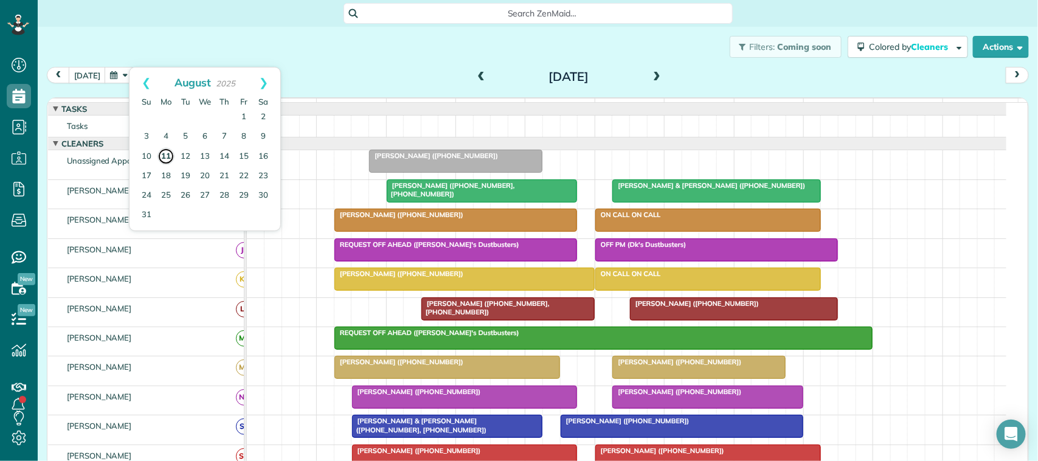
click at [172, 157] on link "11" at bounding box center [166, 156] width 17 height 17
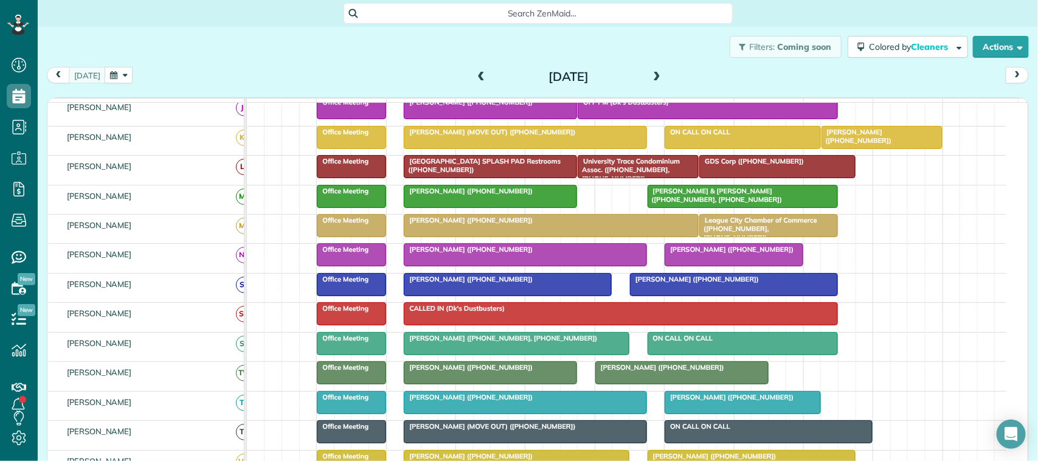
scroll to position [152, 0]
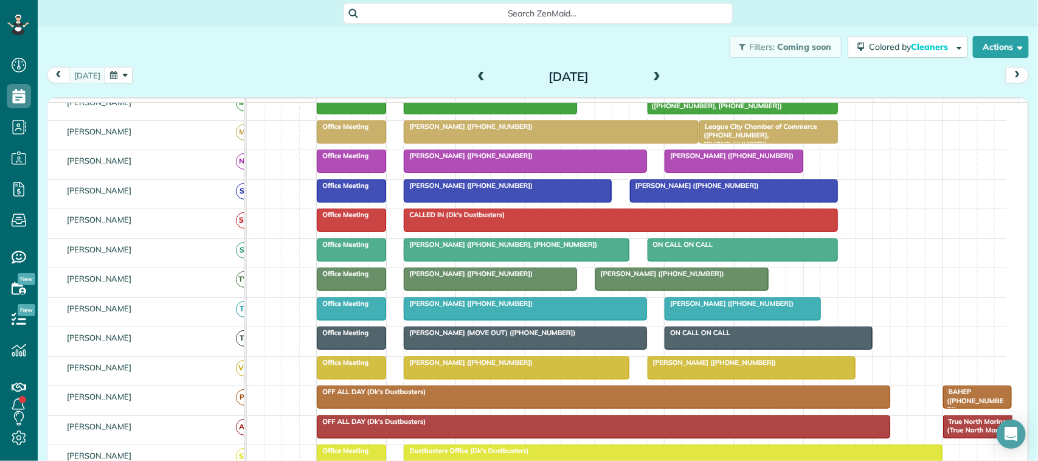
click at [341, 367] on span "Office Meeting" at bounding box center [342, 362] width 53 height 9
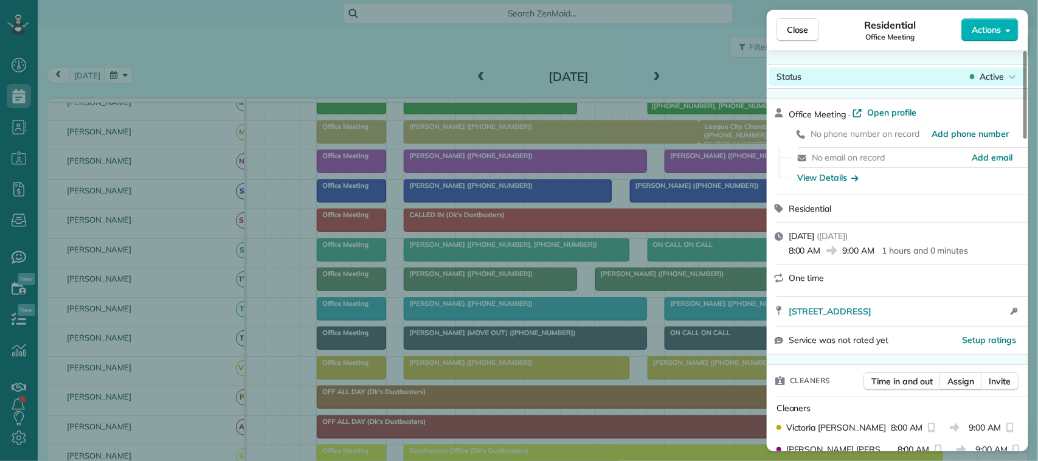
click at [978, 80] on div "Active" at bounding box center [993, 77] width 51 height 12
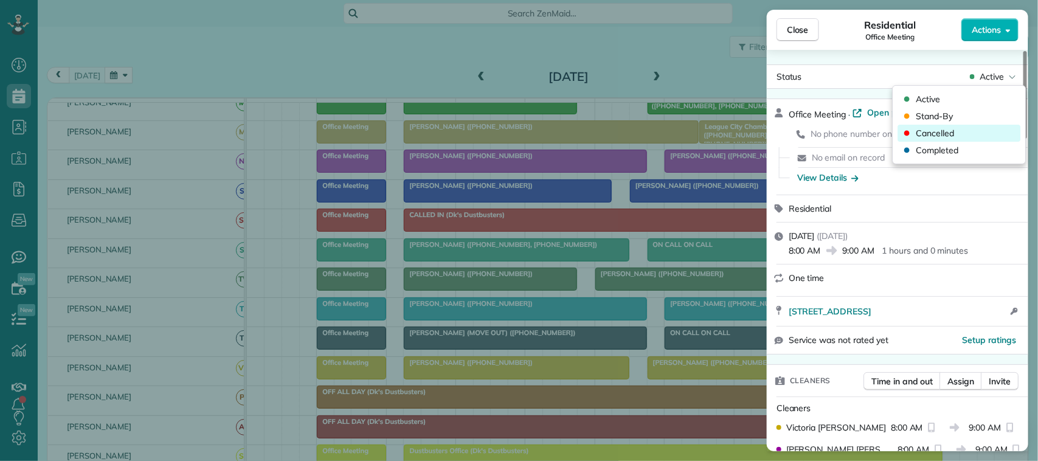
click at [971, 132] on div "Cancelled" at bounding box center [959, 133] width 123 height 17
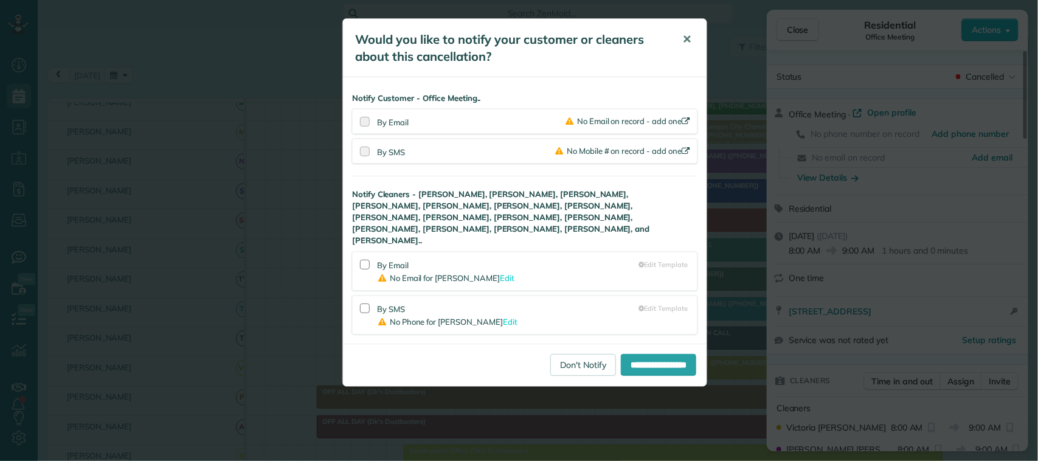
click at [678, 43] on button "✕" at bounding box center [686, 39] width 27 height 29
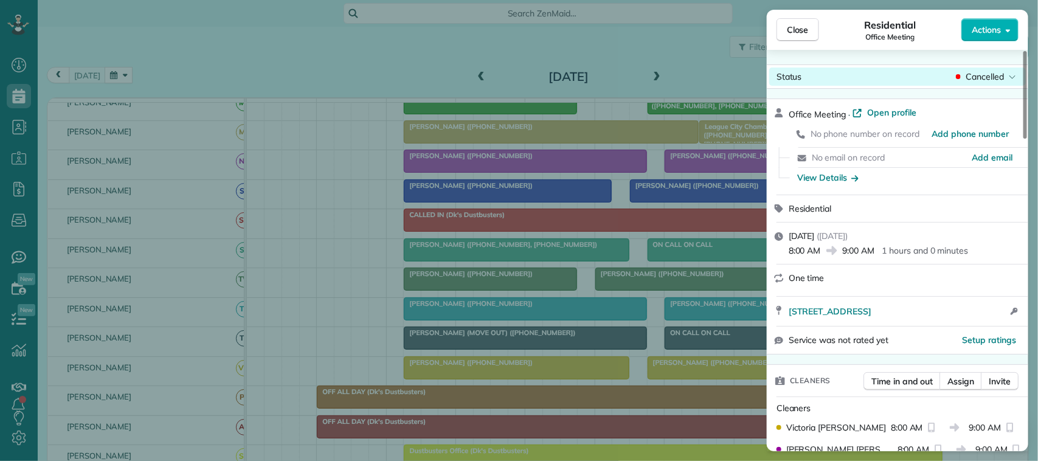
click at [983, 71] on span "Cancelled" at bounding box center [985, 77] width 38 height 12
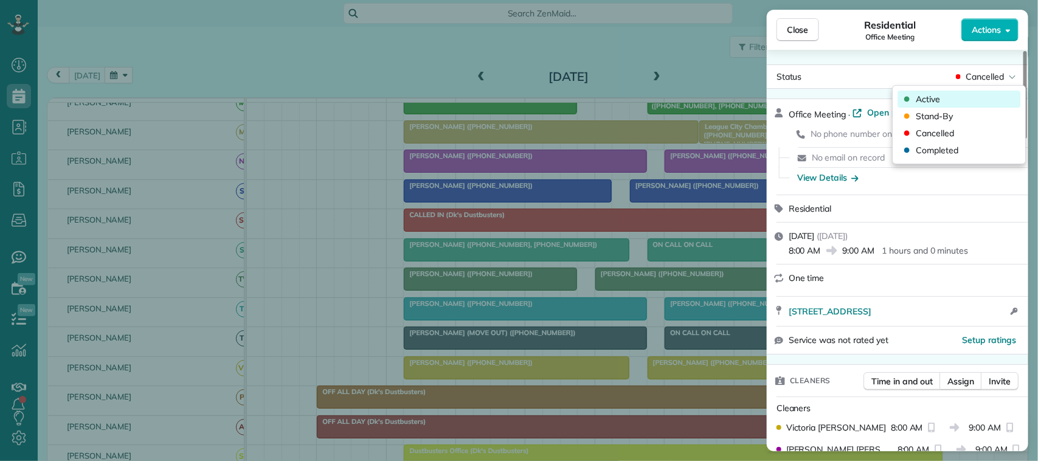
click at [950, 102] on div "Active" at bounding box center [959, 99] width 123 height 17
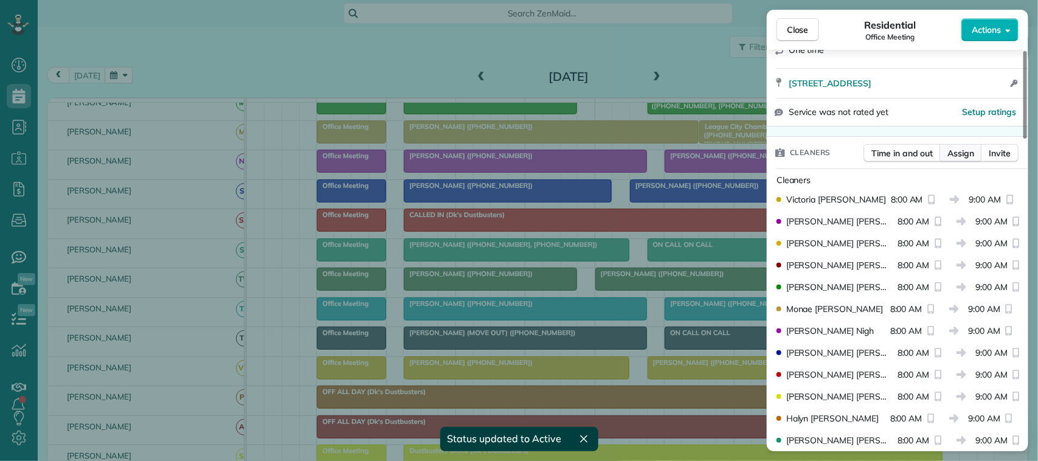
click at [956, 157] on span "Assign" at bounding box center [961, 153] width 27 height 12
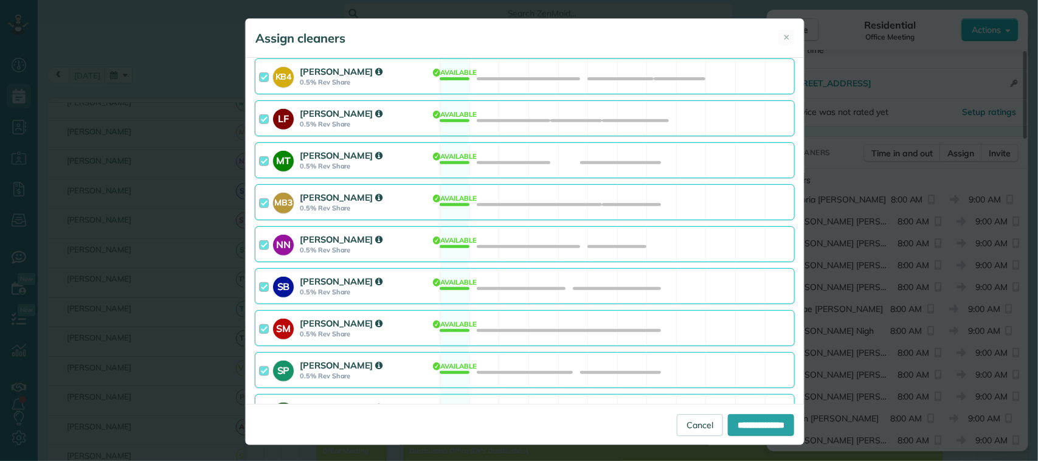
click at [391, 327] on div "[PERSON_NAME]" at bounding box center [368, 323] width 136 height 13
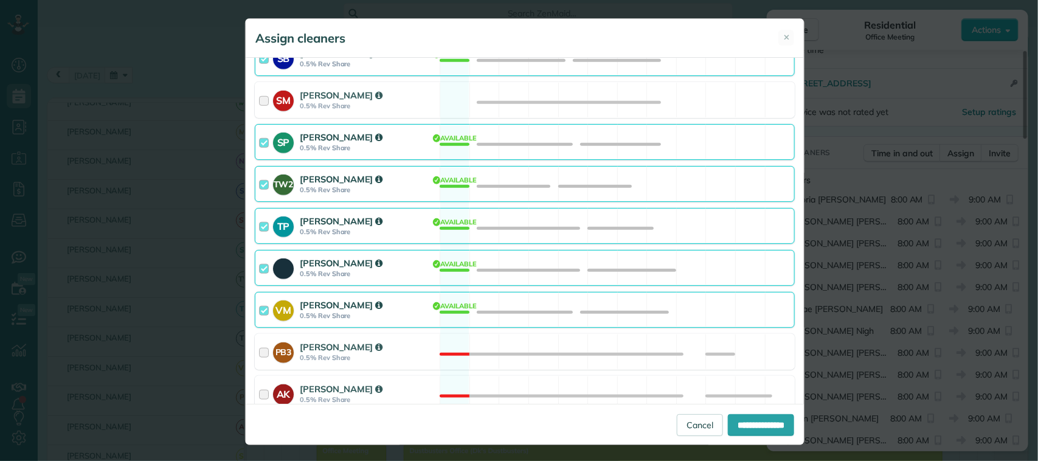
click at [392, 309] on div "[PERSON_NAME]" at bounding box center [368, 305] width 136 height 13
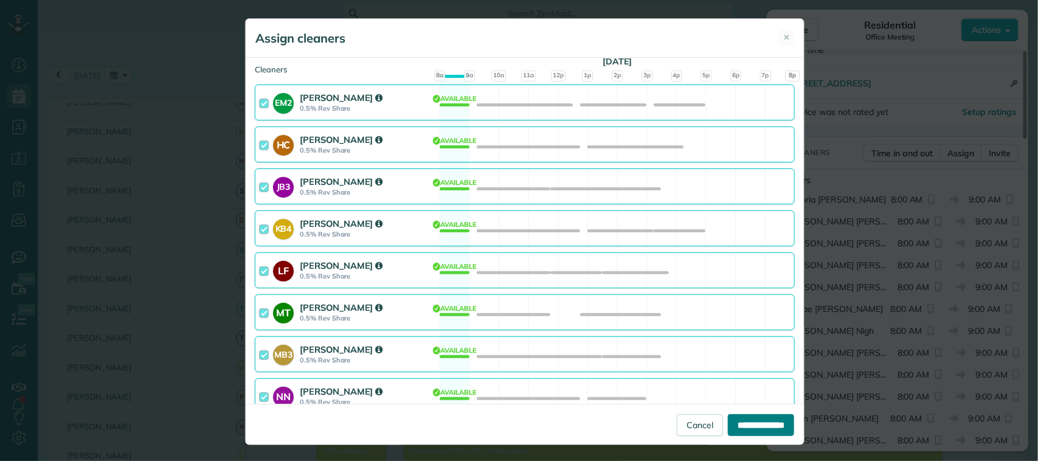
click at [752, 421] on input "**********" at bounding box center [761, 425] width 66 height 22
type input "**********"
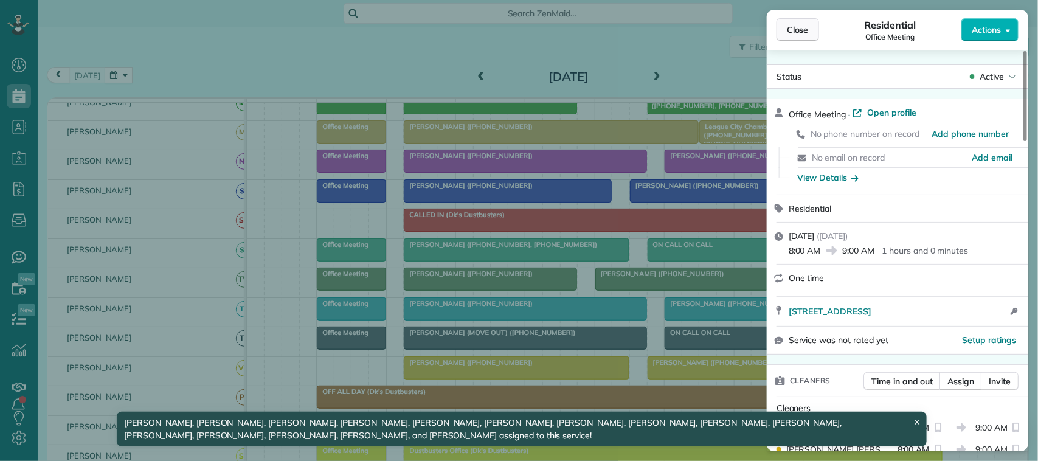
click at [793, 24] on span "Close" at bounding box center [798, 30] width 22 height 12
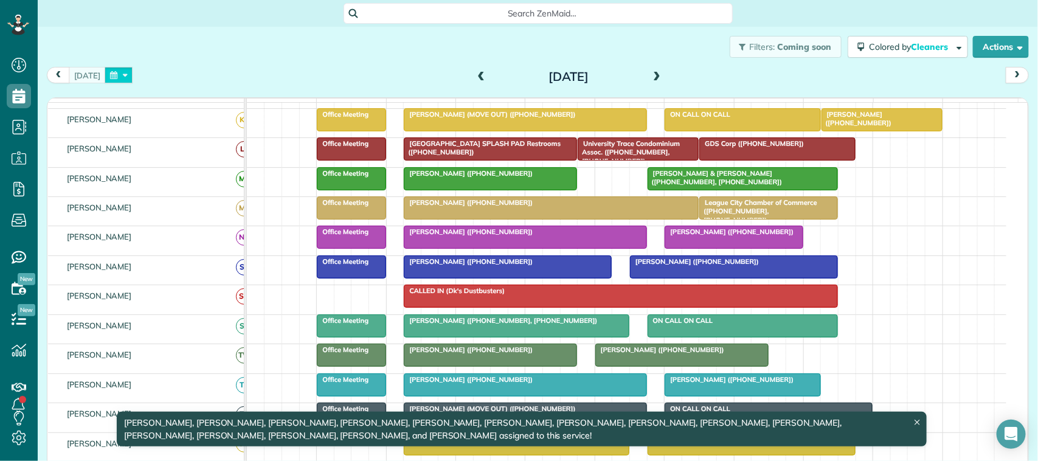
click at [113, 73] on button "button" at bounding box center [119, 75] width 28 height 16
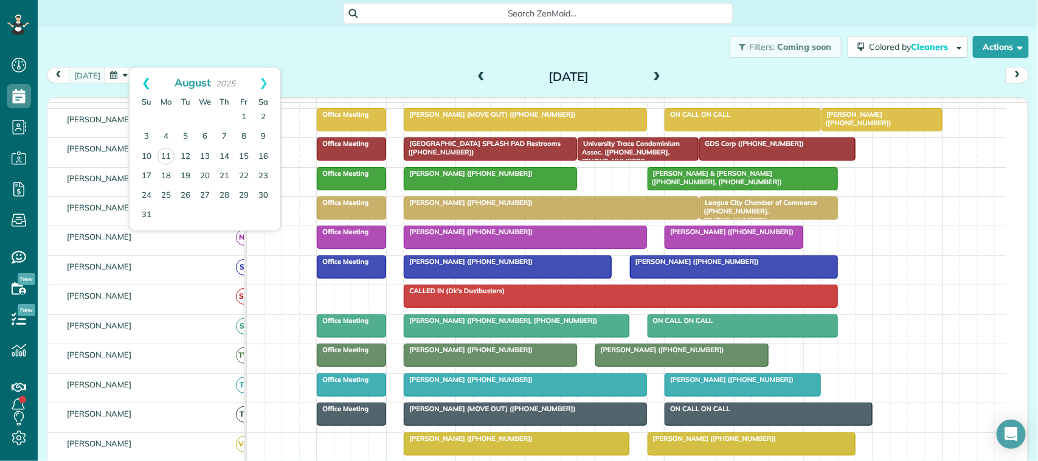
click at [145, 86] on link "Prev" at bounding box center [146, 83] width 33 height 30
click at [229, 178] on link "24" at bounding box center [224, 175] width 19 height 19
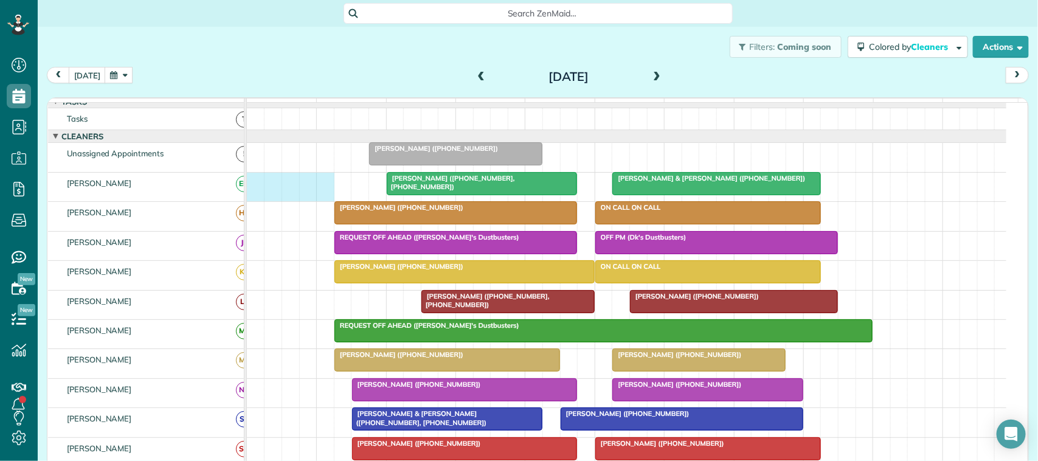
drag, startPoint x: 257, startPoint y: 193, endPoint x: 327, endPoint y: 198, distance: 70.1
click at [327, 198] on div "[PERSON_NAME] ([PHONE_NUMBER], [PHONE_NUMBER]) [PERSON_NAME] & [PERSON_NAME] ([…" at bounding box center [627, 187] width 760 height 29
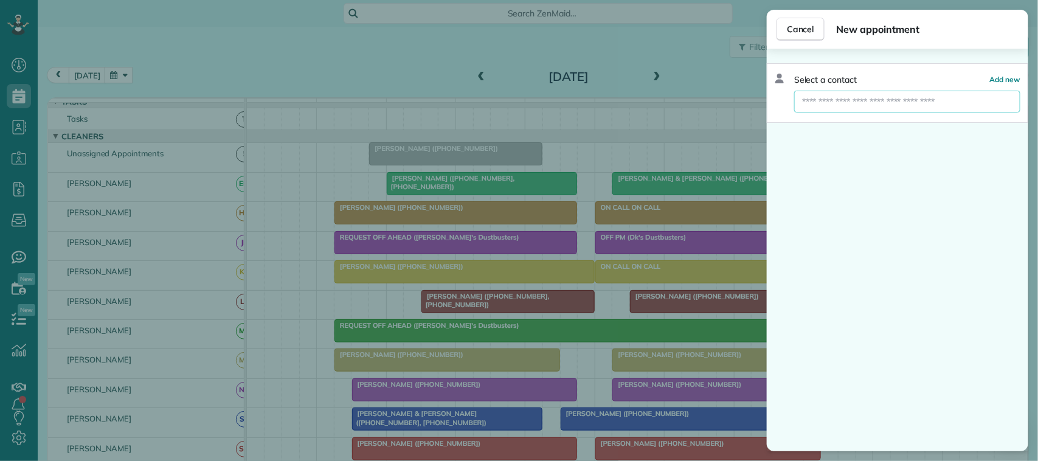
click at [840, 102] on input "text" at bounding box center [907, 102] width 226 height 22
type input "*******"
click at [864, 113] on button "Office Meeting" at bounding box center [907, 124] width 226 height 22
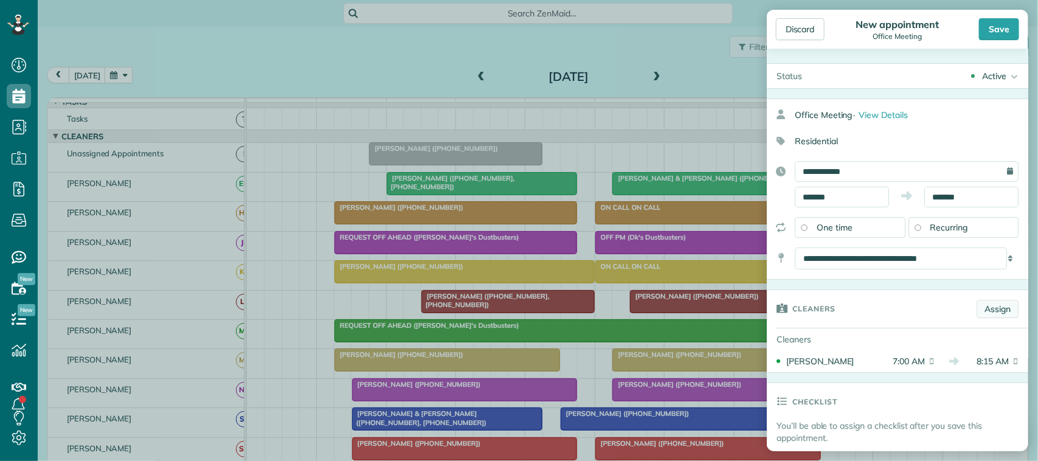
click at [981, 317] on link "Assign" at bounding box center [998, 309] width 42 height 18
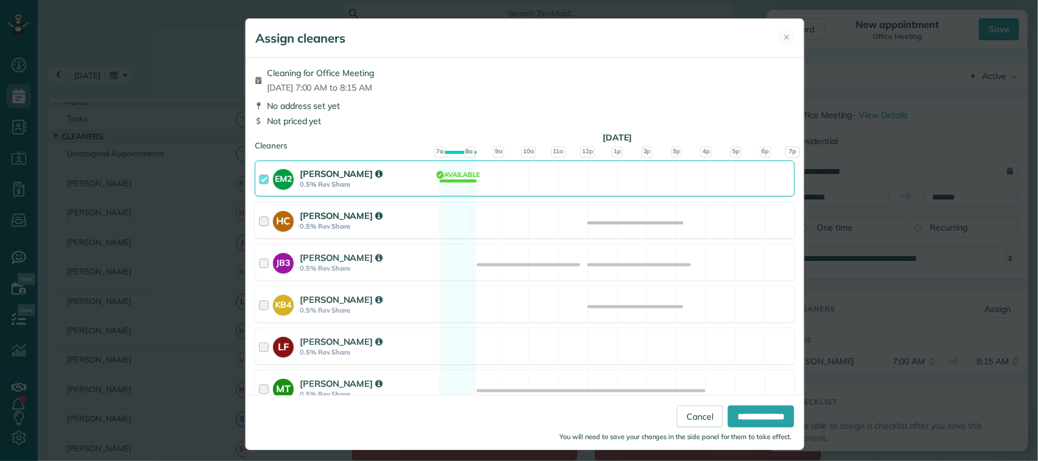
click at [421, 215] on div "[PERSON_NAME]" at bounding box center [368, 215] width 136 height 13
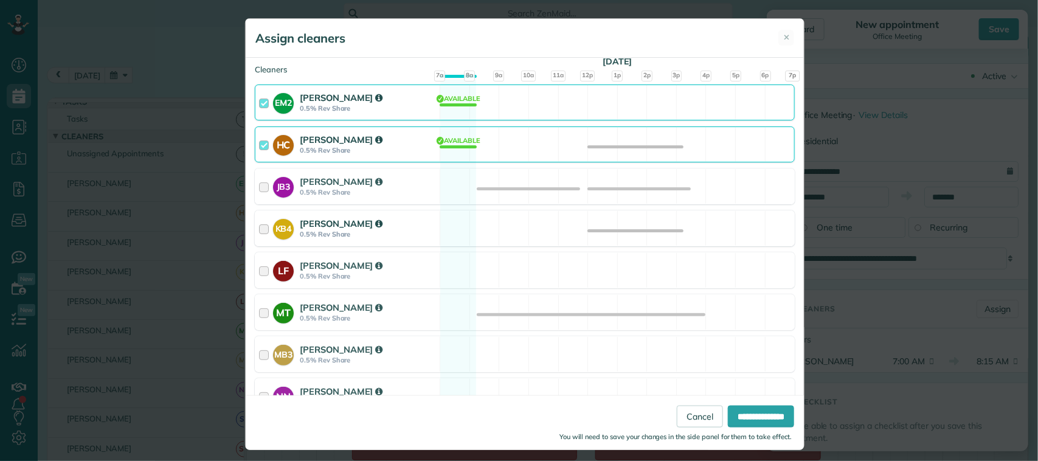
click at [394, 238] on strong "0.5% Rev Share" at bounding box center [368, 234] width 136 height 9
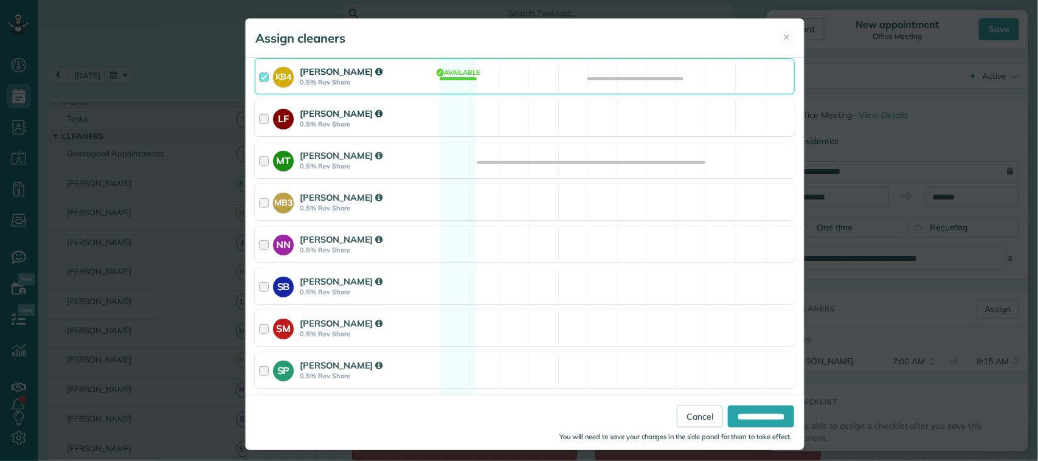
click at [379, 114] on div "[PERSON_NAME]" at bounding box center [368, 113] width 136 height 13
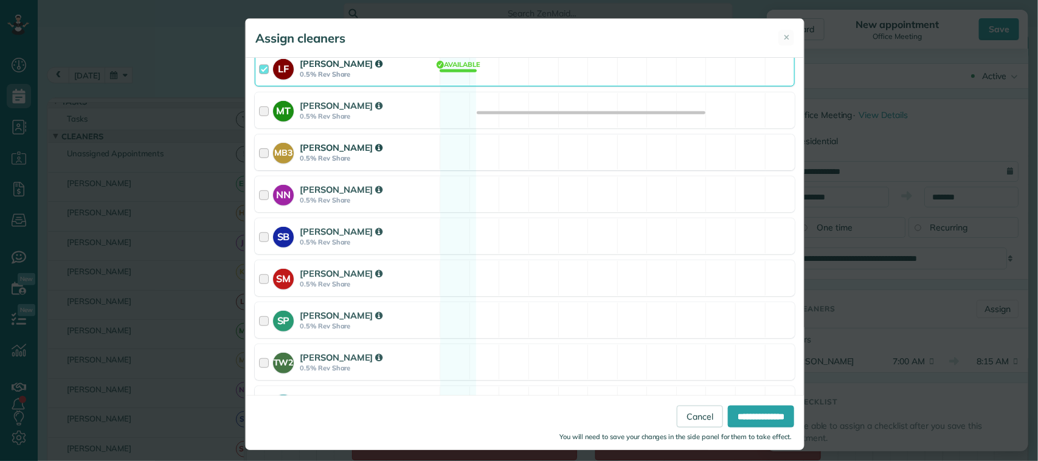
scroll to position [304, 0]
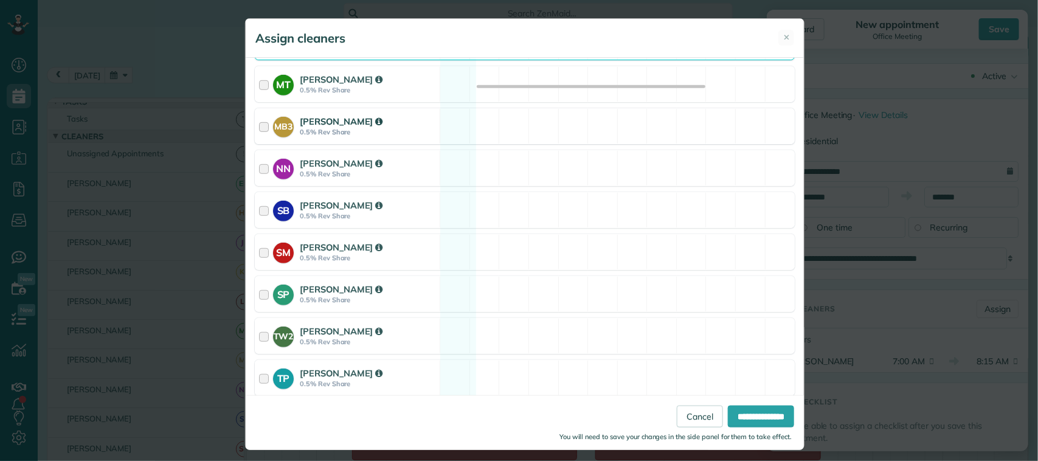
click at [384, 131] on strong "0.5% Rev Share" at bounding box center [368, 132] width 136 height 9
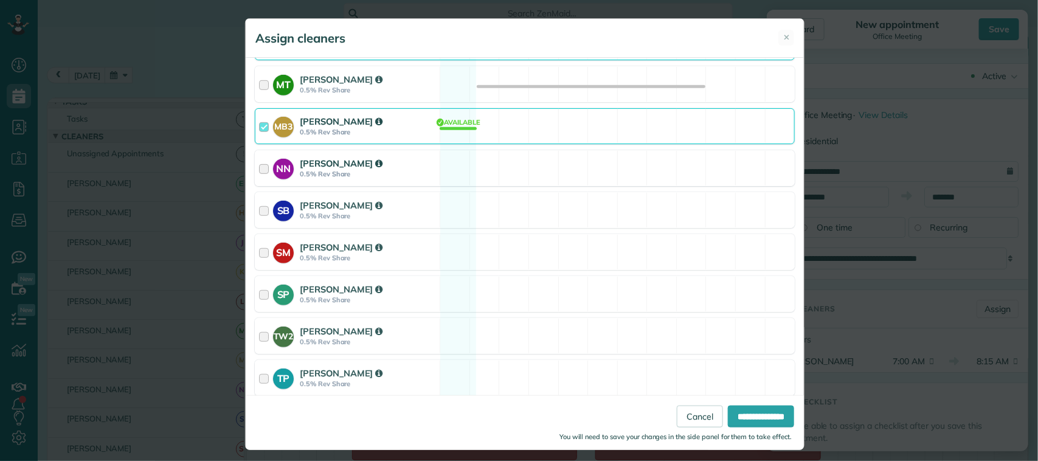
click at [388, 169] on div "[PERSON_NAME]" at bounding box center [368, 163] width 136 height 13
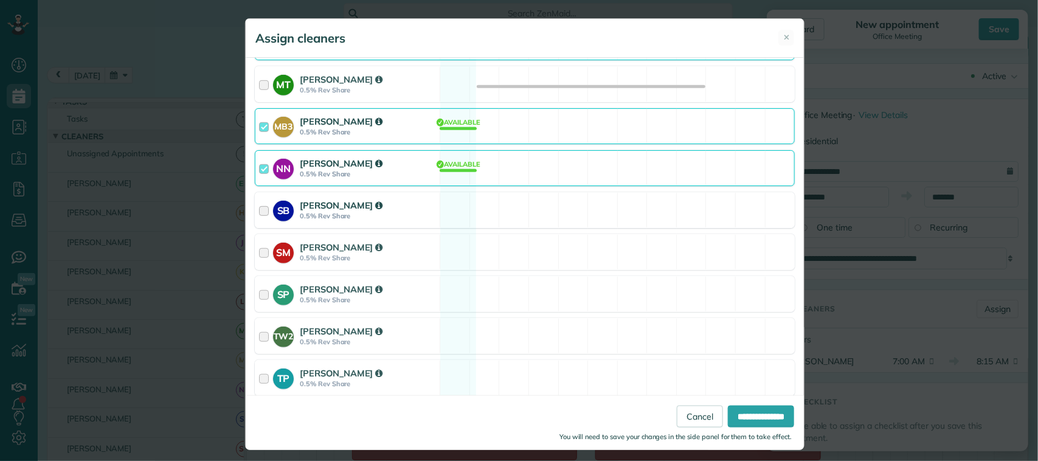
click at [389, 204] on div "[PERSON_NAME]" at bounding box center [368, 205] width 136 height 13
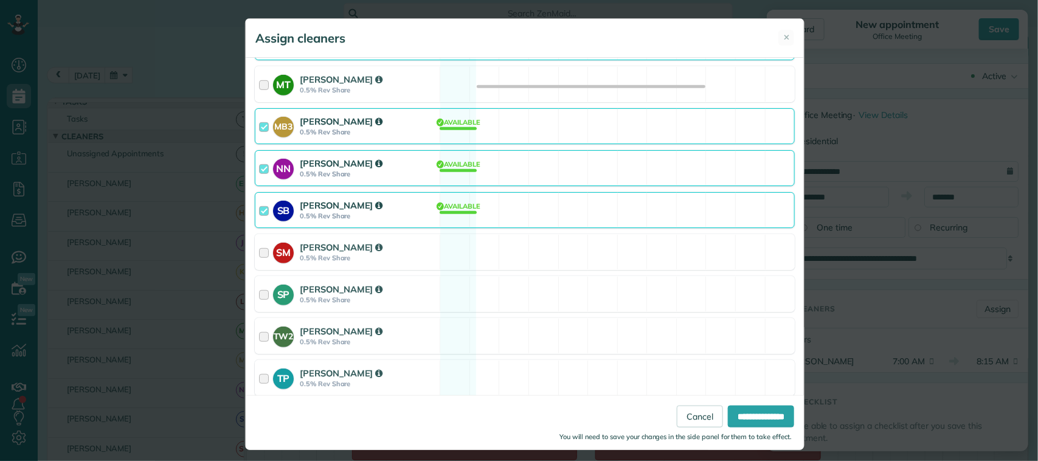
scroll to position [380, 0]
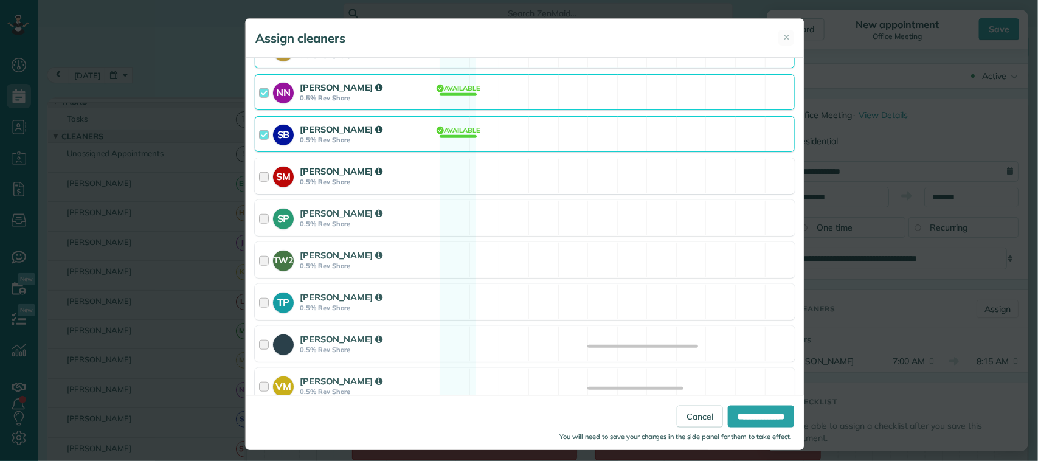
click at [390, 177] on div "[PERSON_NAME]" at bounding box center [368, 171] width 136 height 13
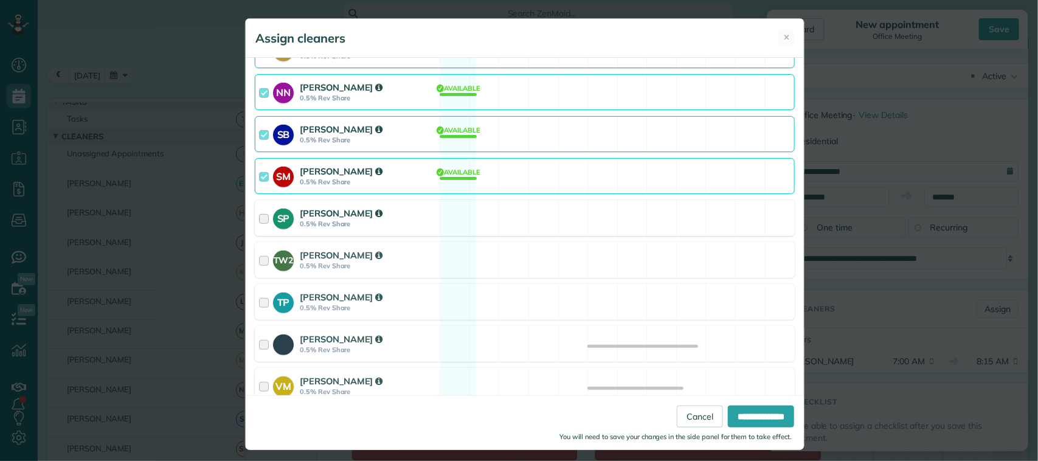
click at [390, 219] on div "[PERSON_NAME]" at bounding box center [368, 213] width 136 height 13
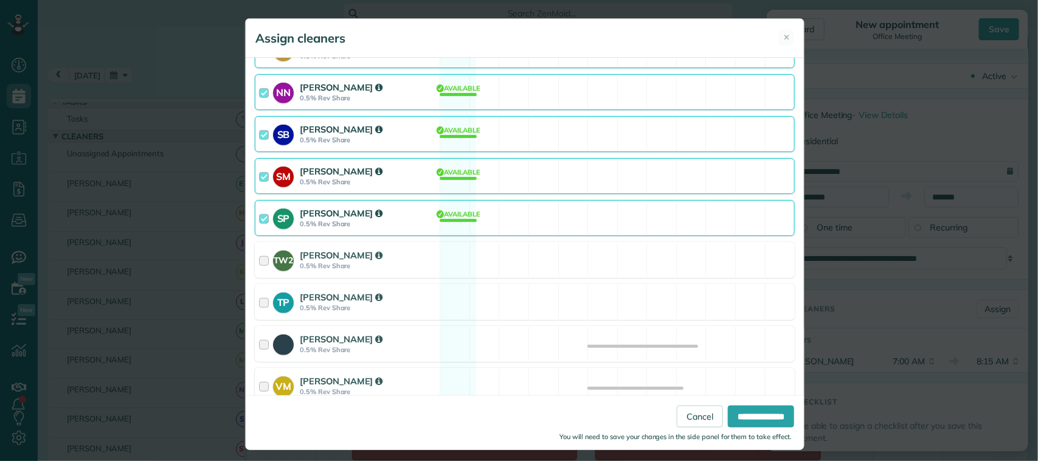
scroll to position [456, 0]
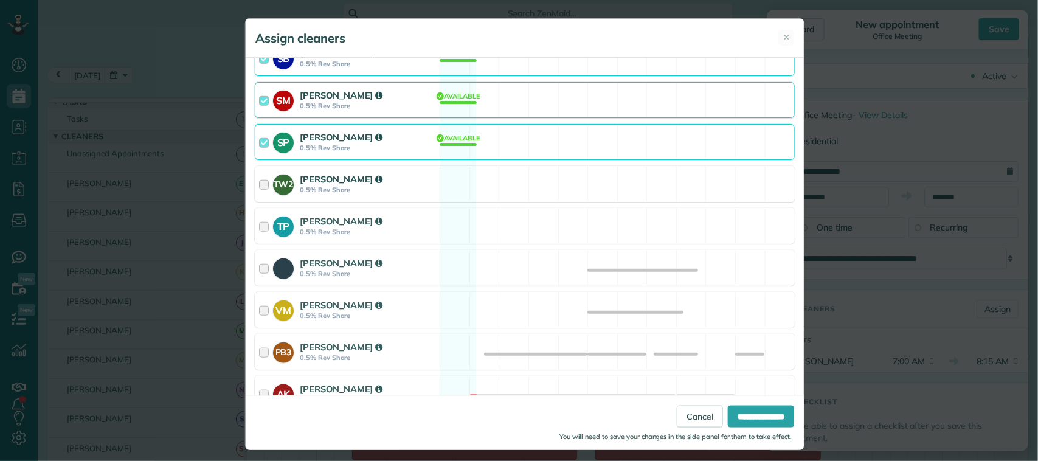
click at [394, 190] on strong "0.5% Rev Share" at bounding box center [368, 190] width 136 height 9
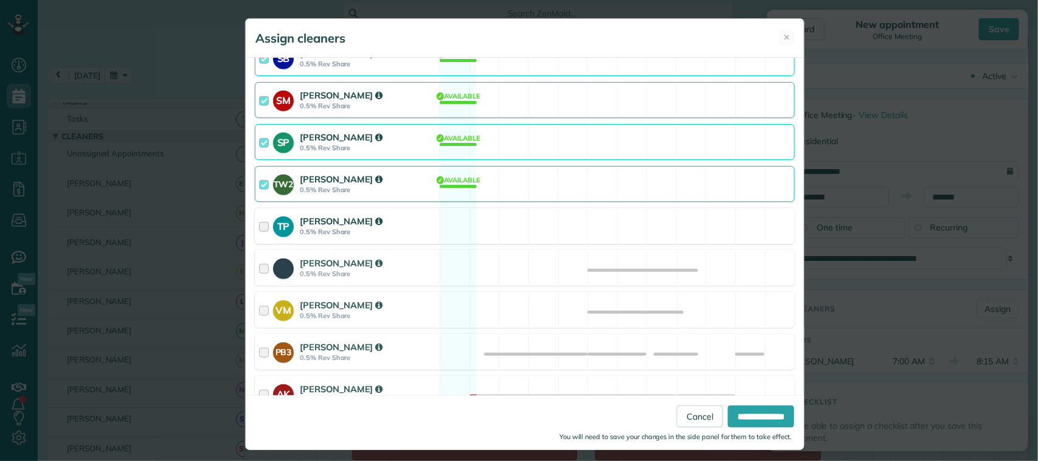
click at [394, 222] on div "[PERSON_NAME]" at bounding box center [368, 221] width 136 height 13
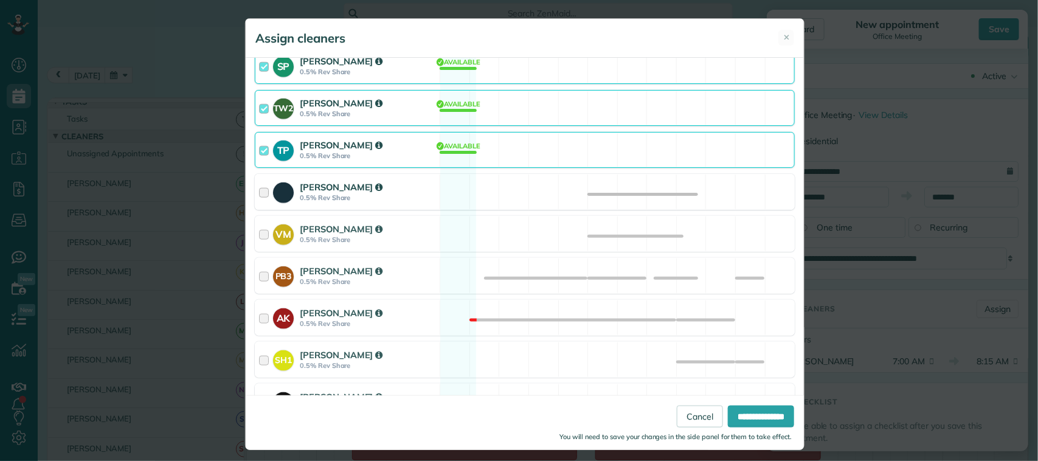
click at [393, 193] on div "[PERSON_NAME]" at bounding box center [368, 187] width 136 height 13
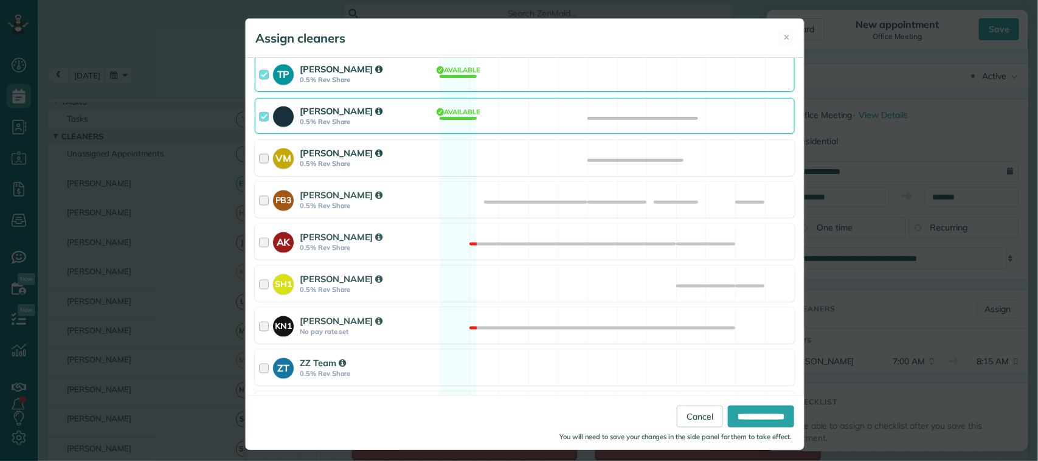
click at [379, 159] on div "[PERSON_NAME]" at bounding box center [368, 153] width 136 height 13
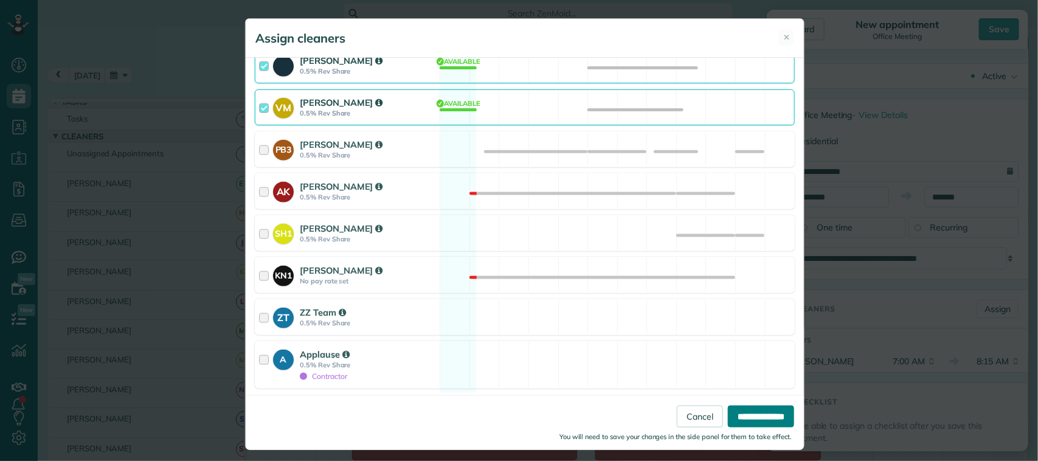
click at [728, 417] on input "**********" at bounding box center [761, 416] width 66 height 22
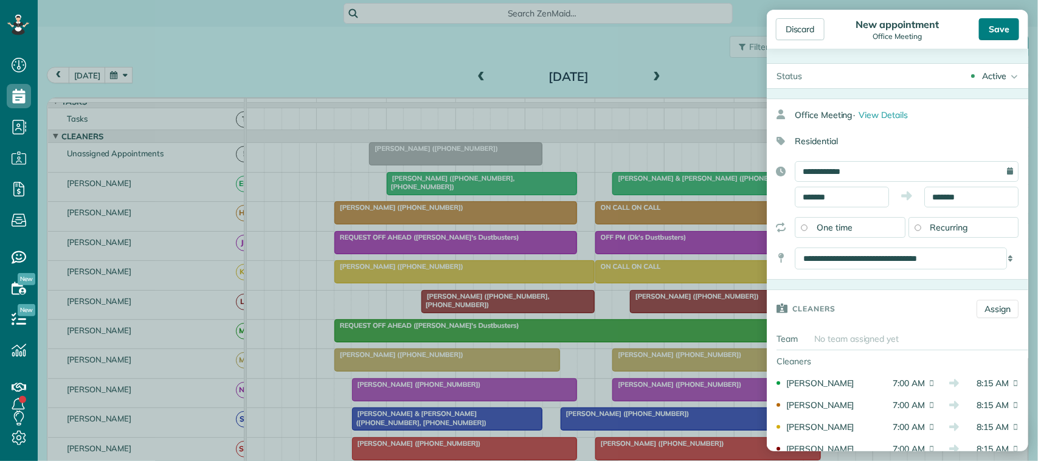
click at [998, 34] on div "Save" at bounding box center [999, 29] width 40 height 22
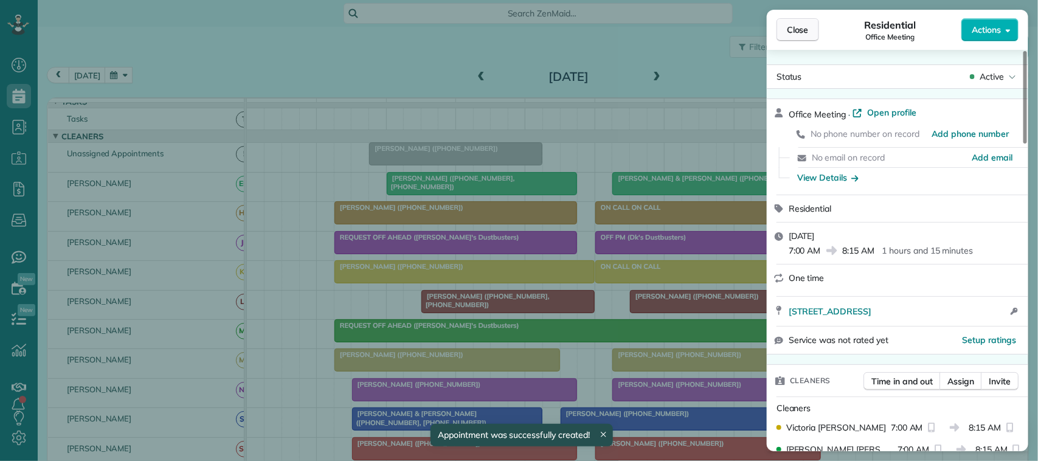
click at [793, 33] on span "Close" at bounding box center [798, 30] width 22 height 12
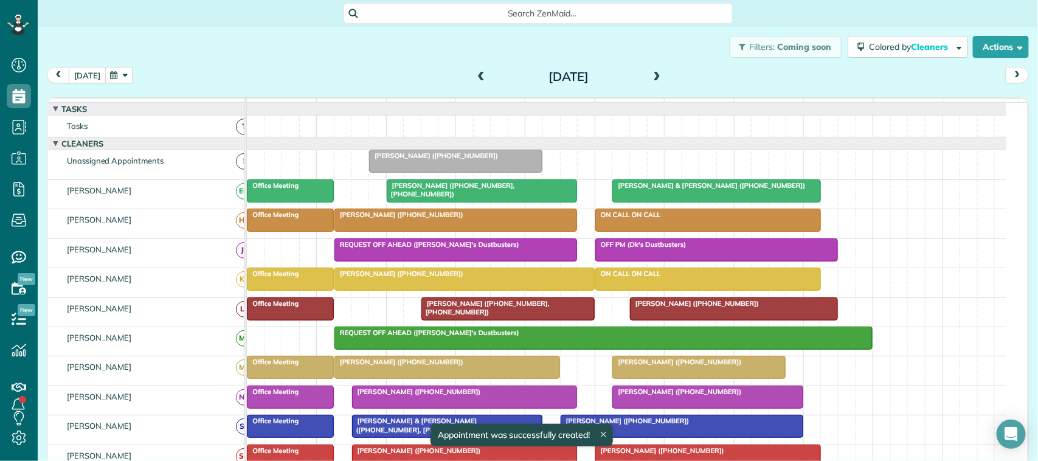
click at [99, 71] on button "[DATE]" at bounding box center [87, 75] width 37 height 16
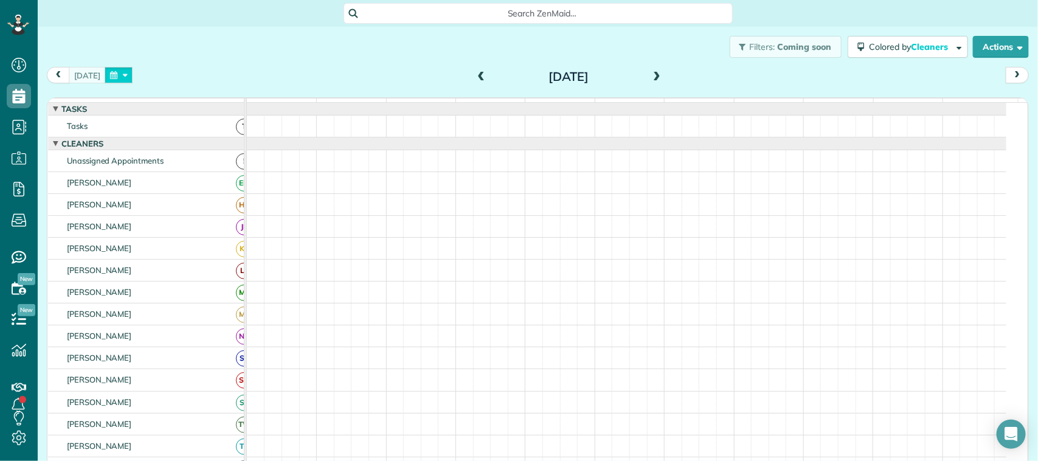
click at [113, 71] on button "button" at bounding box center [119, 75] width 28 height 16
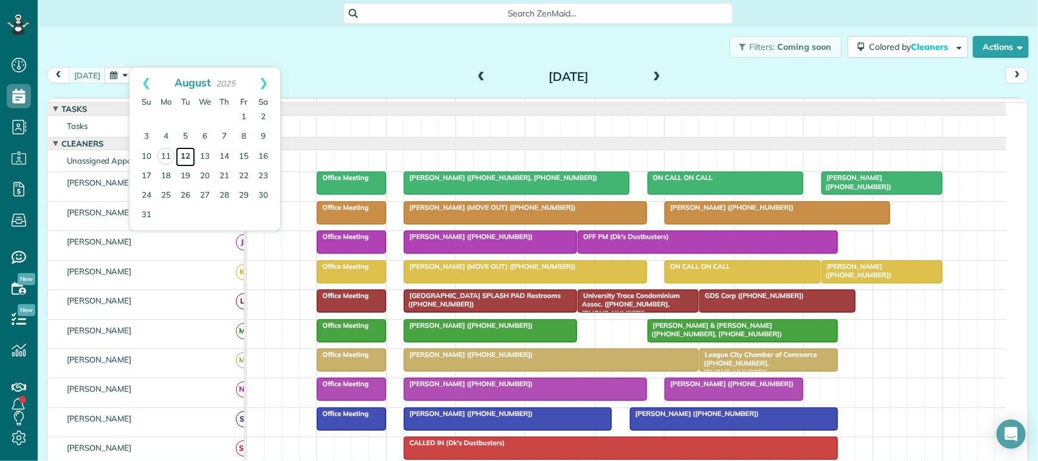
click at [189, 159] on link "12" at bounding box center [185, 156] width 19 height 19
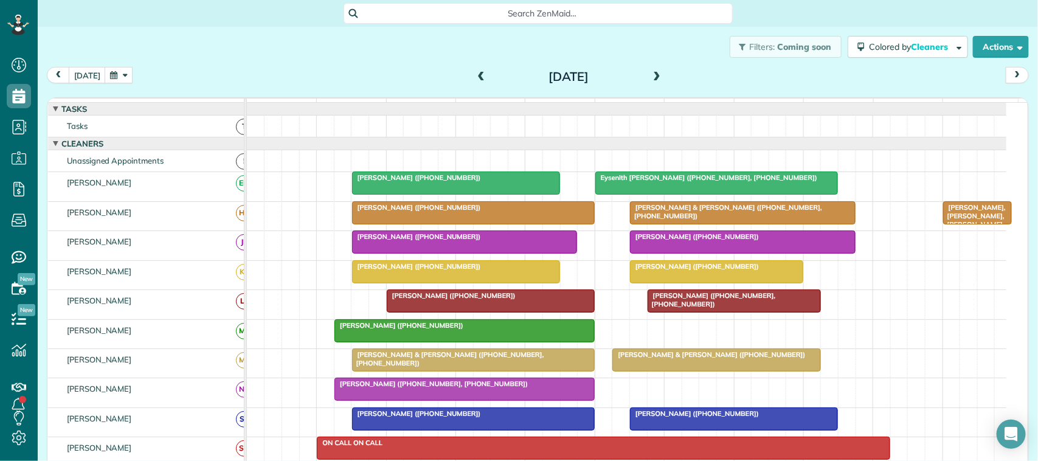
click at [116, 83] on div "[DATE] [DATE]" at bounding box center [538, 78] width 982 height 23
click at [114, 77] on button "button" at bounding box center [119, 75] width 28 height 16
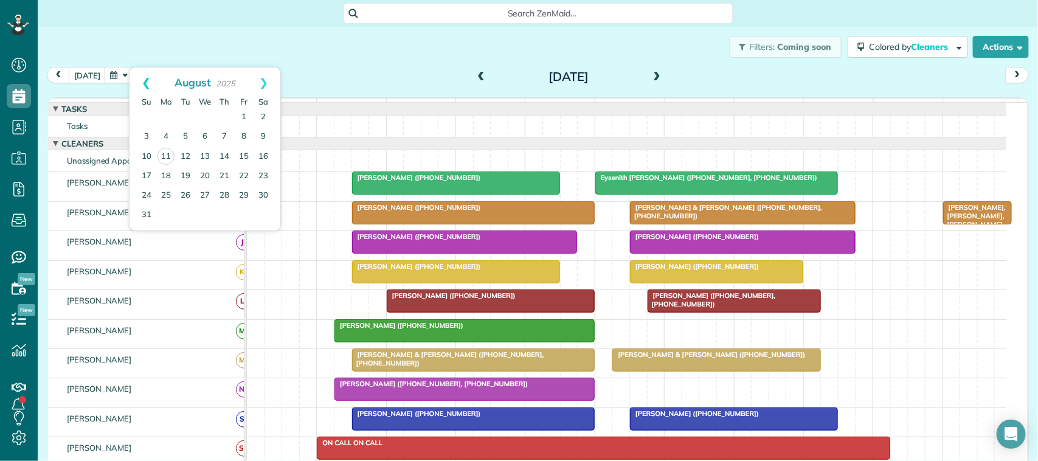
click at [150, 92] on link "Prev" at bounding box center [146, 83] width 33 height 30
click at [268, 80] on link "Next" at bounding box center [263, 83] width 33 height 30
click at [165, 137] on link "4" at bounding box center [165, 136] width 19 height 19
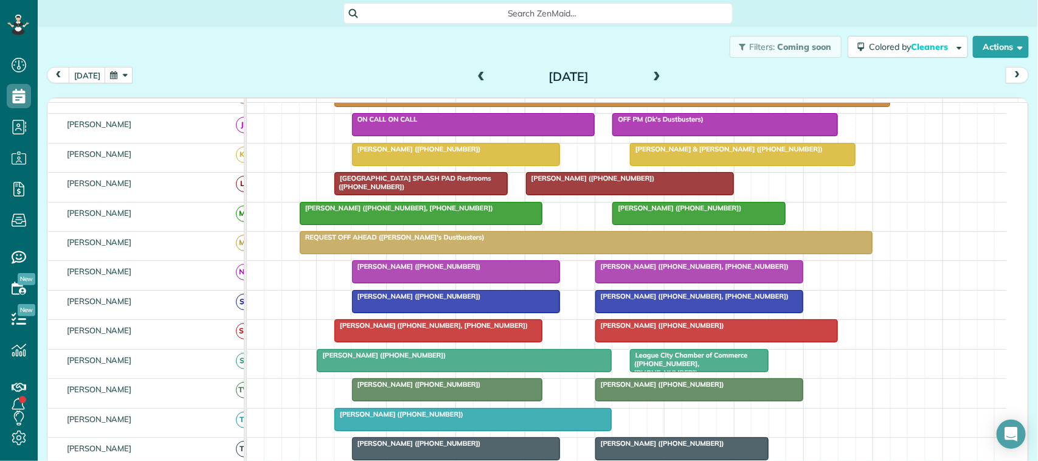
scroll to position [152, 0]
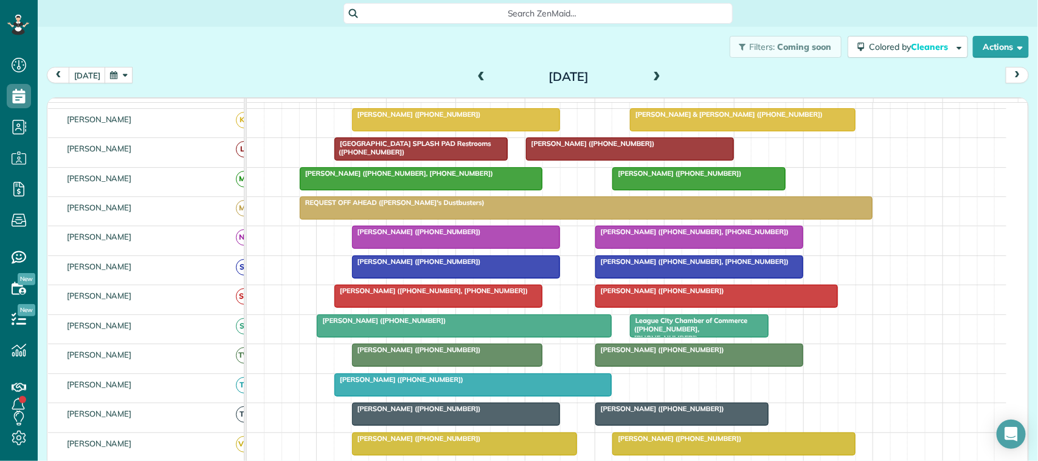
click at [128, 70] on button "button" at bounding box center [119, 75] width 28 height 16
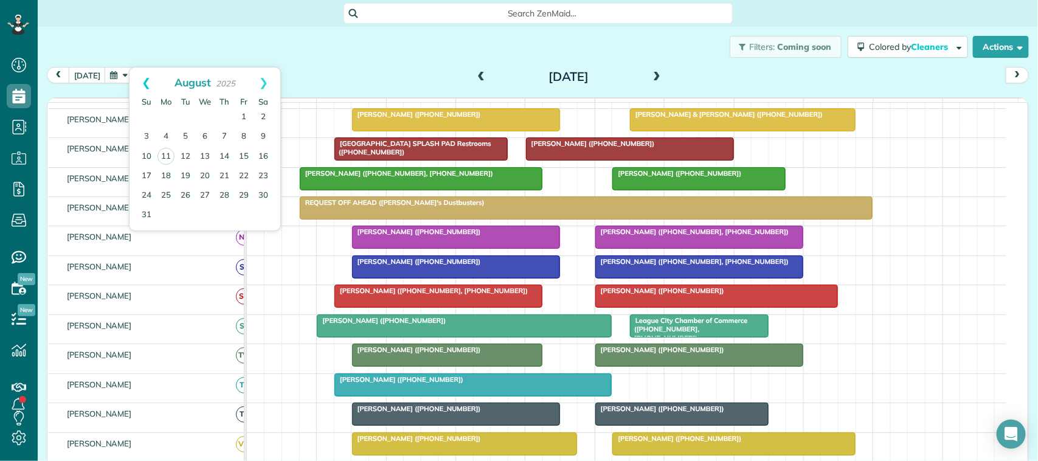
click at [144, 86] on link "Prev" at bounding box center [146, 83] width 33 height 30
click at [266, 81] on link "Next" at bounding box center [263, 83] width 33 height 30
click at [187, 134] on link "5" at bounding box center [185, 136] width 19 height 19
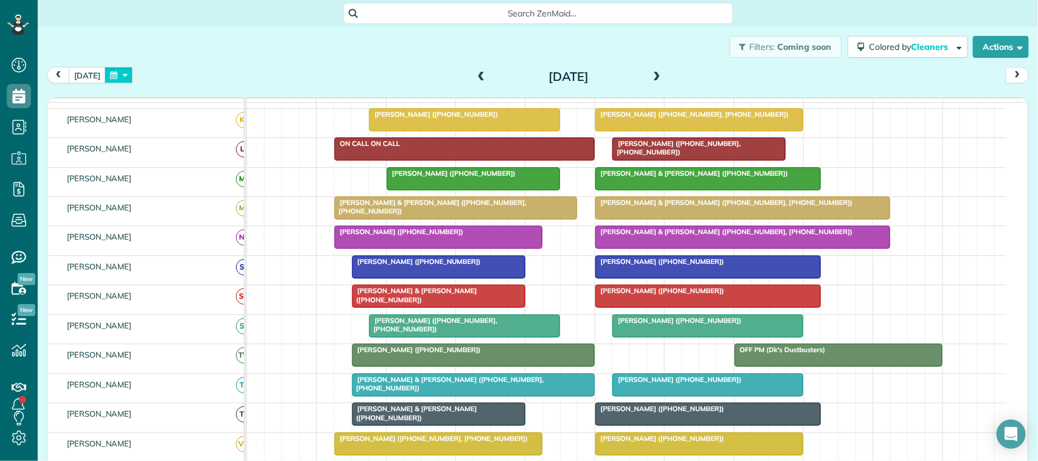
click at [126, 72] on button "button" at bounding box center [119, 75] width 28 height 16
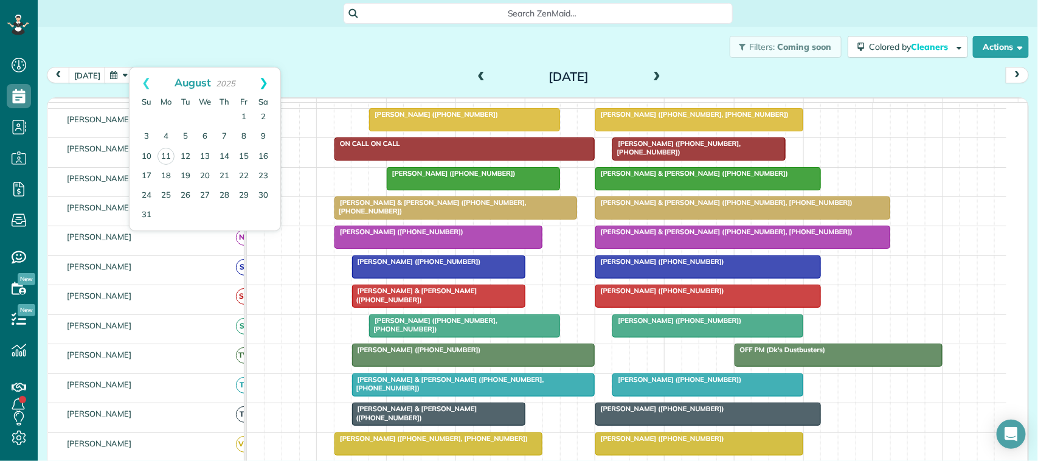
click at [277, 86] on link "Next" at bounding box center [263, 83] width 33 height 30
click at [151, 83] on link "Prev" at bounding box center [146, 83] width 33 height 30
click at [266, 75] on link "Next" at bounding box center [263, 83] width 33 height 30
